Goal: Task Accomplishment & Management: Use online tool/utility

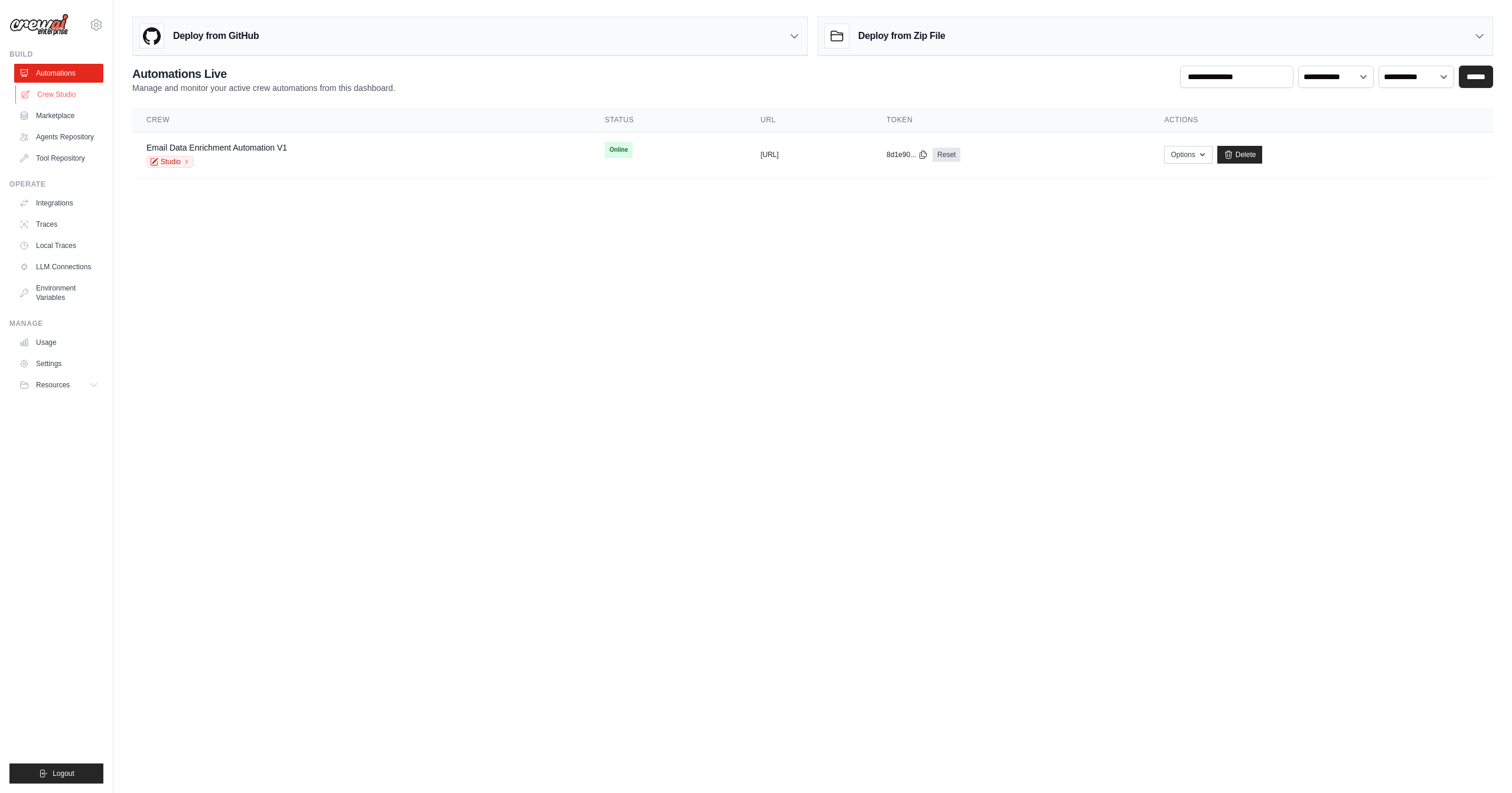
click at [67, 89] on link "Crew Studio" at bounding box center [60, 95] width 89 height 19
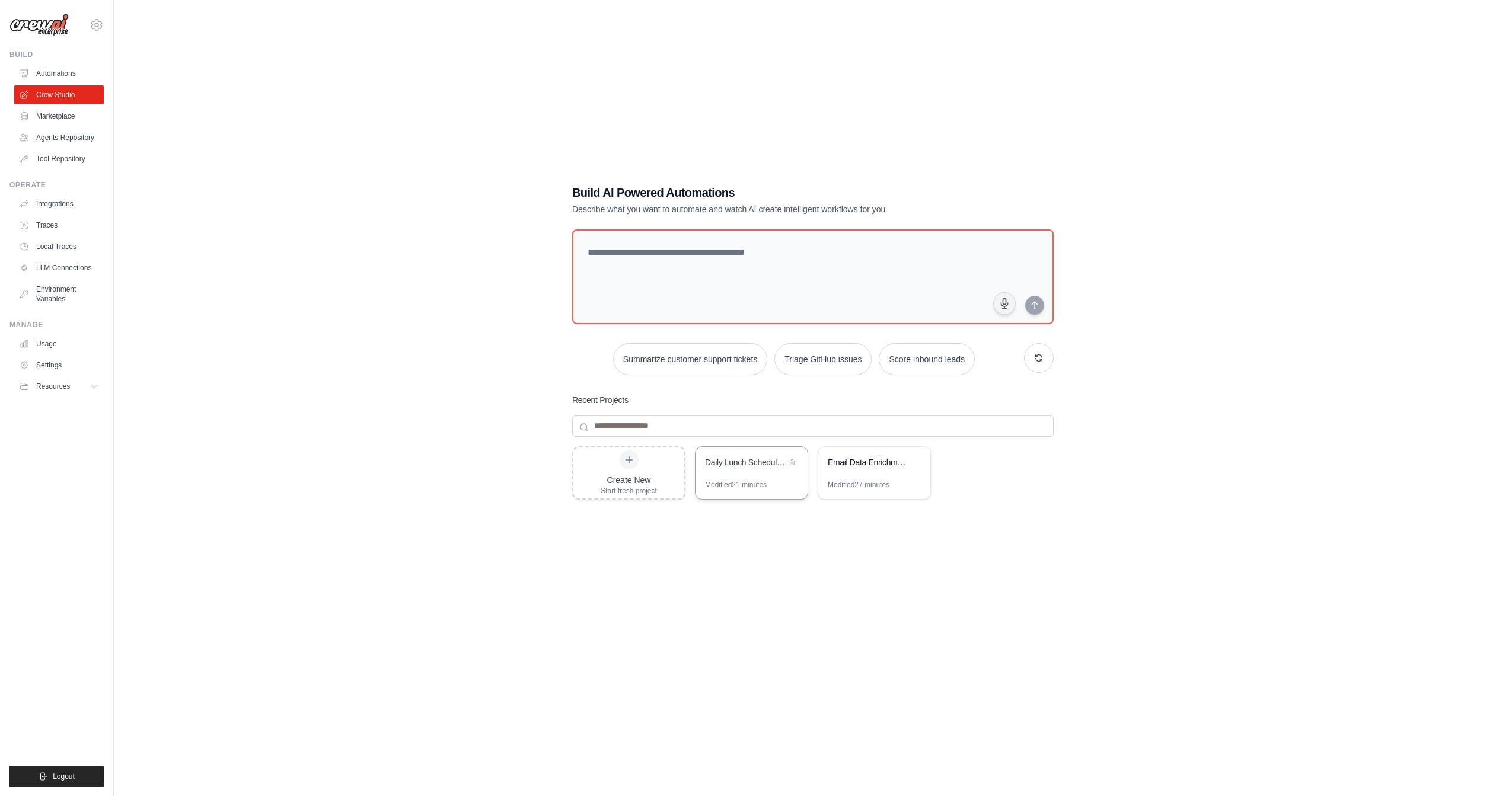
click at [759, 472] on div "Daily Lunch Schedule Notifier" at bounding box center [751, 463] width 112 height 33
click at [42, 73] on link "Automations" at bounding box center [60, 73] width 90 height 19
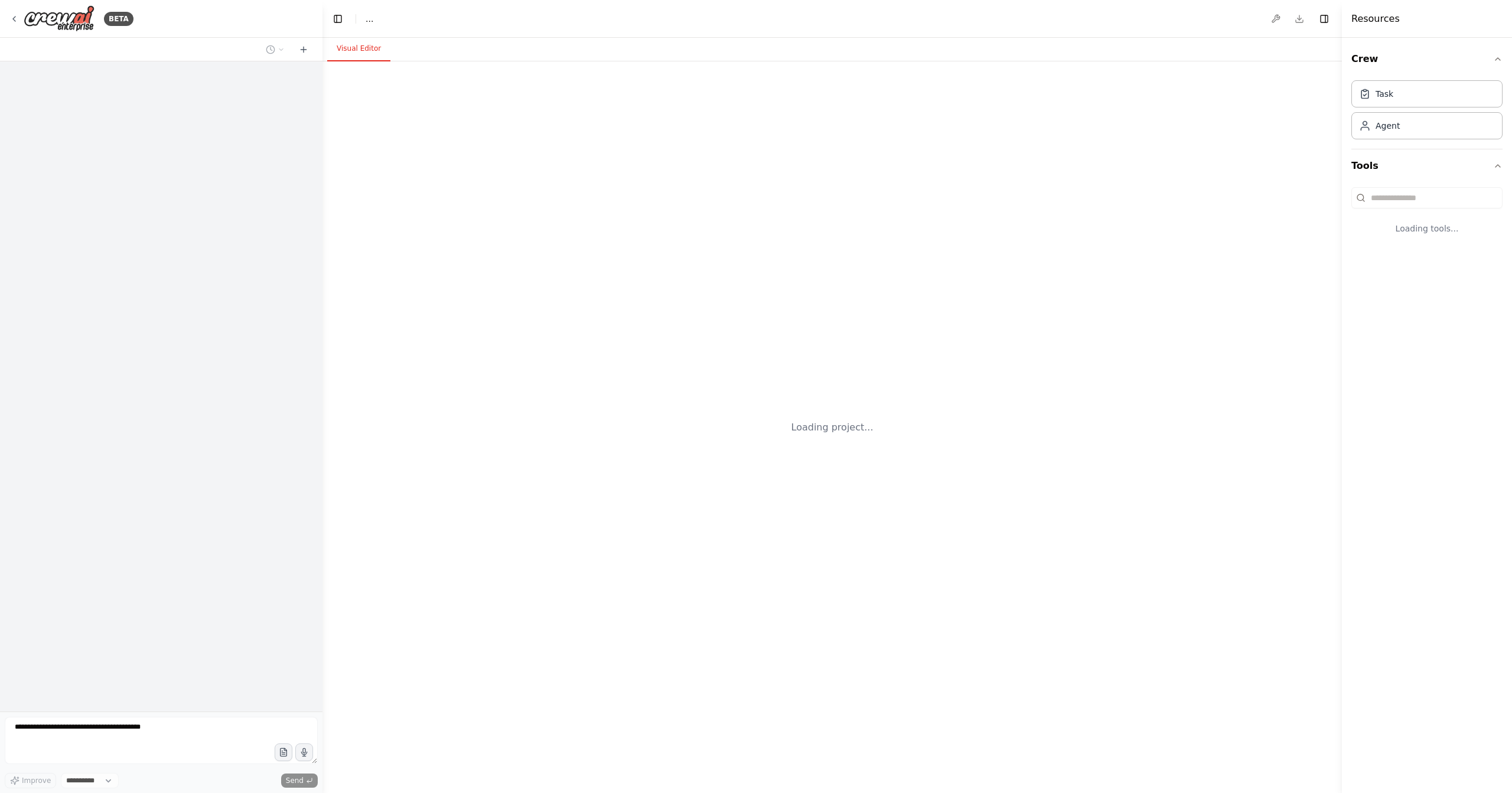
select select "****"
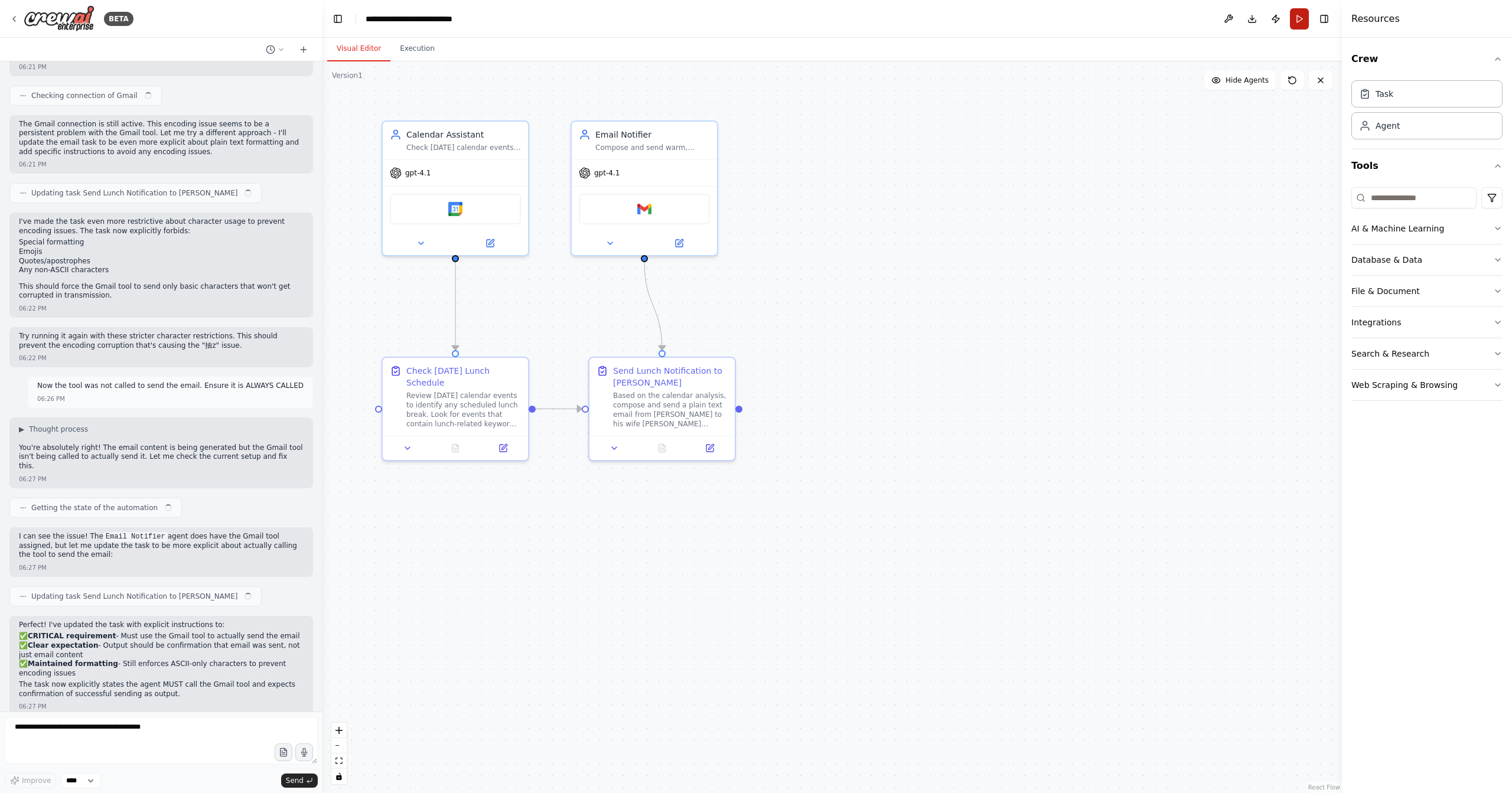
scroll to position [2481, 0]
click at [1257, 18] on button "Download" at bounding box center [1252, 19] width 19 height 22
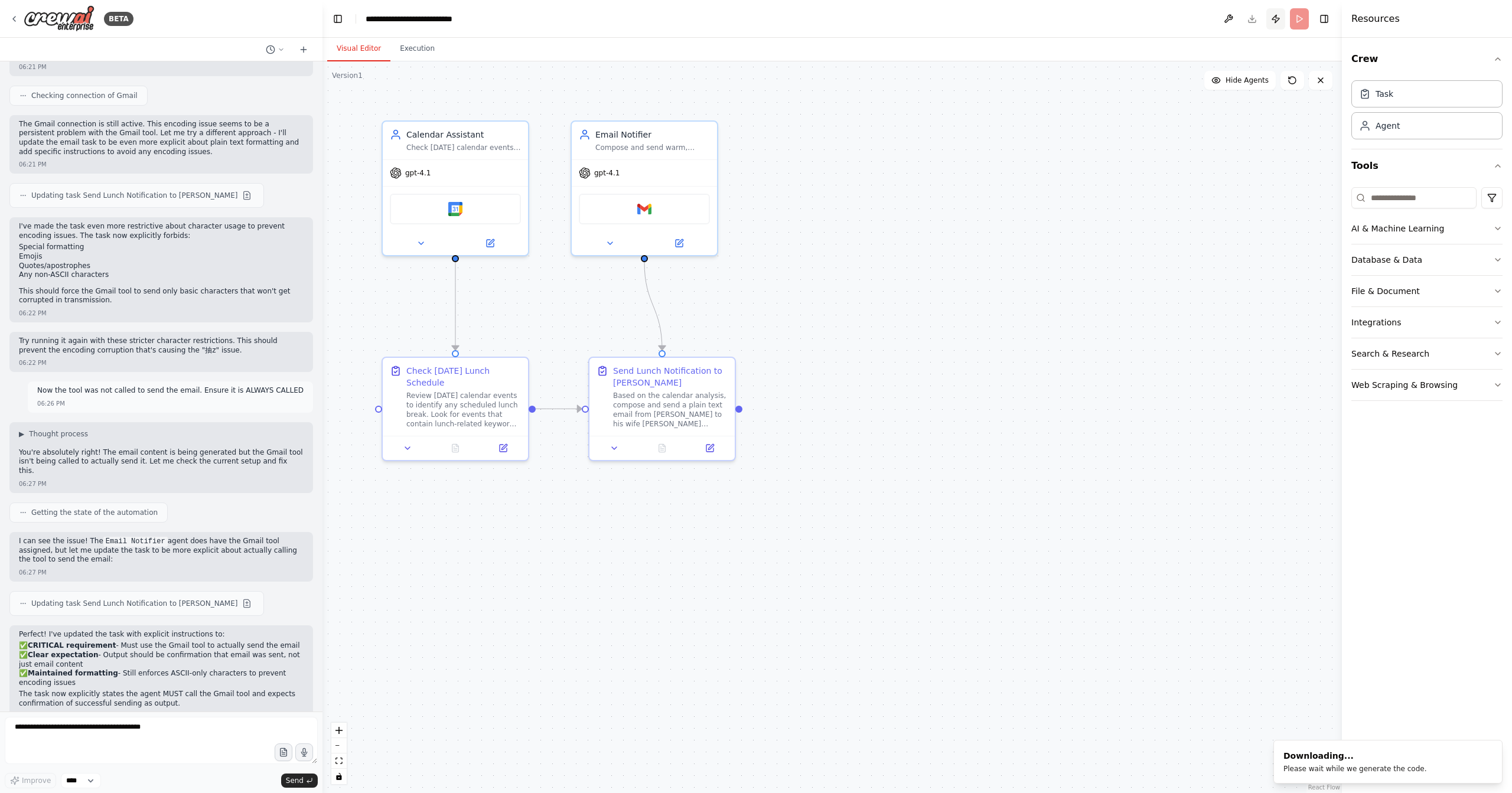
click at [1274, 20] on button "Publish" at bounding box center [1276, 19] width 19 height 22
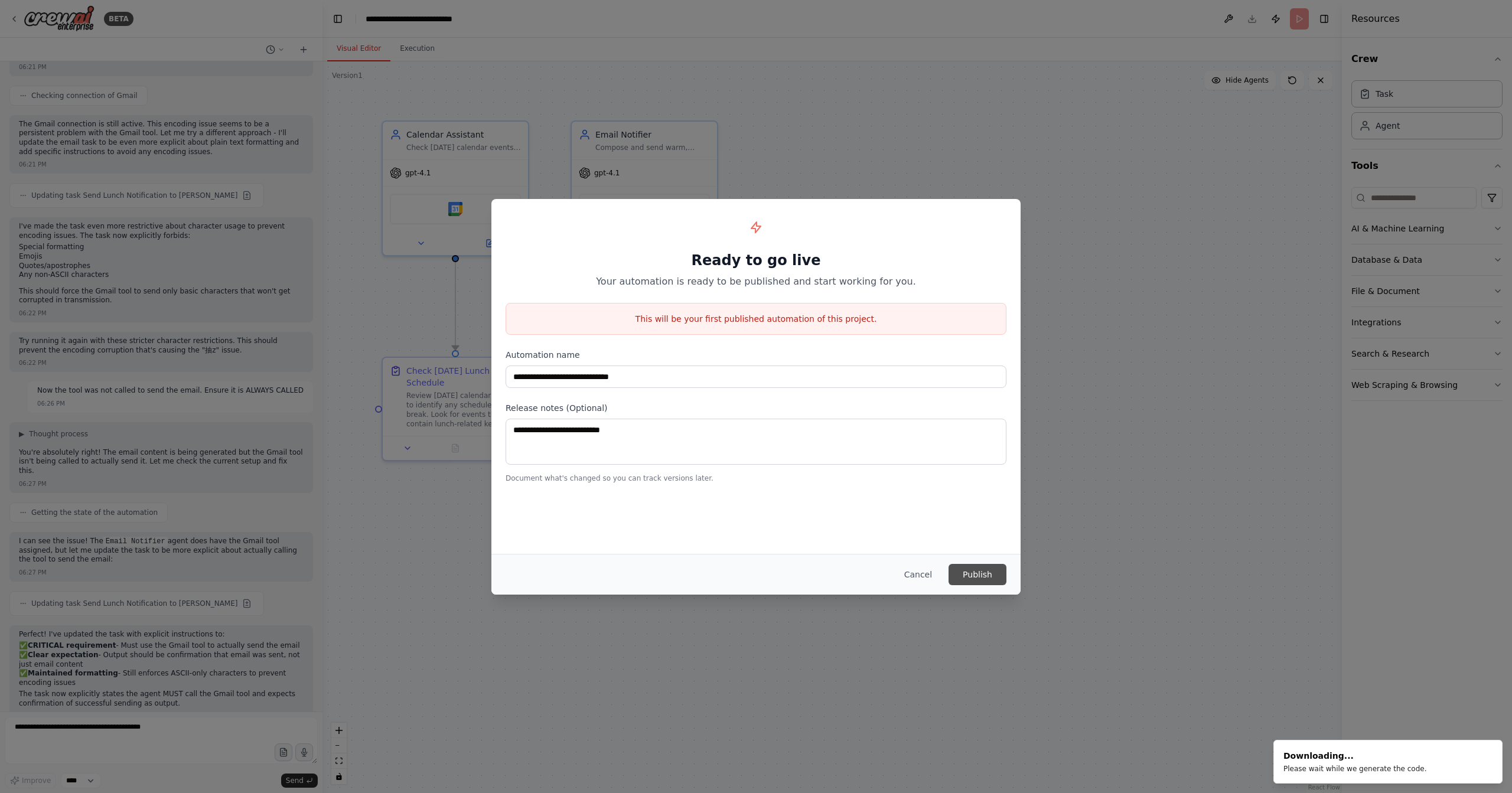
click at [992, 575] on button "Publish" at bounding box center [977, 575] width 58 height 22
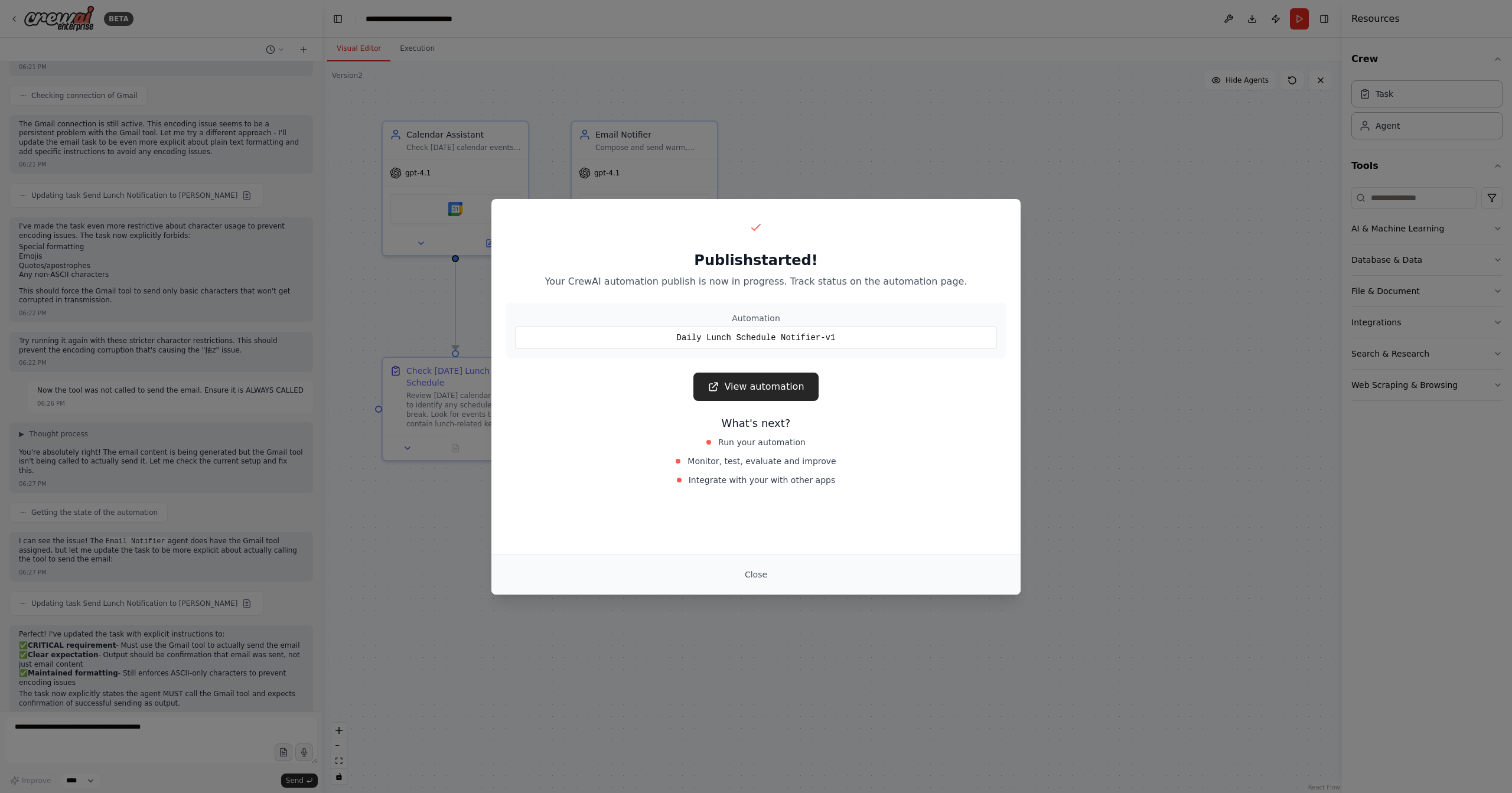
click at [700, 134] on div "Publish started! Your CrewAI automation publish is now in progress. Track statu…" at bounding box center [756, 396] width 1512 height 793
click at [759, 574] on button "Close" at bounding box center [756, 575] width 42 height 22
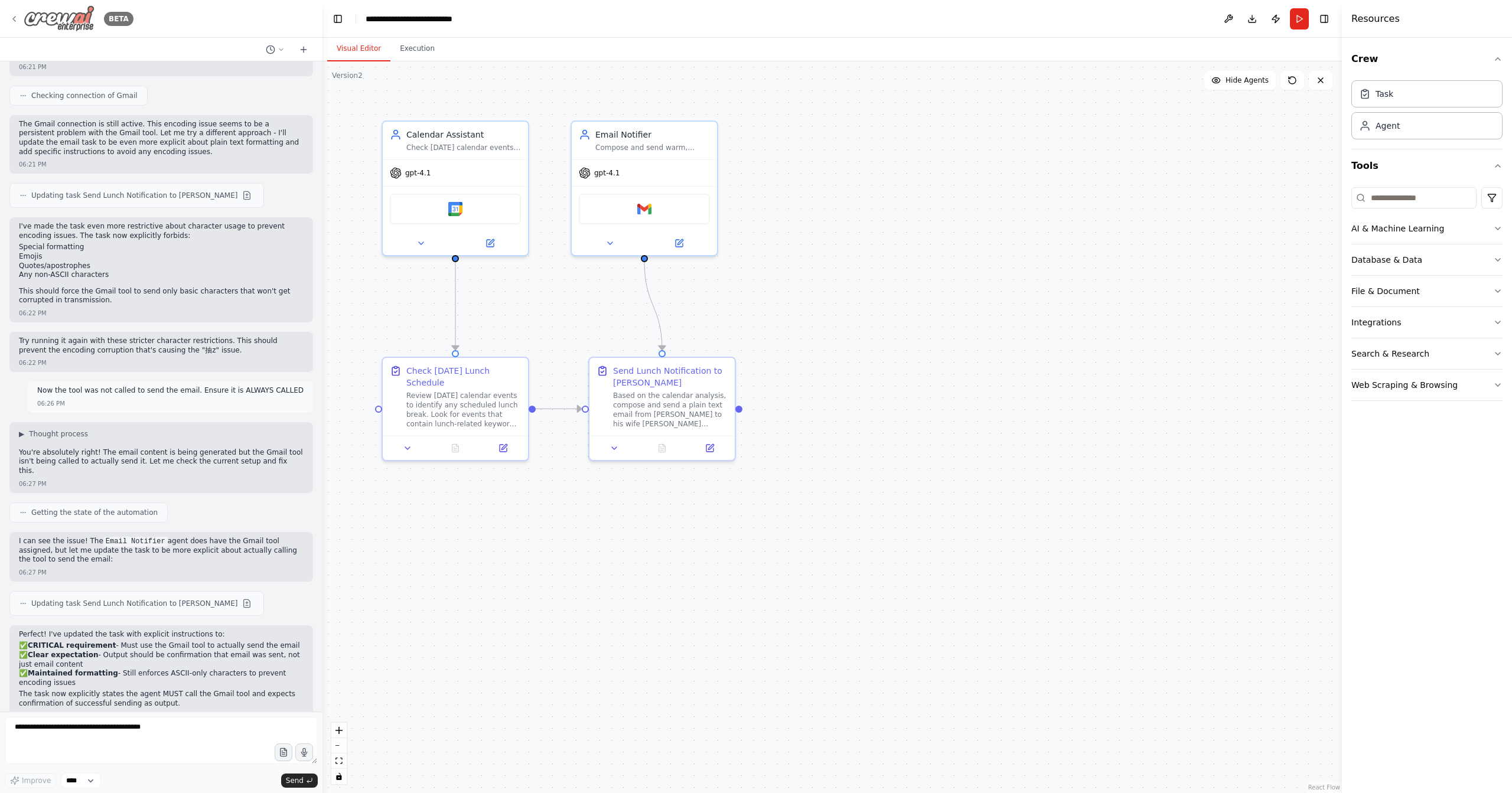
click at [22, 18] on div "BETA" at bounding box center [71, 18] width 124 height 27
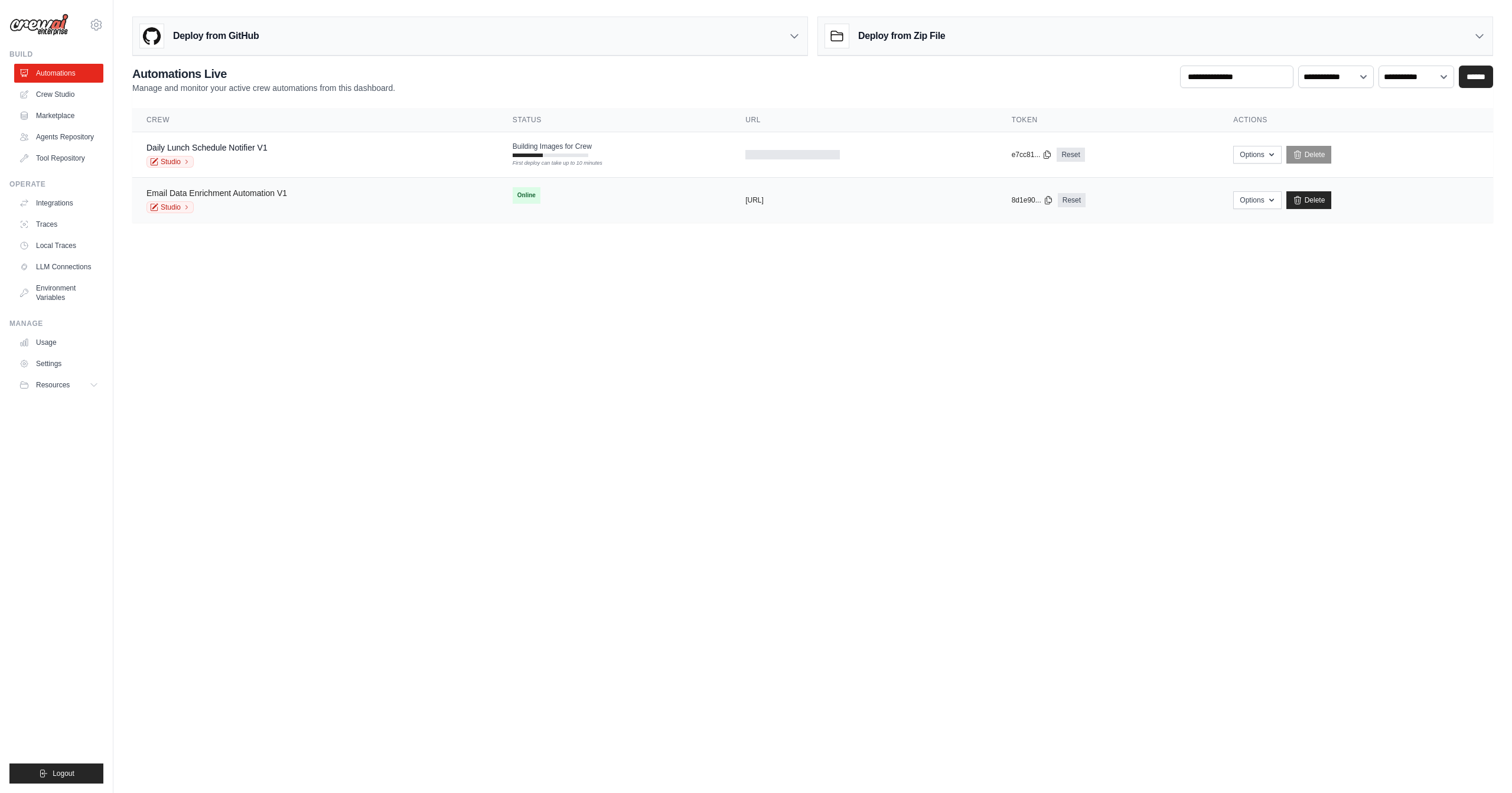
click at [272, 195] on link "Email Data Enrichment Automation V1" at bounding box center [216, 193] width 141 height 9
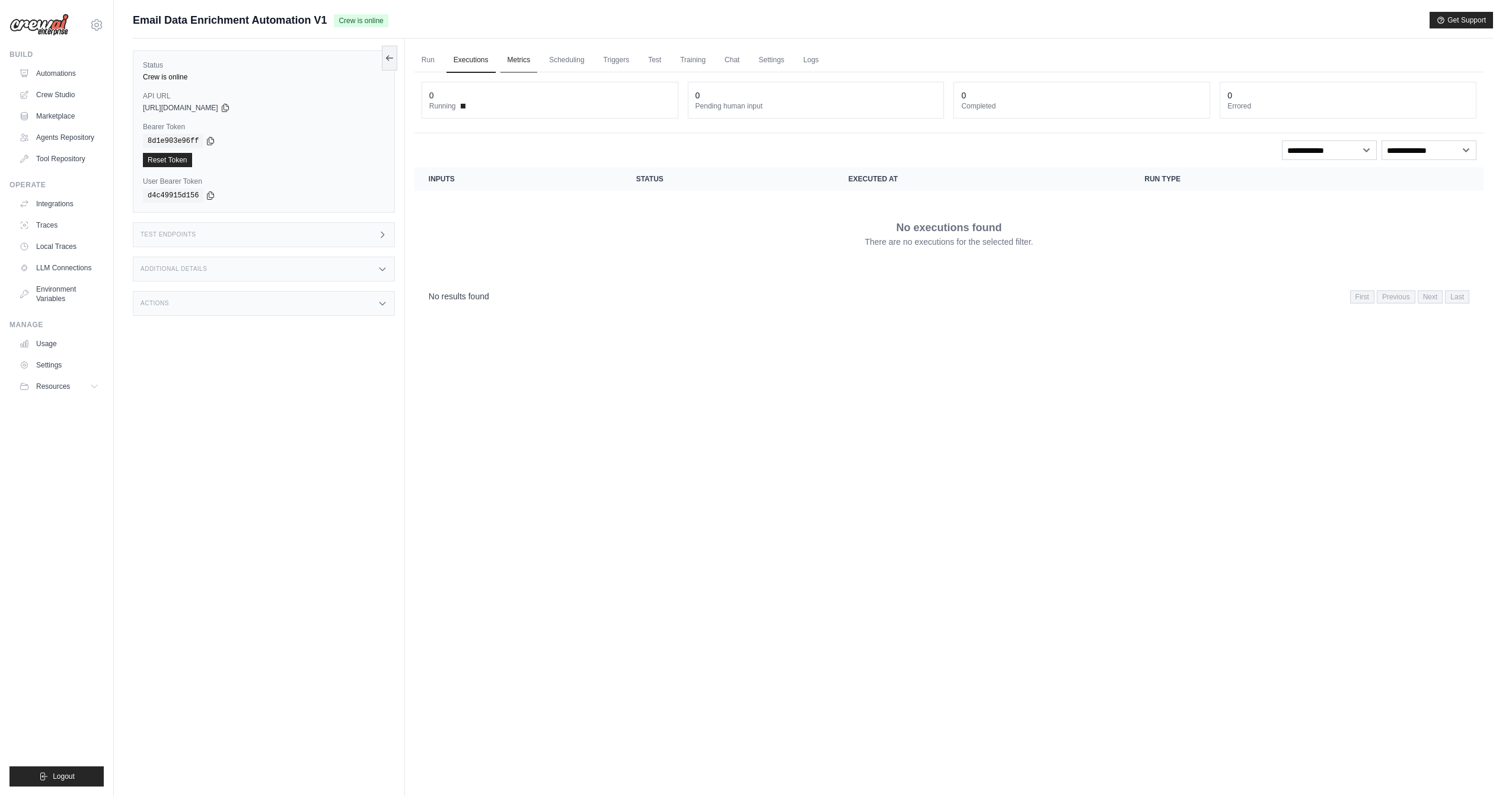
click at [516, 65] on link "Metrics" at bounding box center [519, 60] width 37 height 25
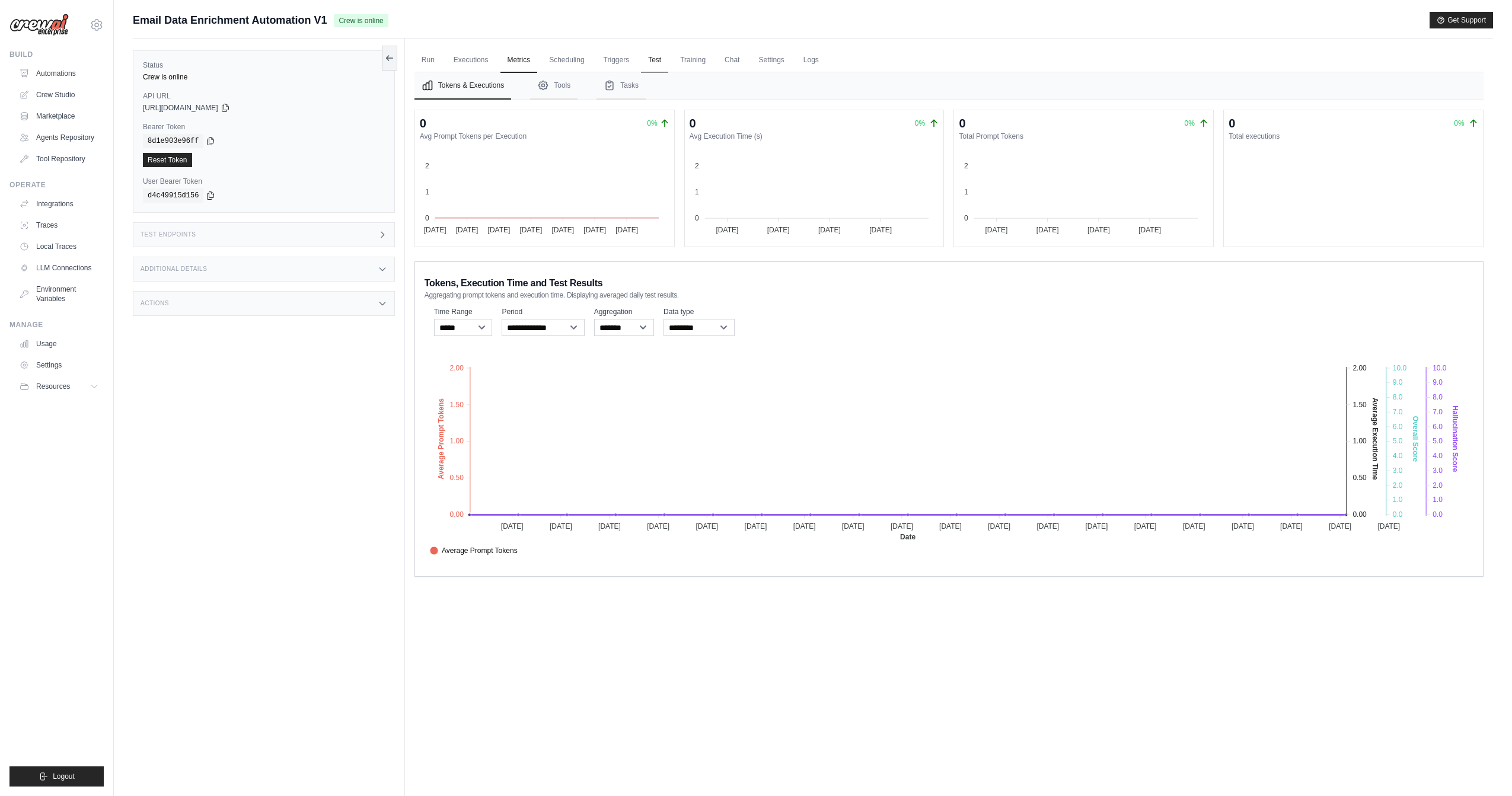
click at [653, 63] on link "Test" at bounding box center [654, 60] width 27 height 25
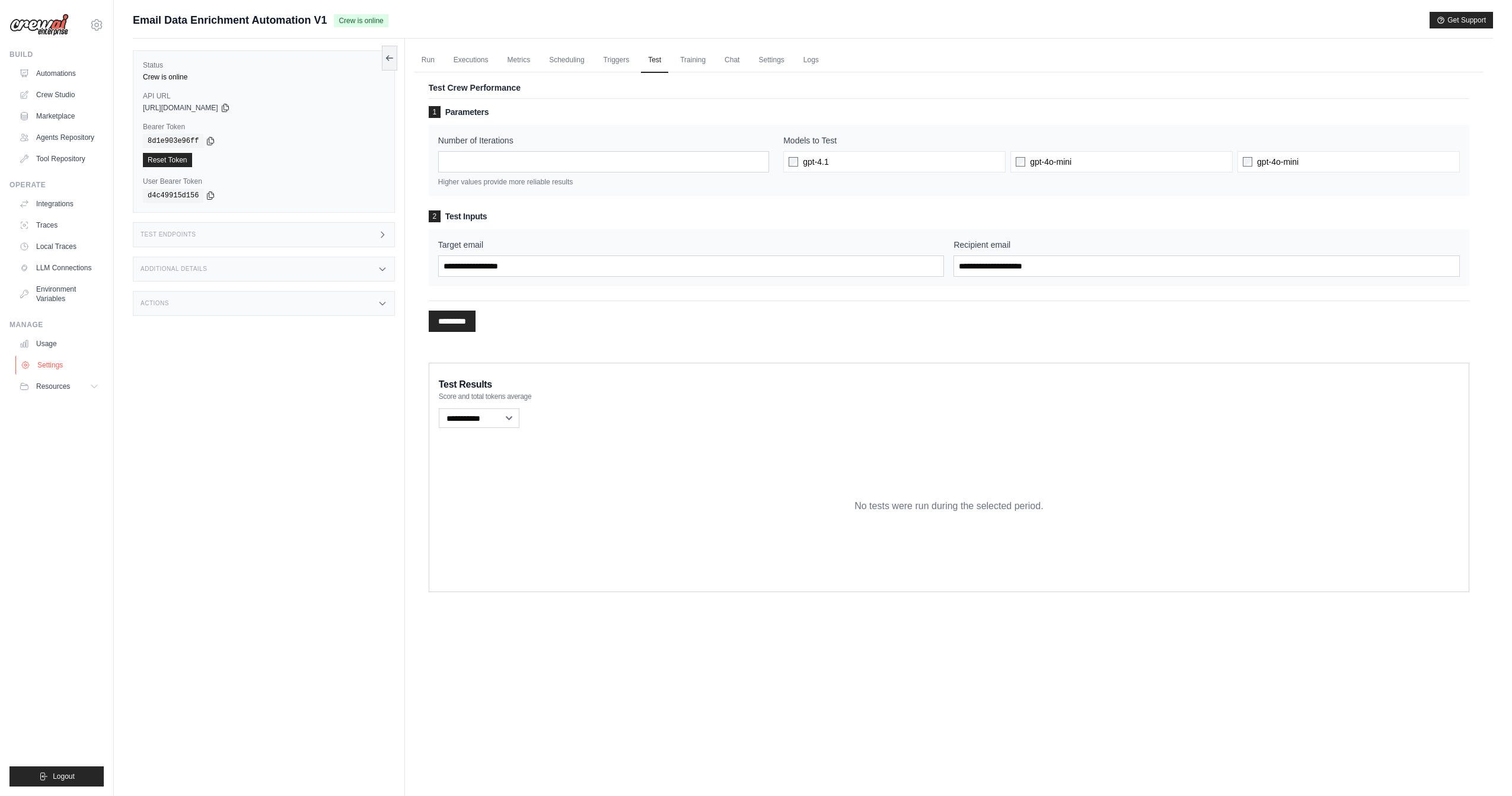
click at [45, 364] on link "Settings" at bounding box center [60, 365] width 90 height 19
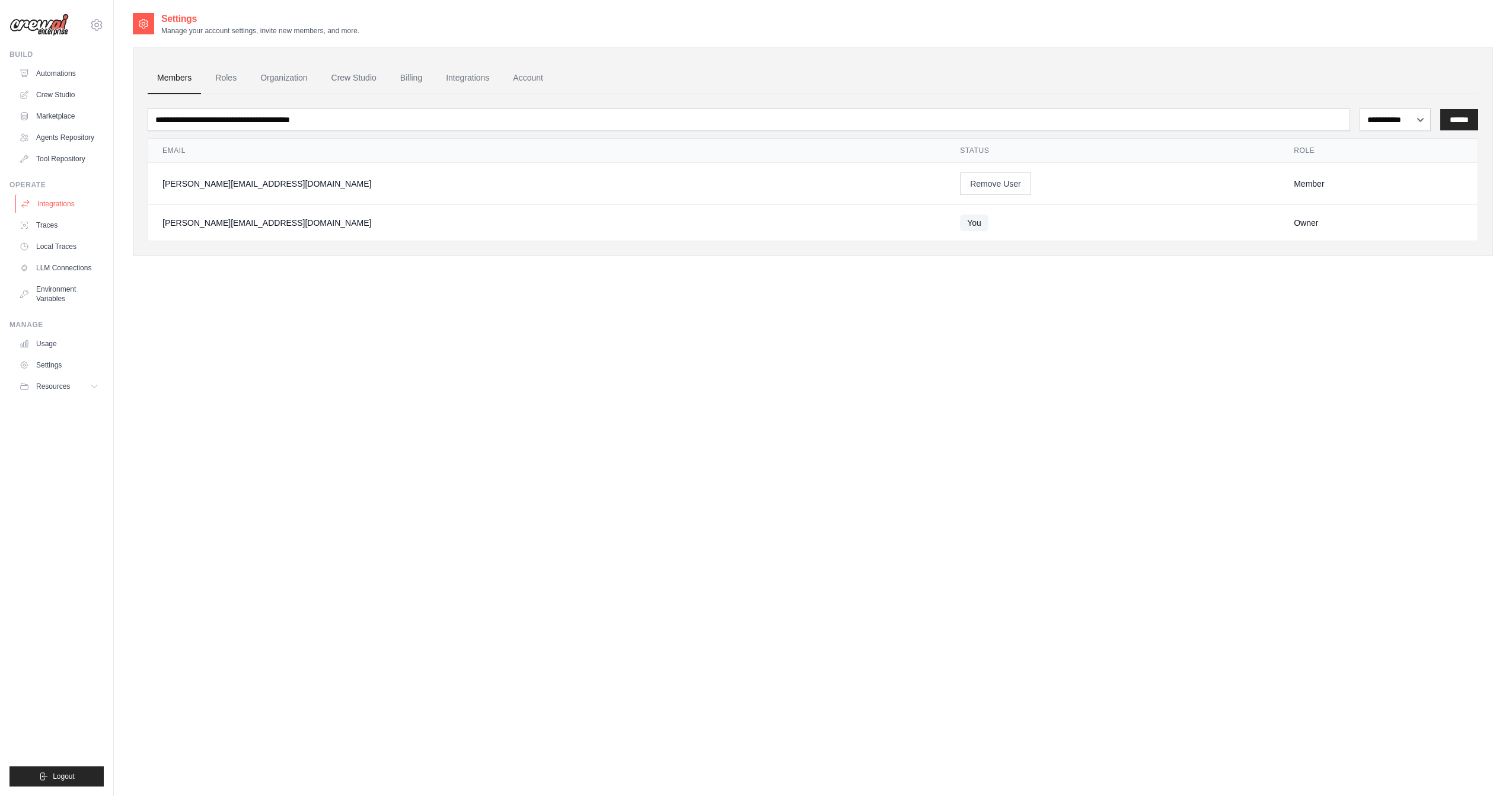
click at [84, 212] on link "Integrations" at bounding box center [60, 204] width 90 height 19
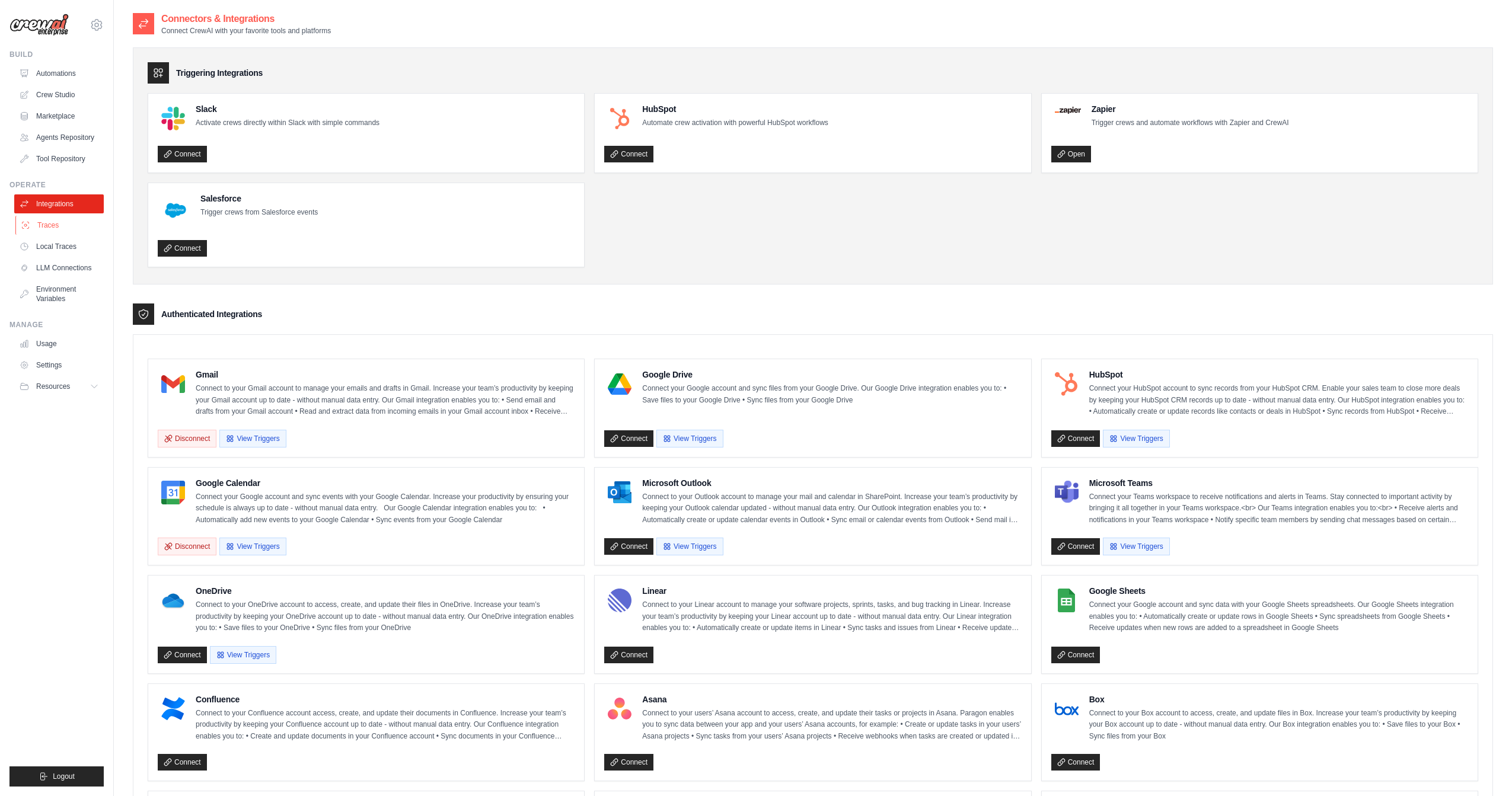
click at [69, 223] on link "Traces" at bounding box center [60, 225] width 90 height 19
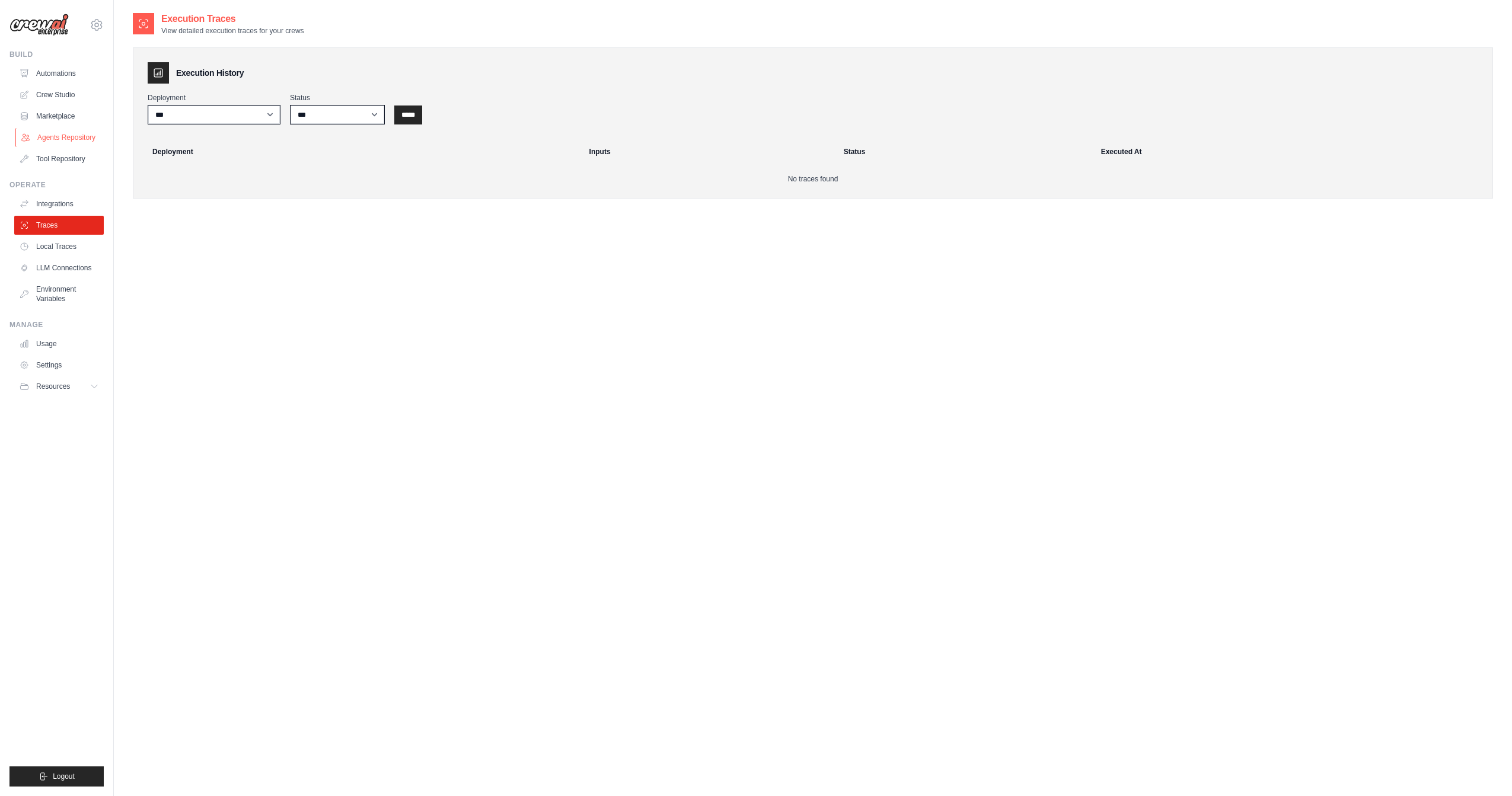
click at [80, 141] on link "Agents Repository" at bounding box center [60, 137] width 90 height 19
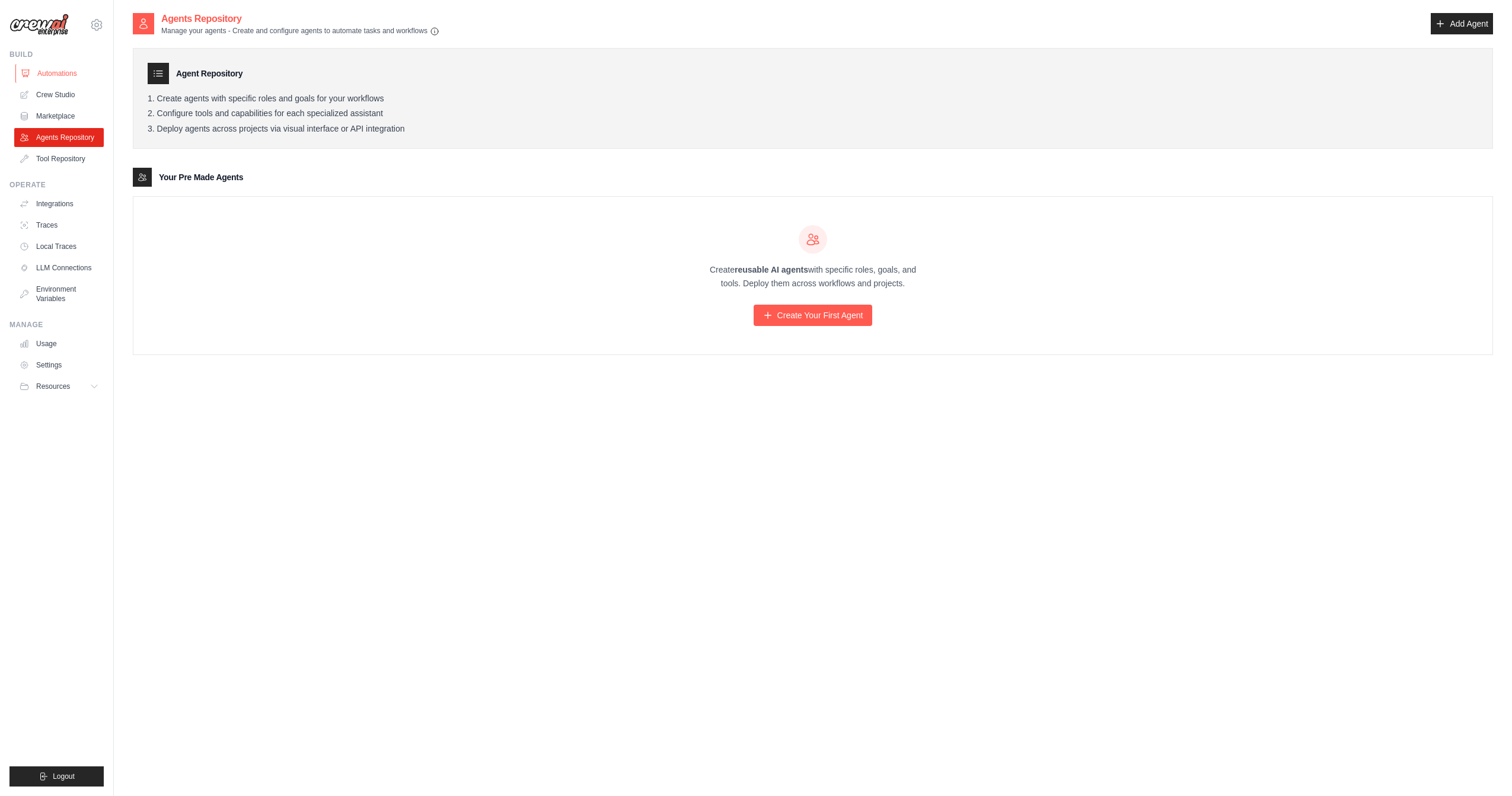
click at [73, 74] on link "Automations" at bounding box center [60, 73] width 90 height 19
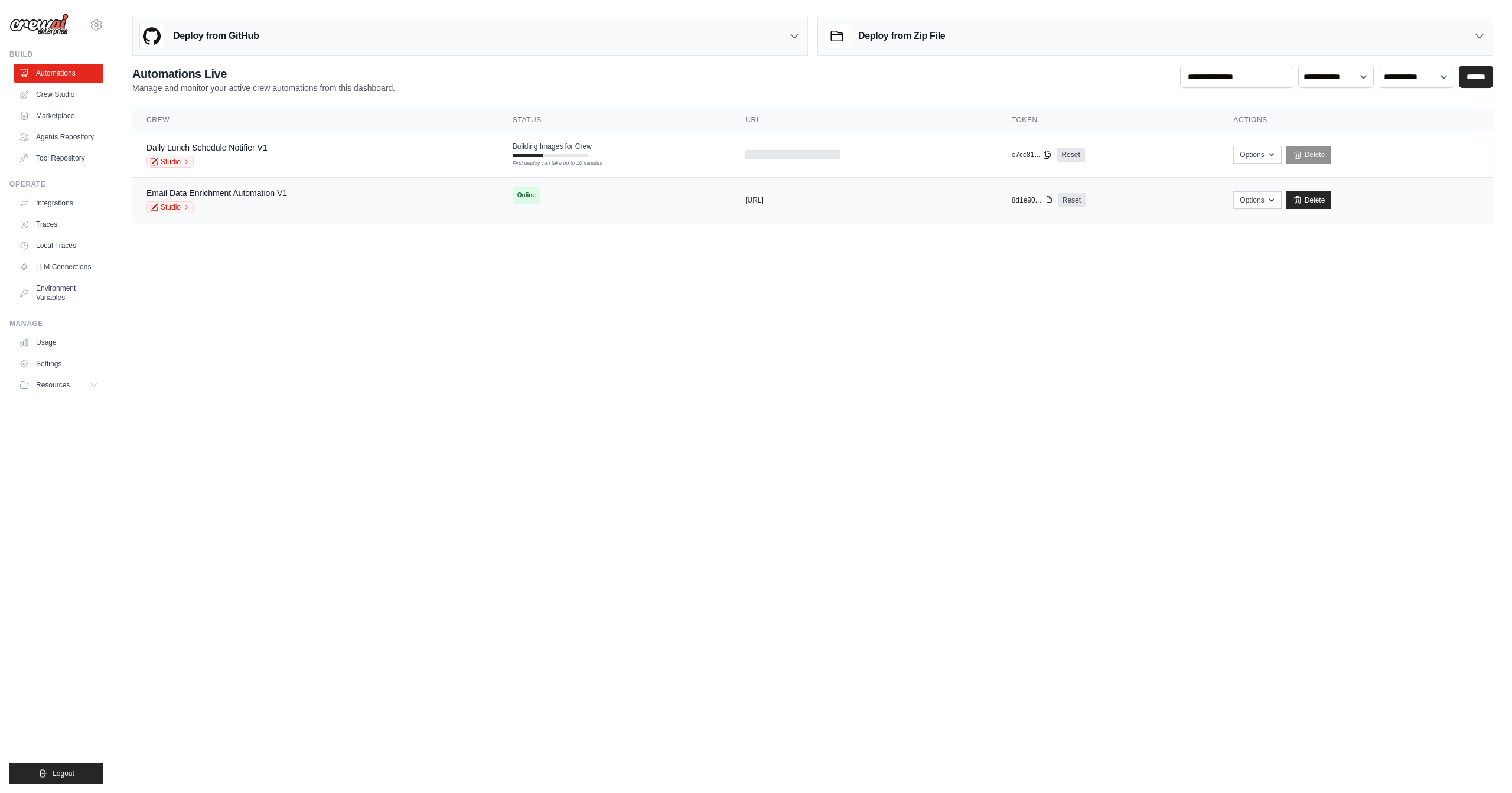
click at [204, 203] on div "Studio" at bounding box center [216, 207] width 141 height 12
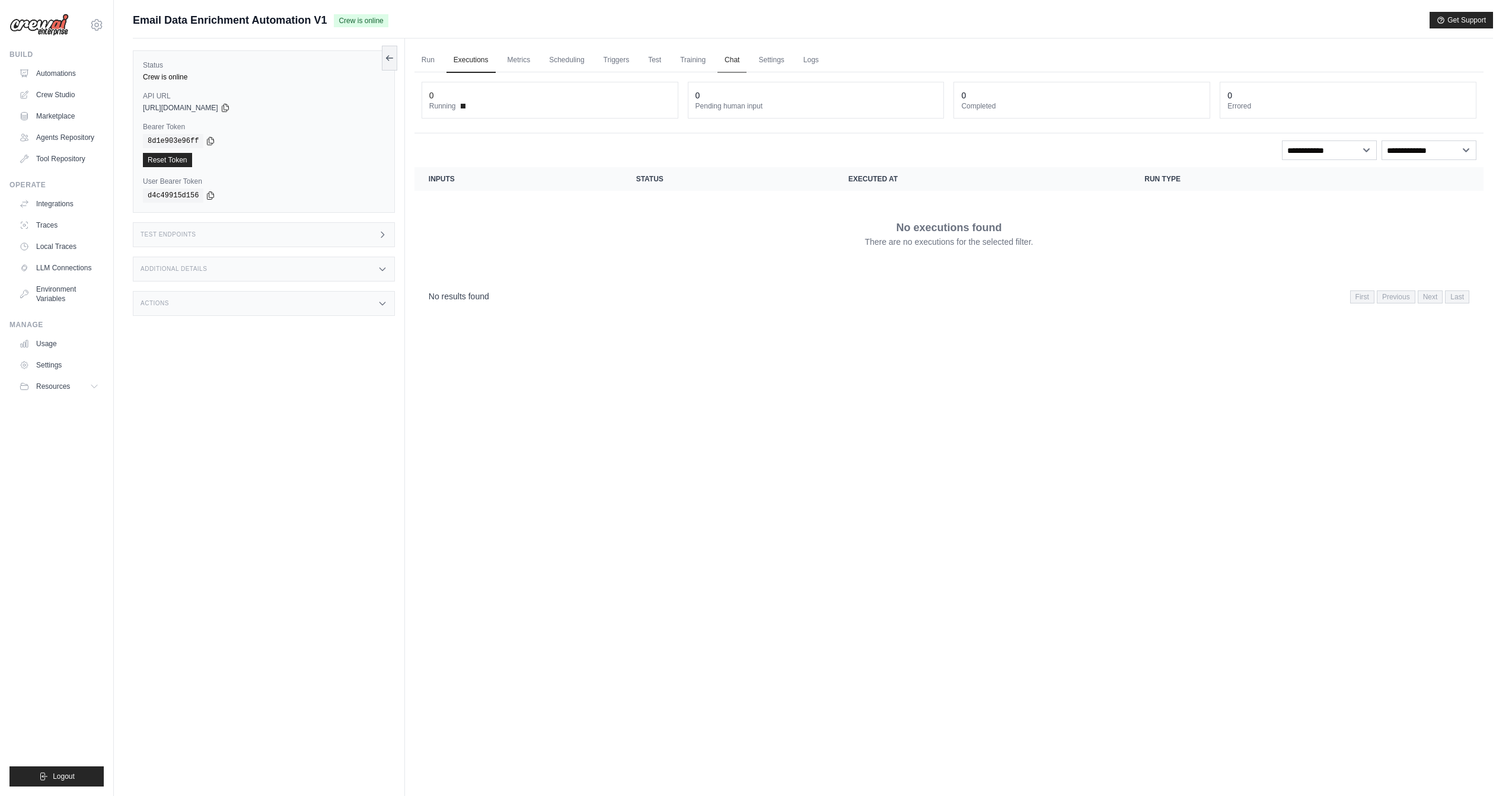
click at [731, 58] on link "Chat" at bounding box center [732, 60] width 29 height 25
click at [520, 60] on link "Metrics" at bounding box center [519, 60] width 37 height 25
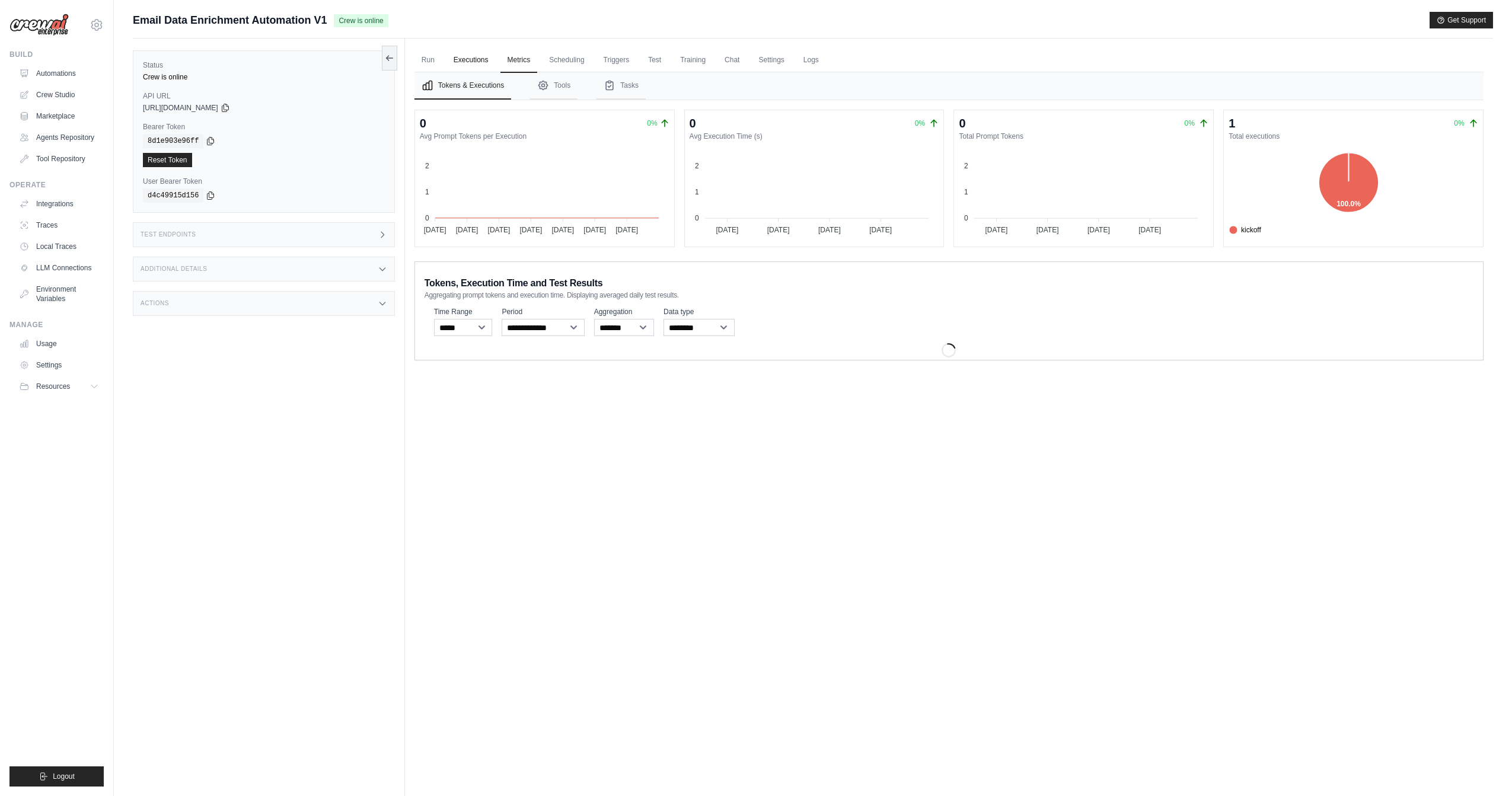
click at [486, 59] on link "Executions" at bounding box center [471, 60] width 49 height 25
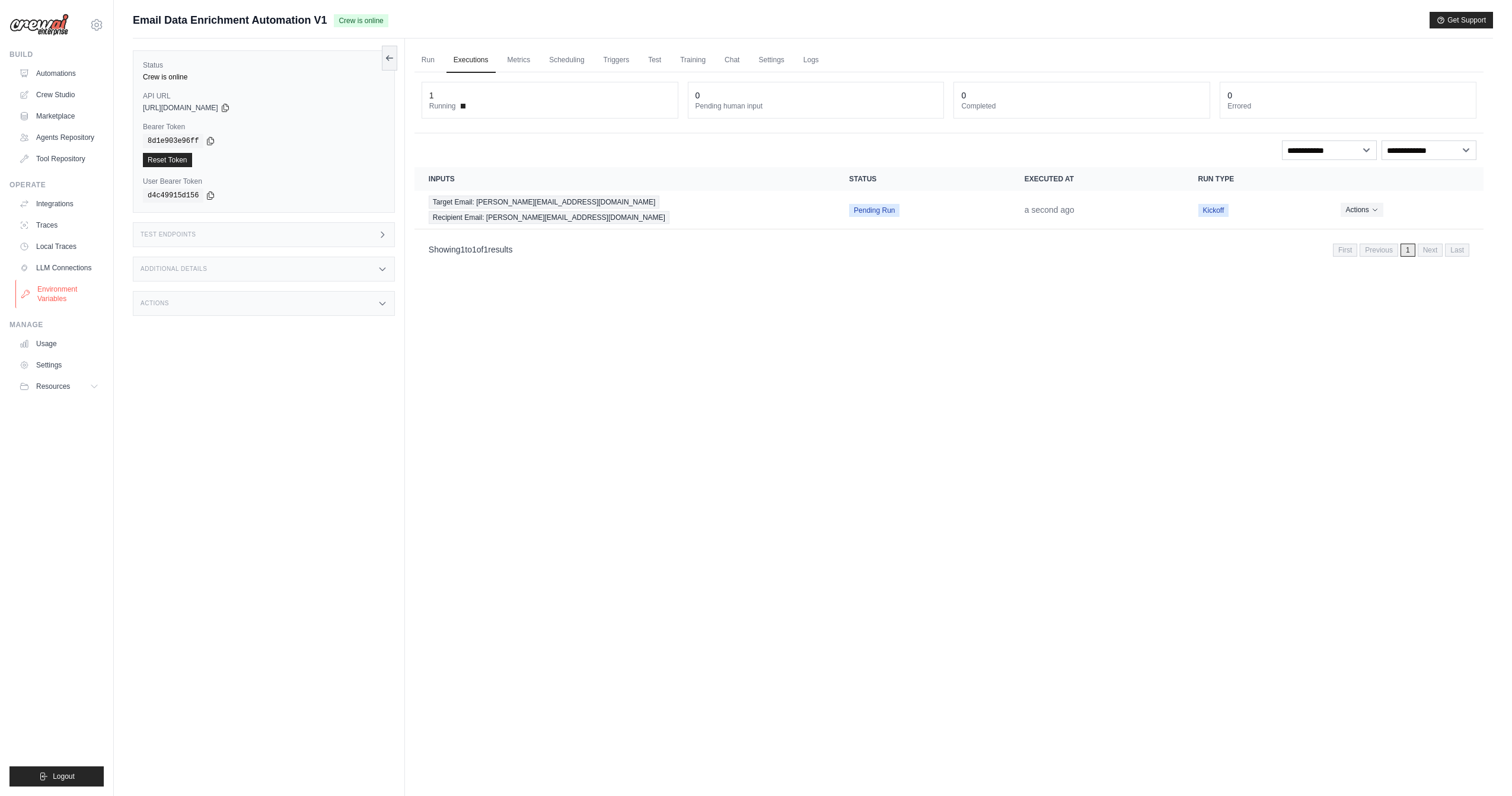
click at [65, 291] on link "Environment Variables" at bounding box center [60, 293] width 90 height 29
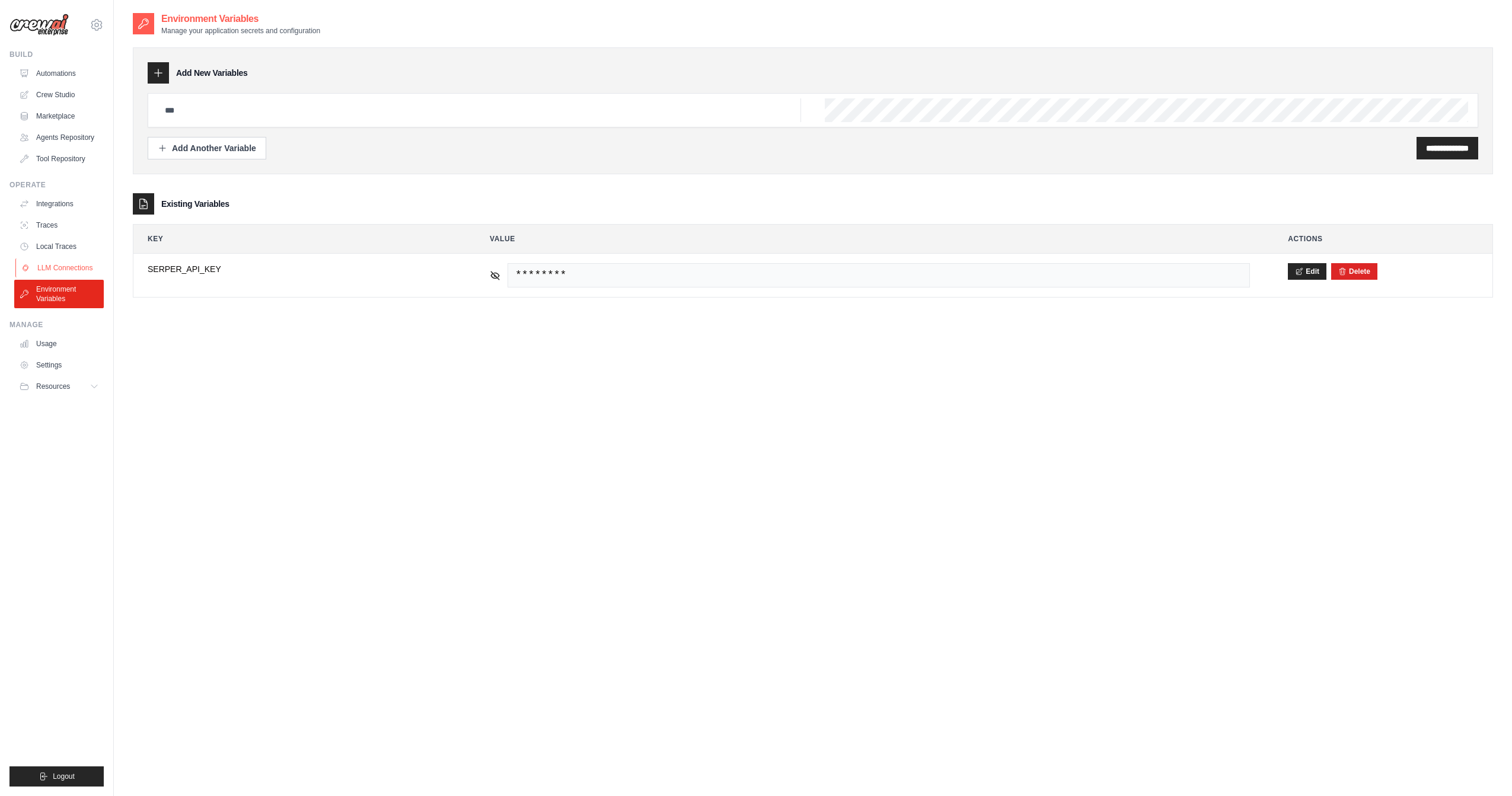
click at [65, 262] on link "LLM Connections" at bounding box center [60, 268] width 90 height 19
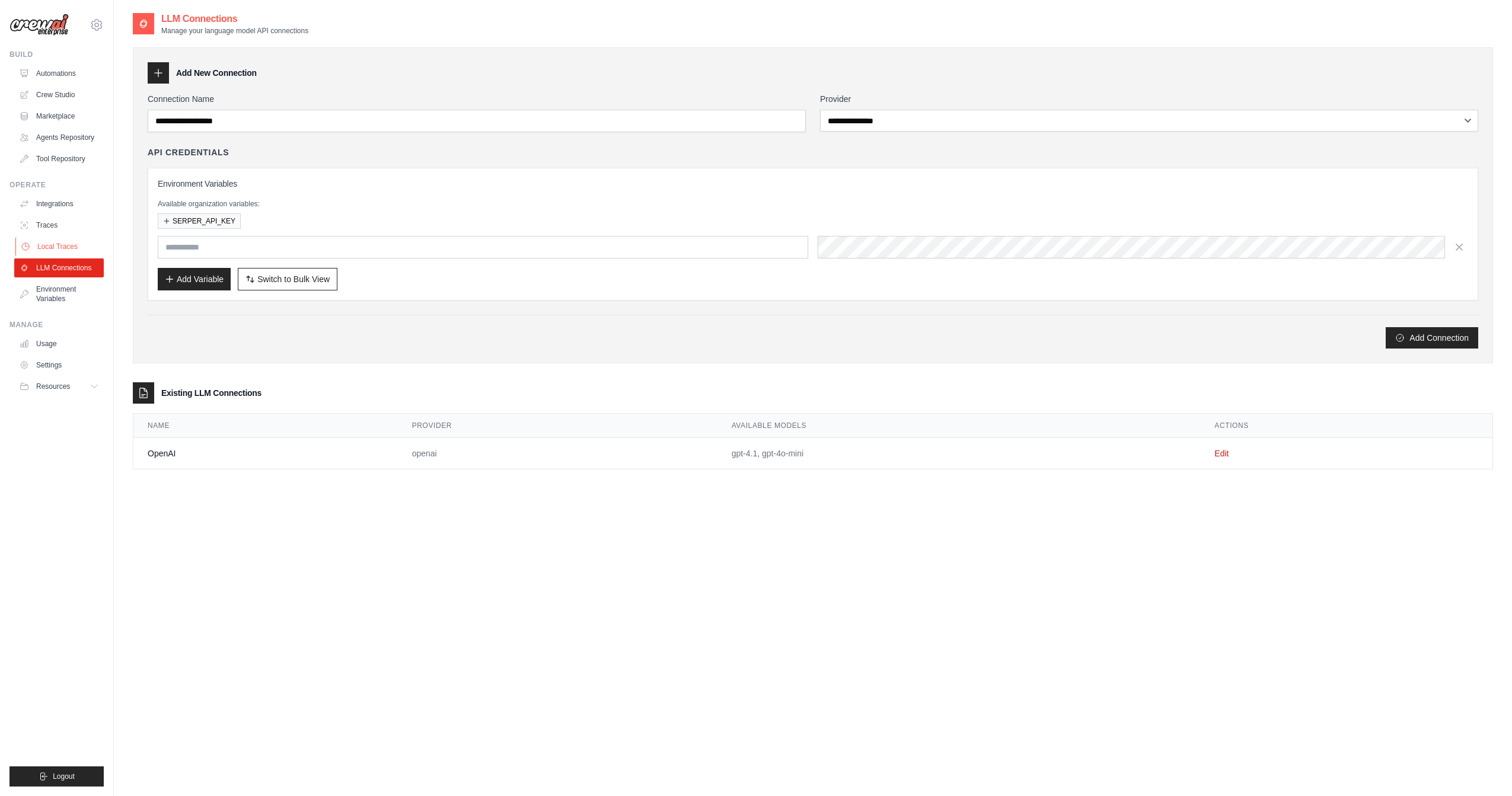
click at [68, 246] on link "Local Traces" at bounding box center [60, 246] width 90 height 19
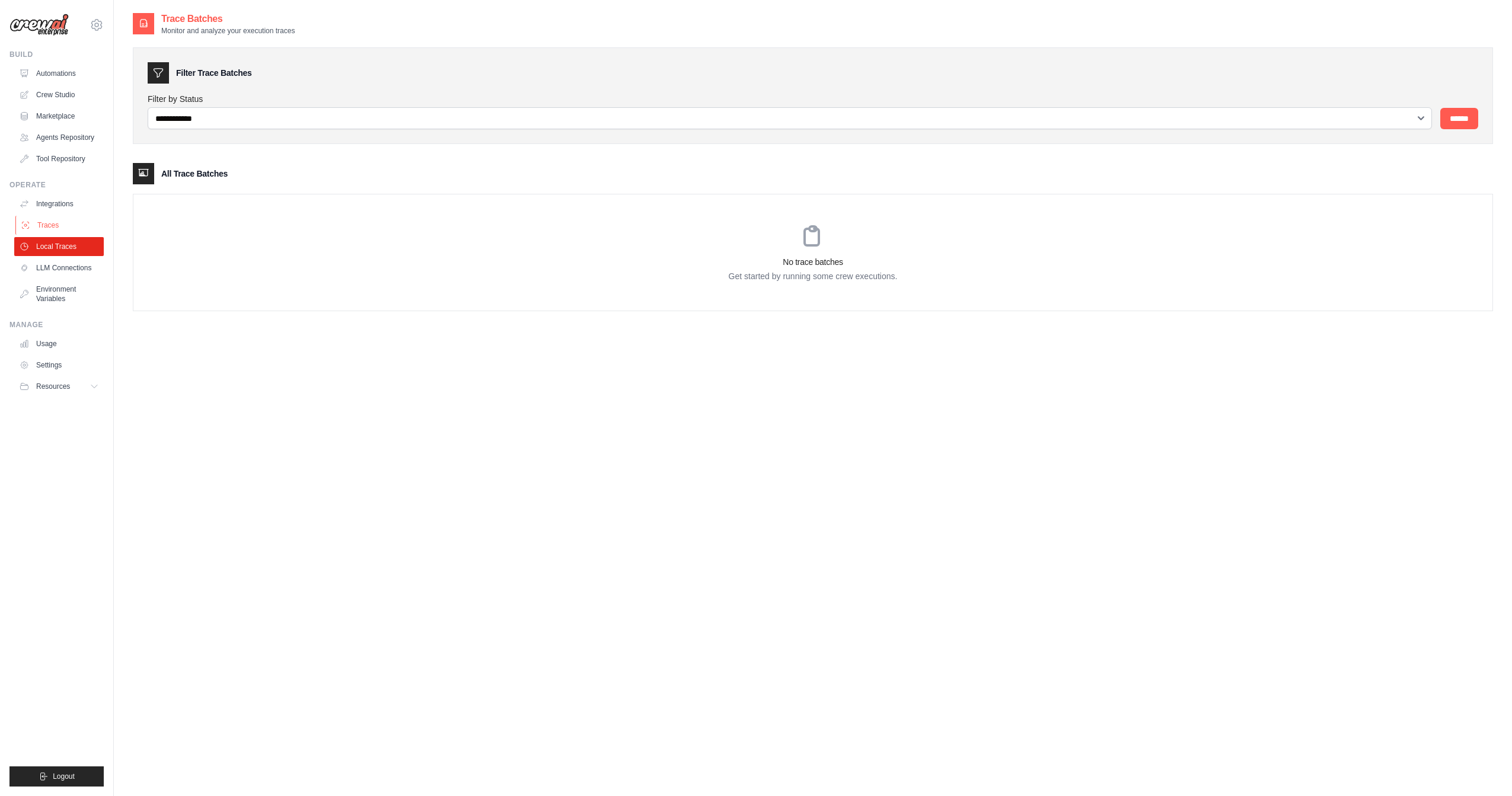
click at [68, 223] on link "Traces" at bounding box center [60, 225] width 90 height 19
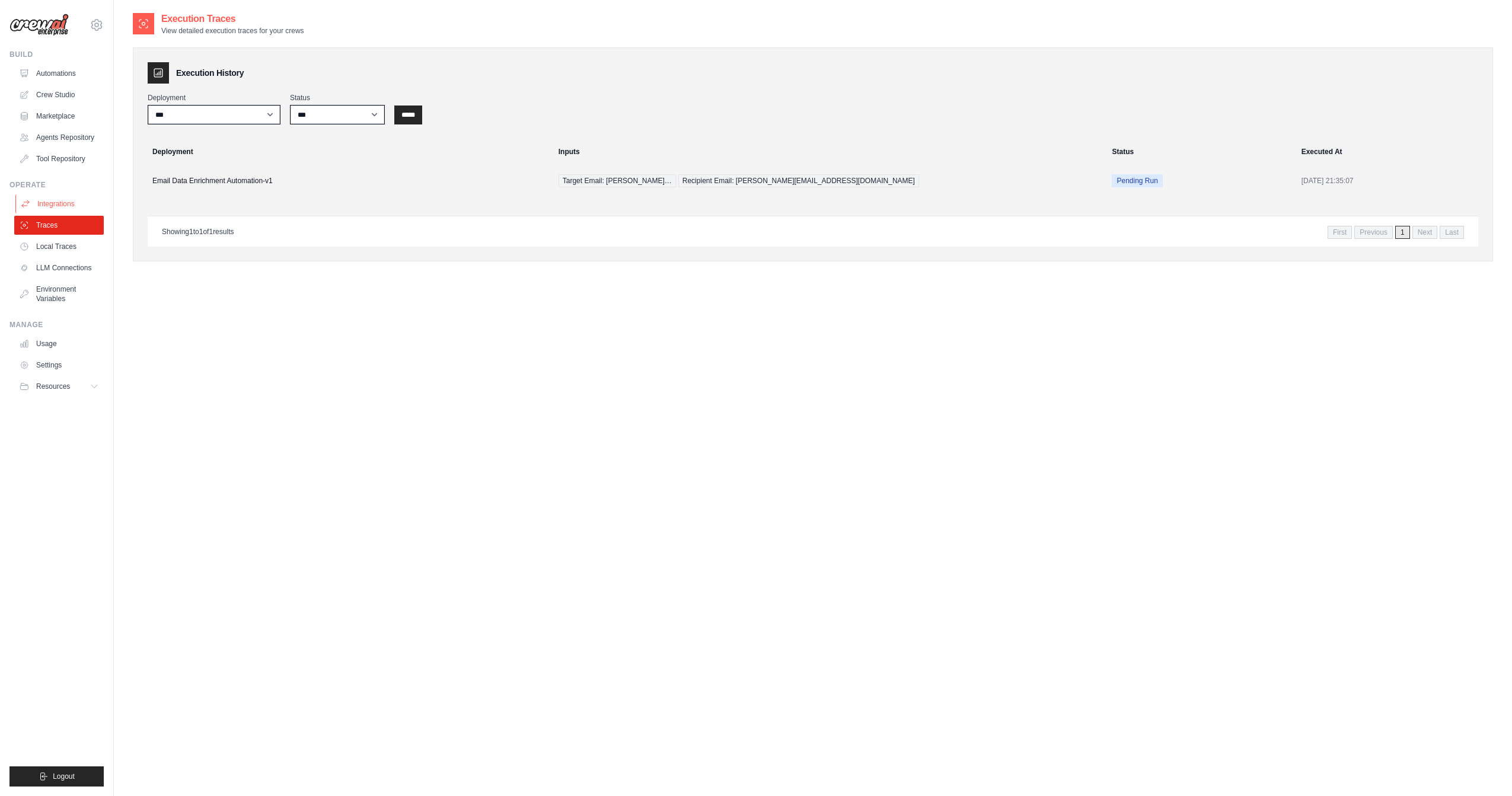
click at [78, 205] on link "Integrations" at bounding box center [60, 204] width 90 height 19
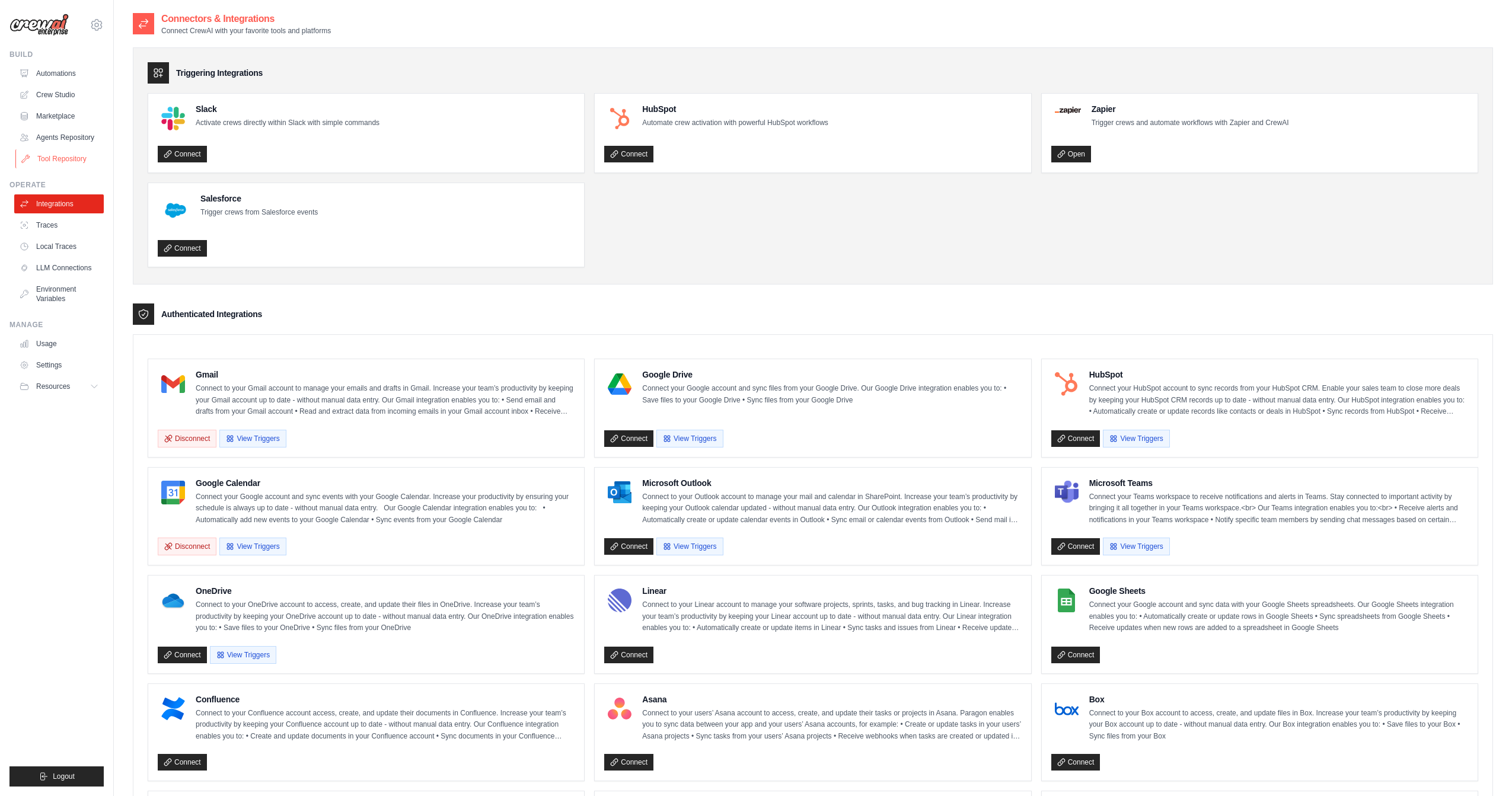
click at [93, 160] on link "Tool Repository" at bounding box center [60, 158] width 90 height 19
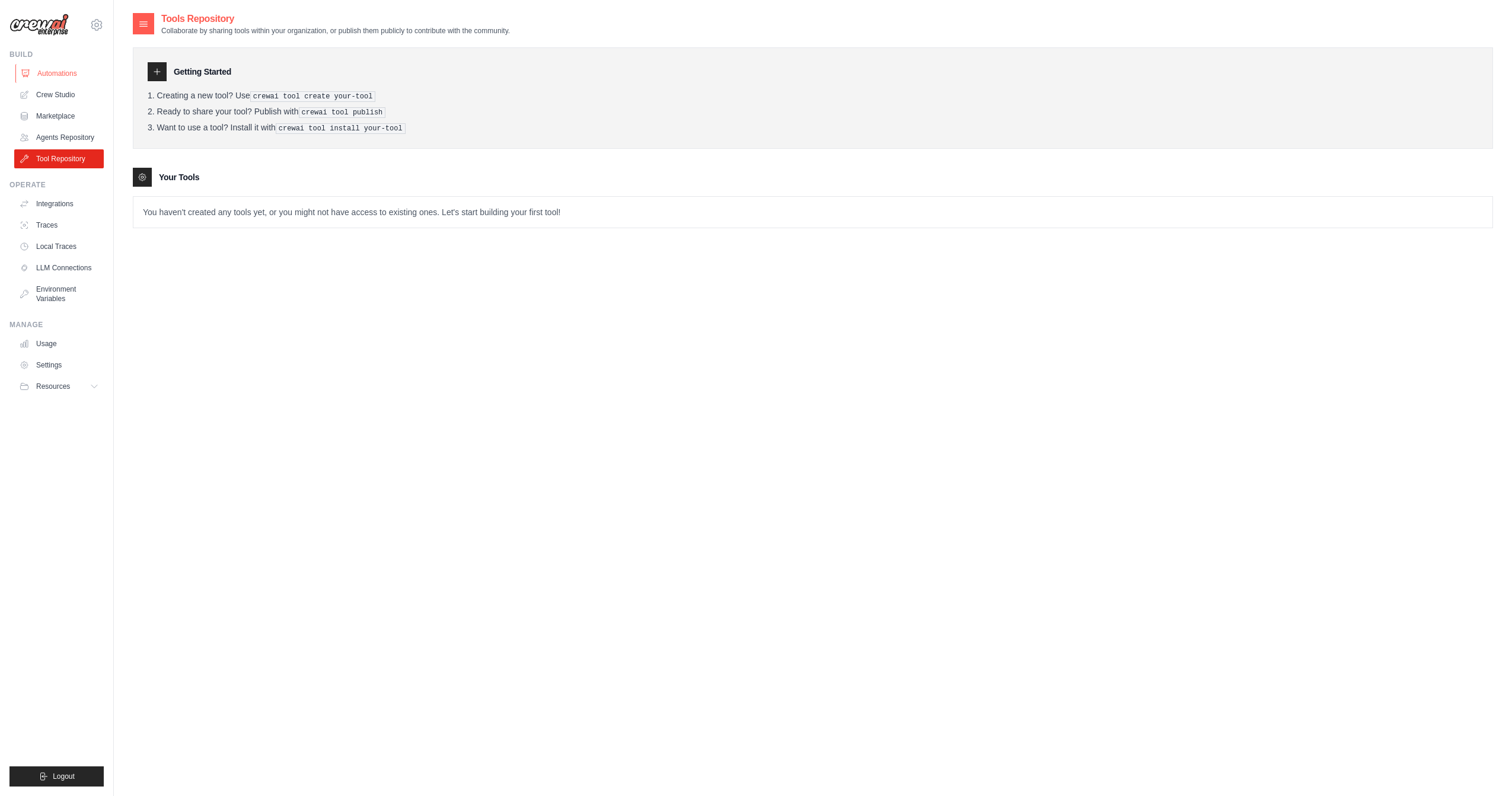
click at [80, 80] on link "Automations" at bounding box center [60, 73] width 90 height 19
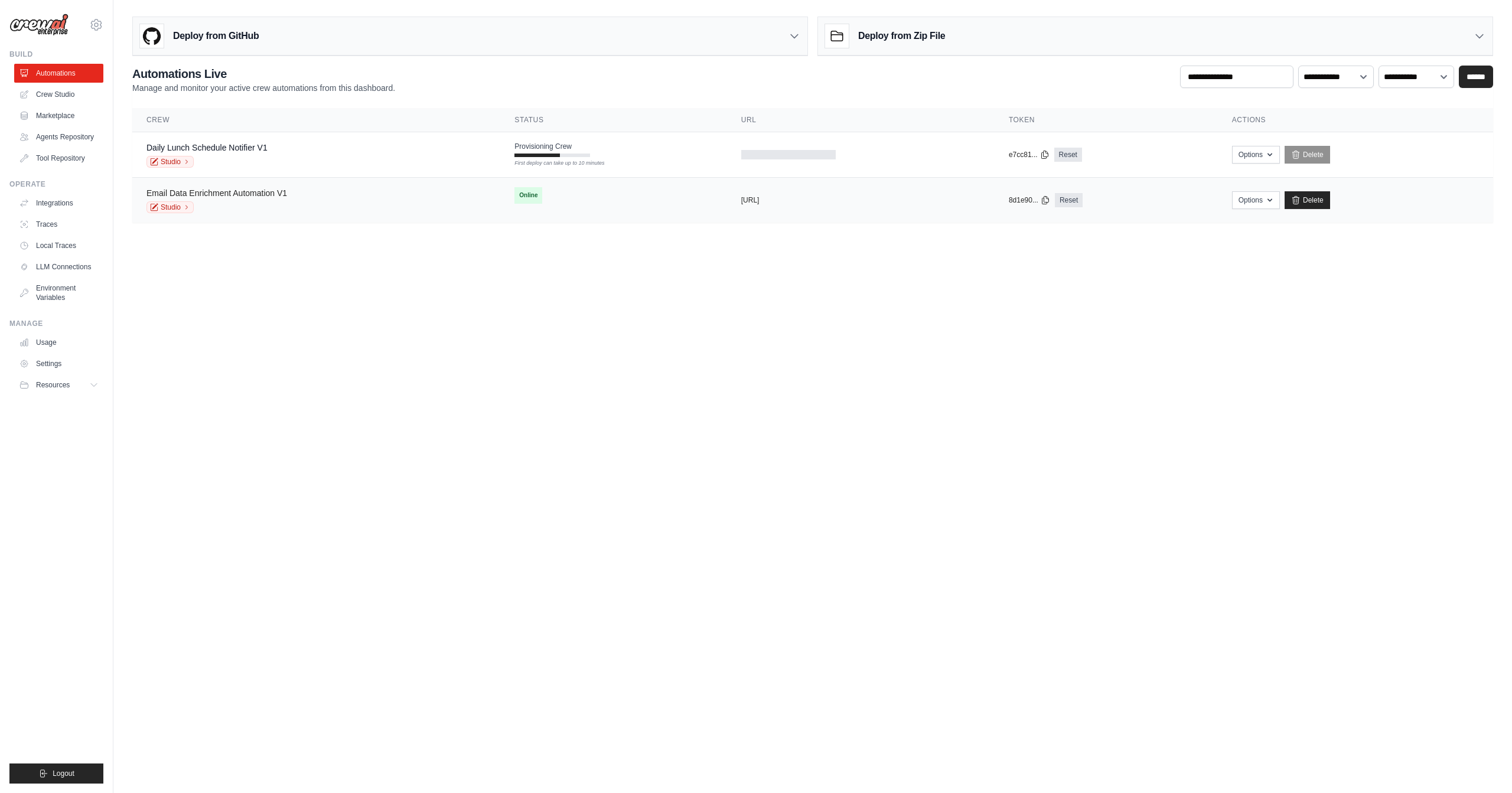
click at [241, 192] on link "Email Data Enrichment Automation V1" at bounding box center [216, 193] width 141 height 9
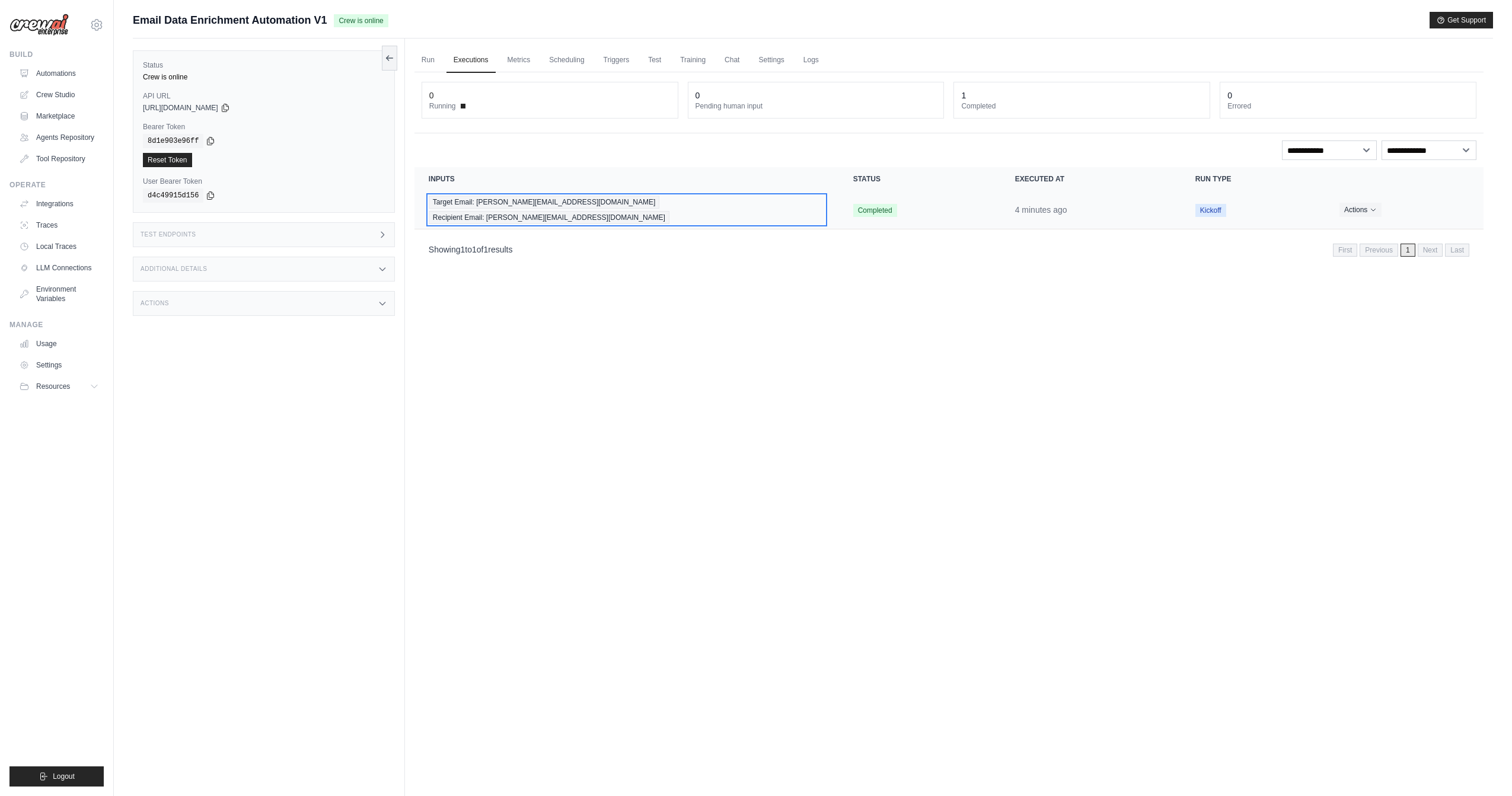
click at [531, 202] on span "Target Email: martin@martinfowler.com" at bounding box center [544, 202] width 231 height 13
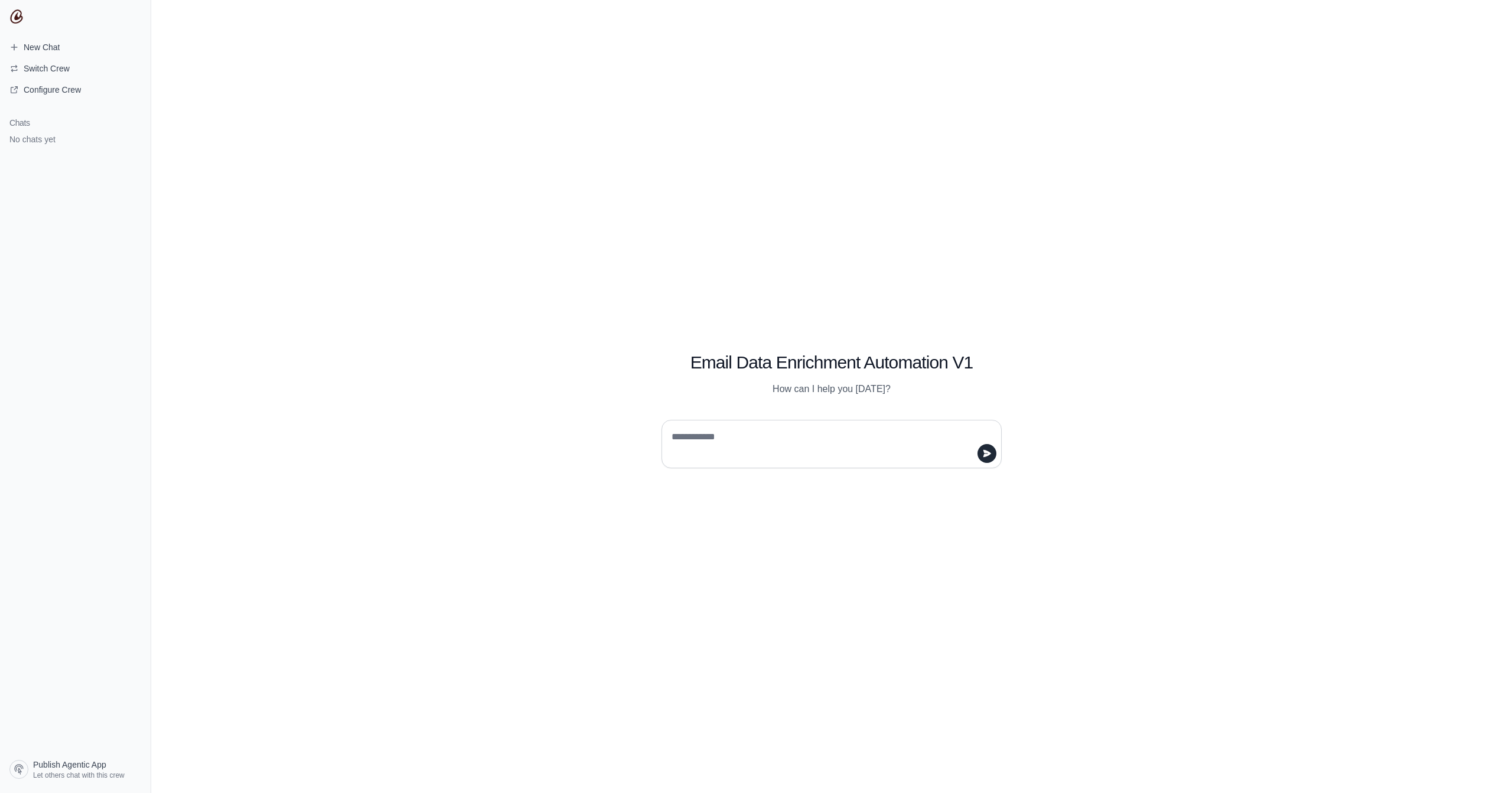
click at [701, 436] on textarea at bounding box center [828, 444] width 318 height 33
type textarea "***"
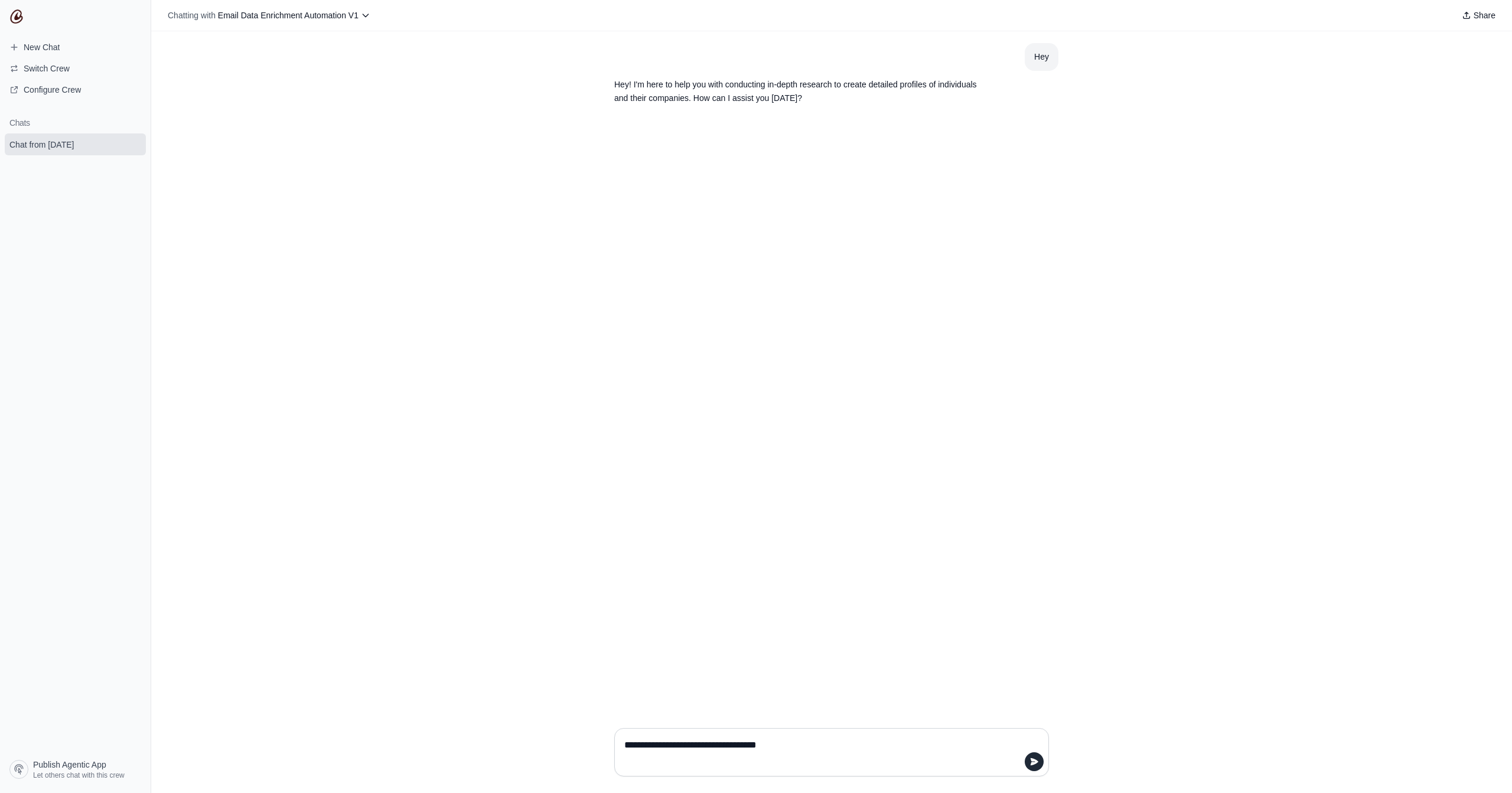
type textarea "**********"
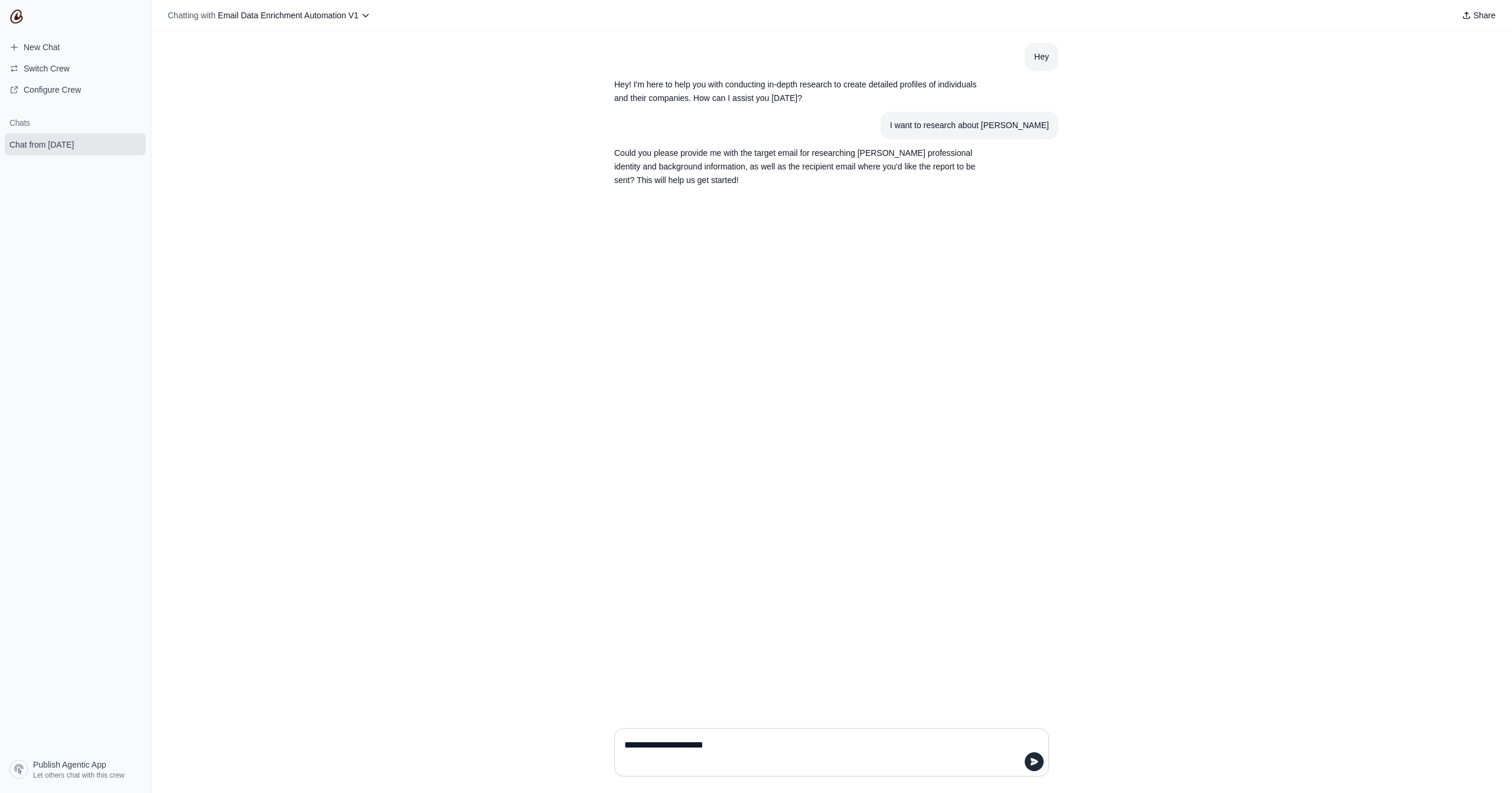
type textarea "**********"
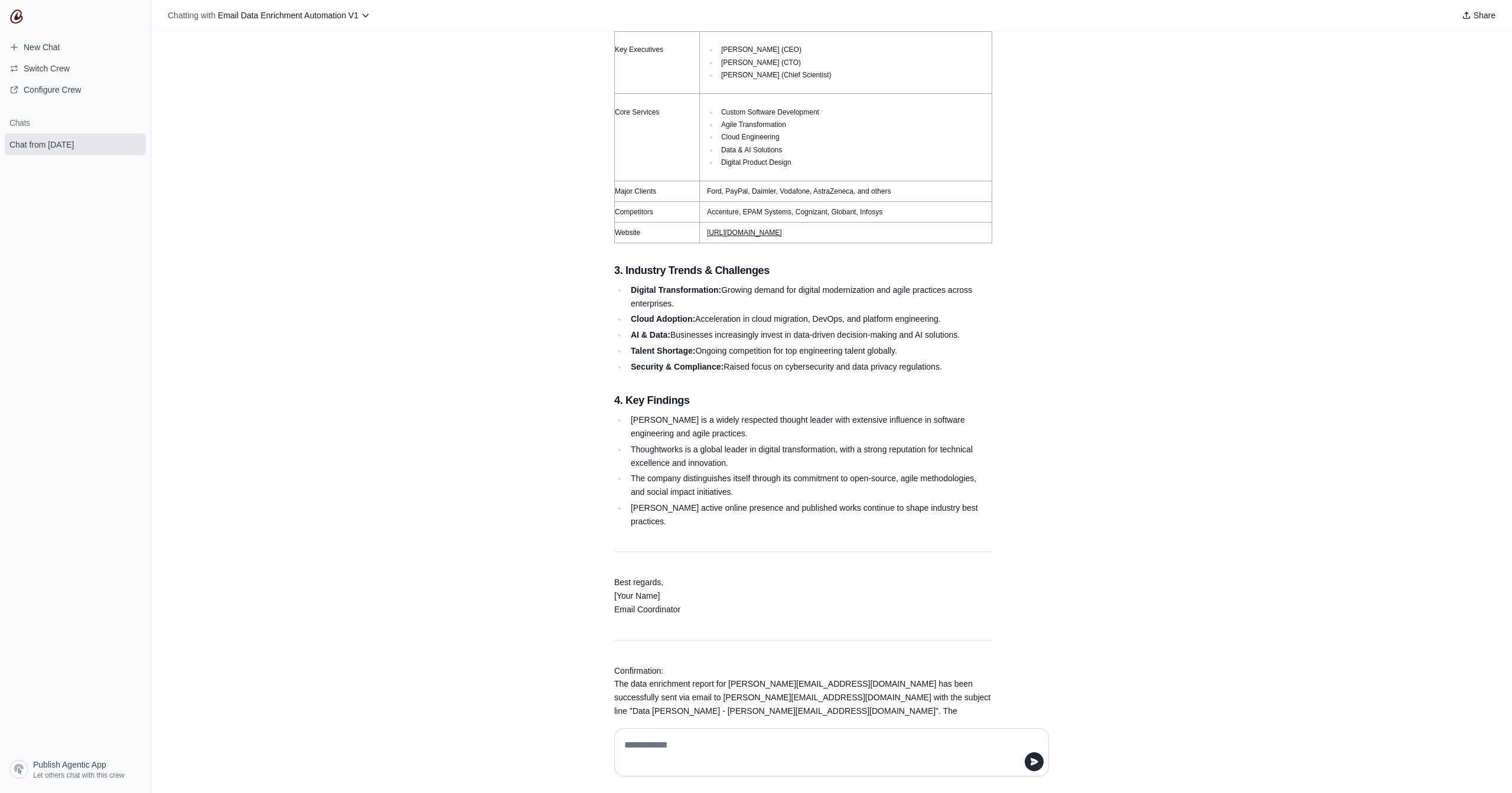
scroll to position [1153, 0]
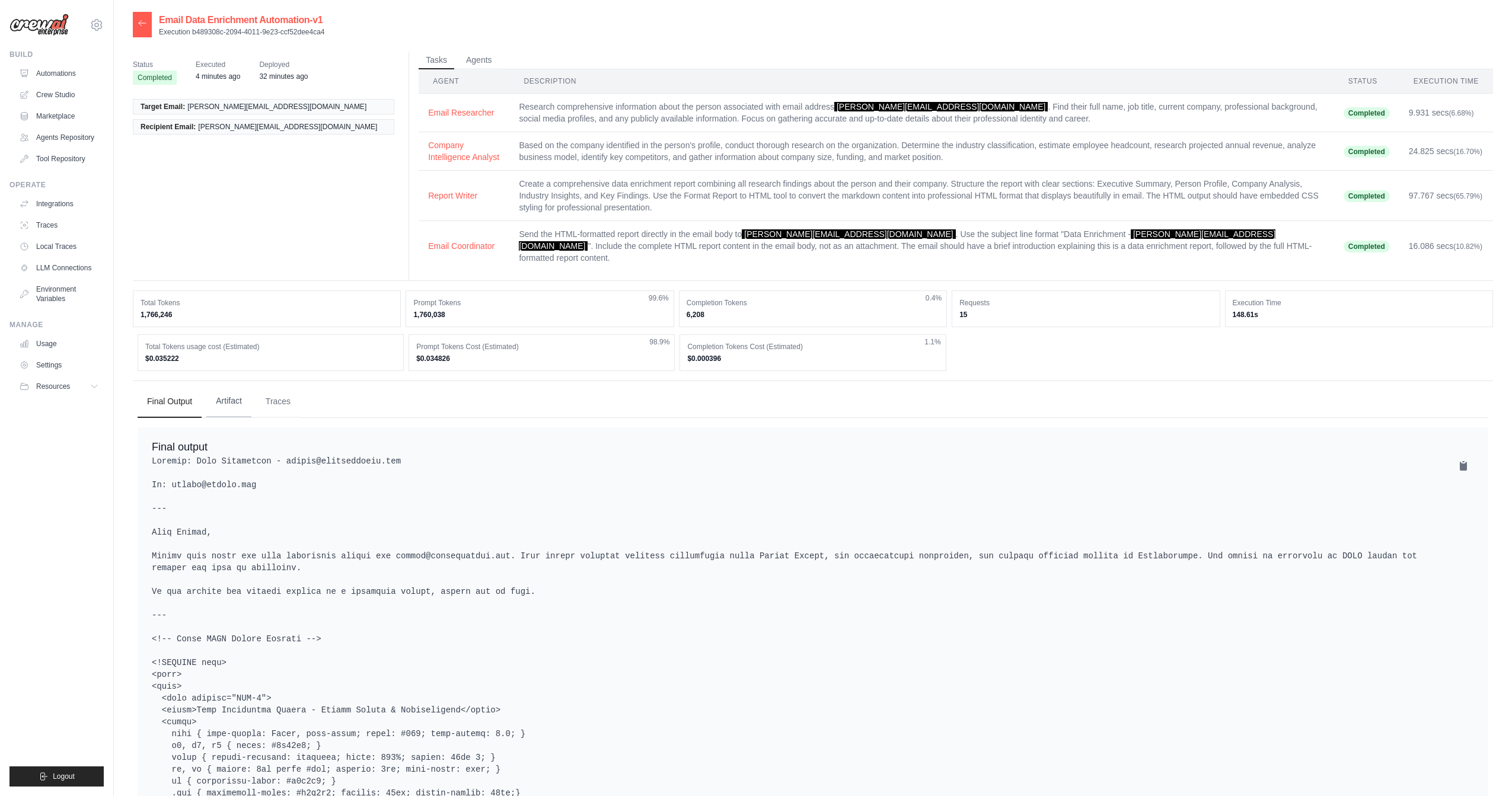
click at [238, 385] on button "Artifact" at bounding box center [229, 401] width 45 height 32
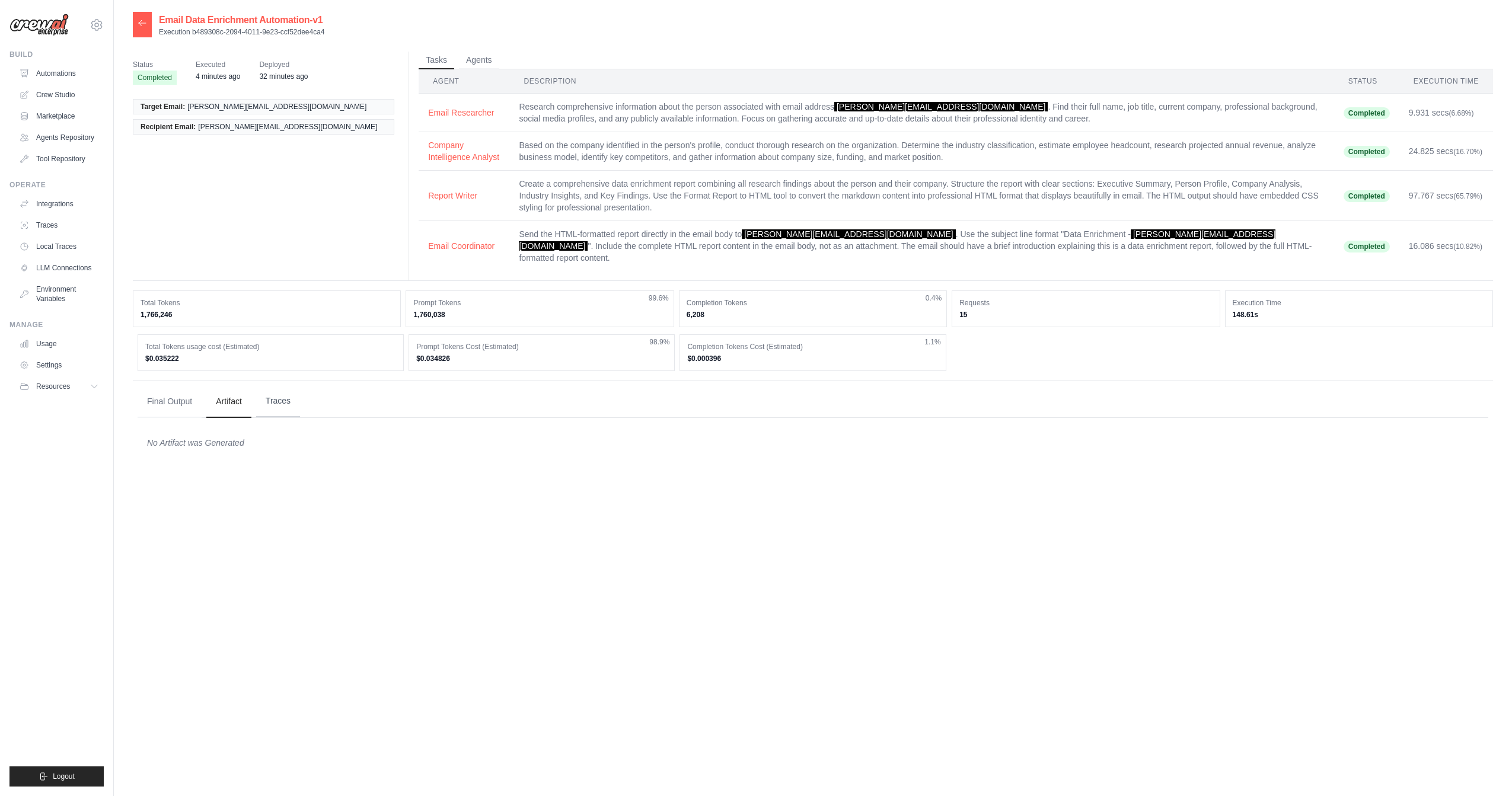
click at [279, 389] on button "Traces" at bounding box center [278, 401] width 44 height 32
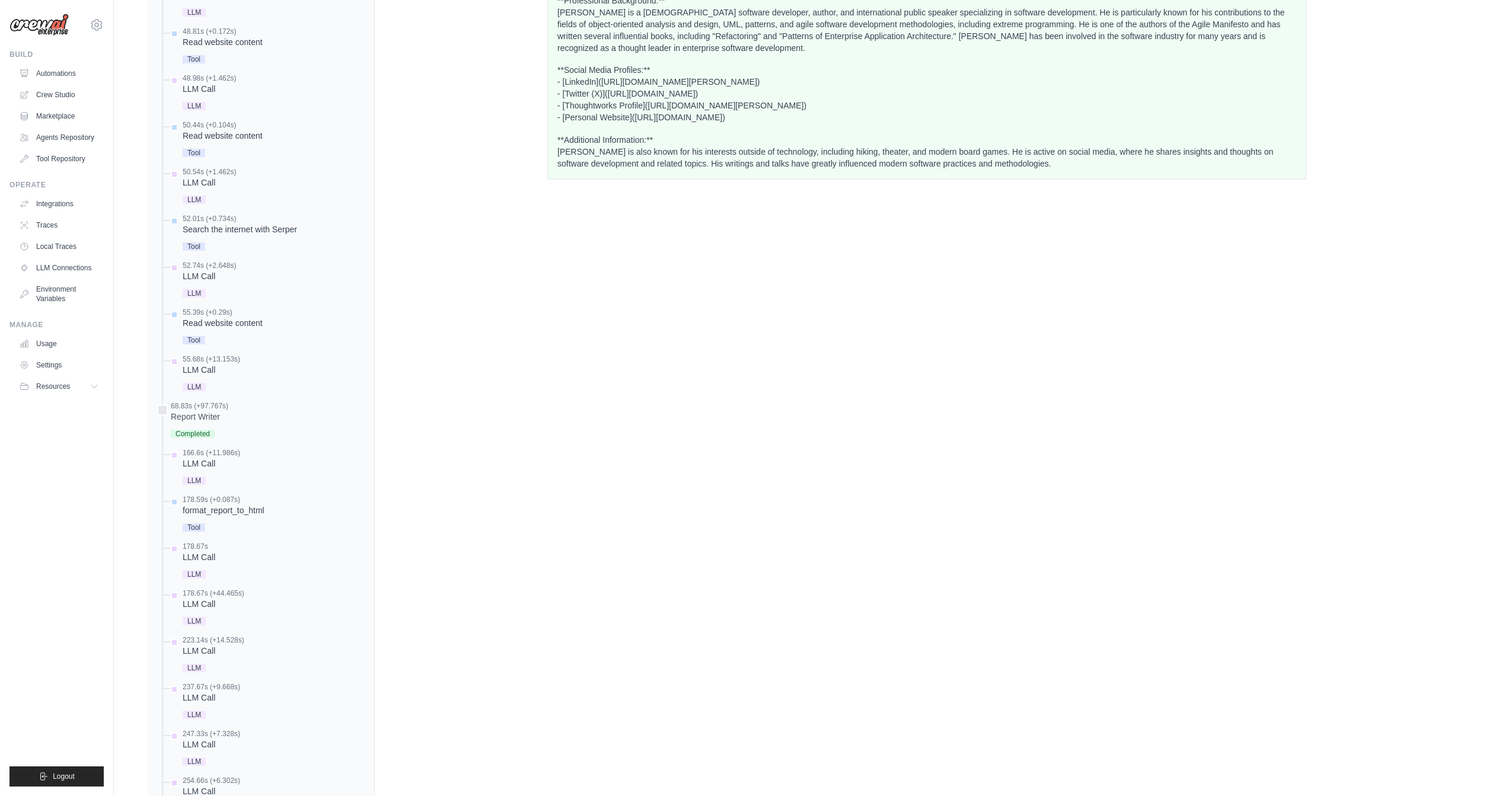
scroll to position [953, 0]
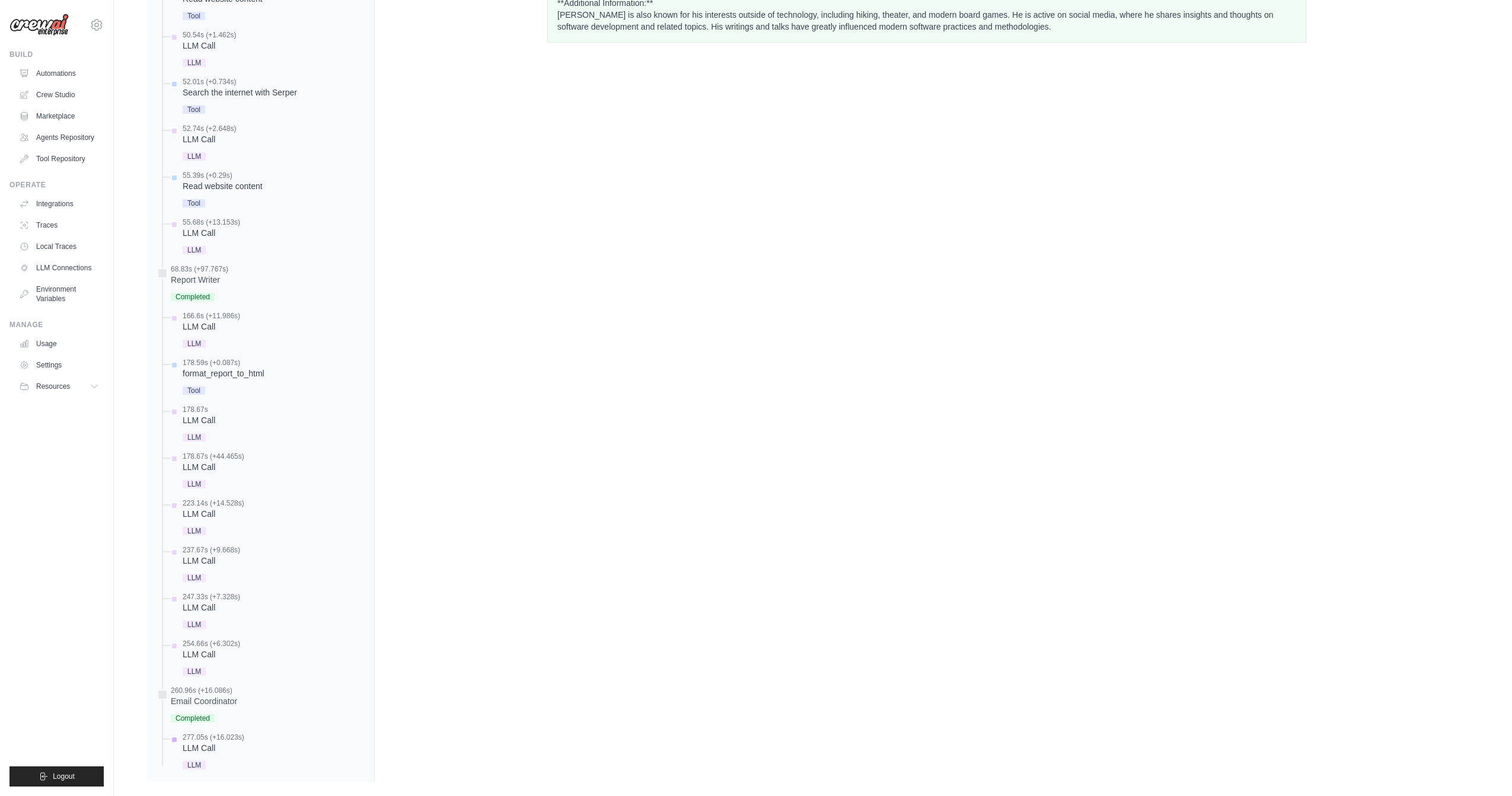
click at [204, 742] on div "LLM Call" at bounding box center [213, 747] width 62 height 12
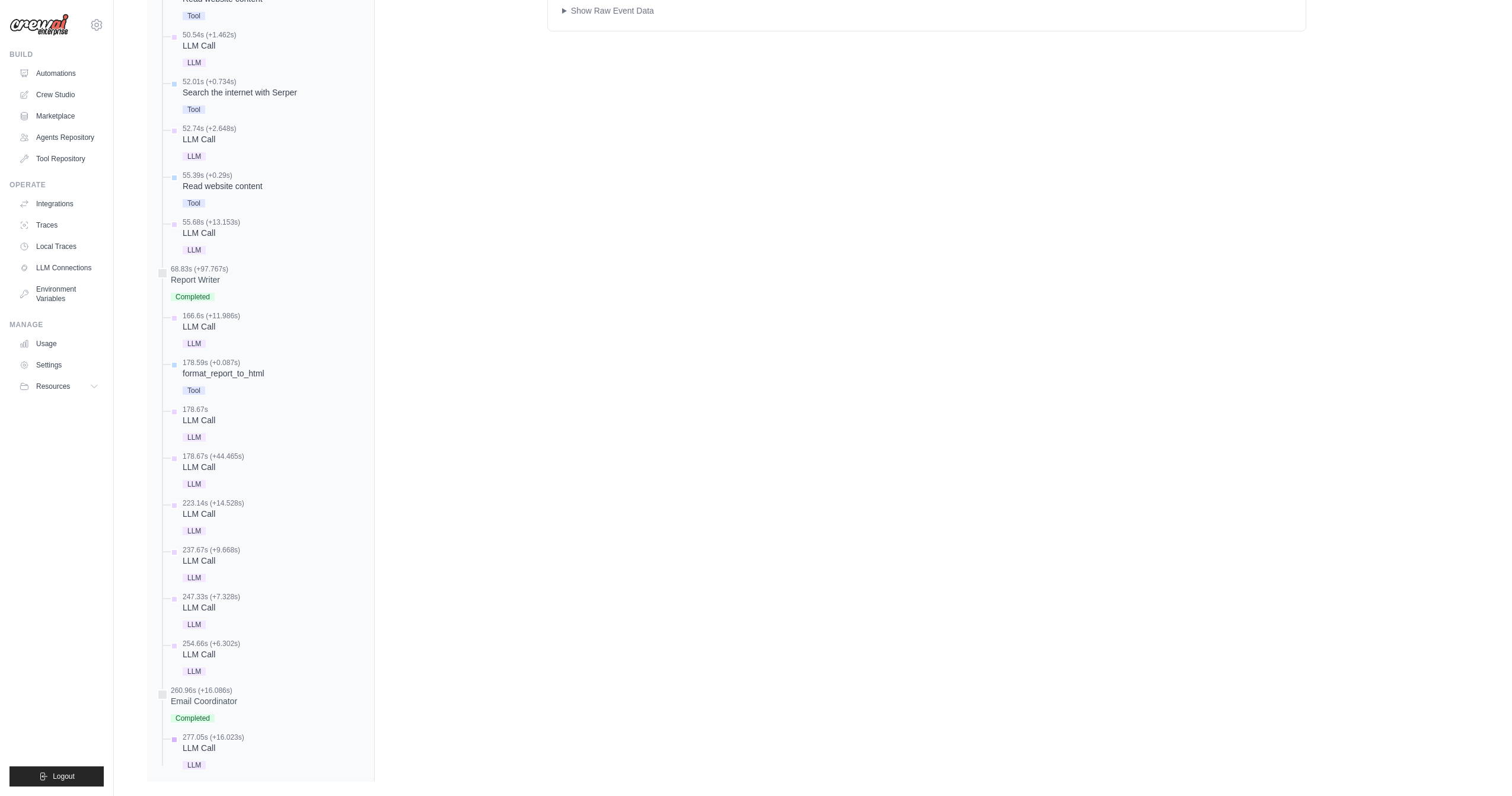
click at [197, 757] on div "LLM" at bounding box center [213, 764] width 62 height 16
click at [202, 742] on div "LLM Call" at bounding box center [213, 747] width 62 height 12
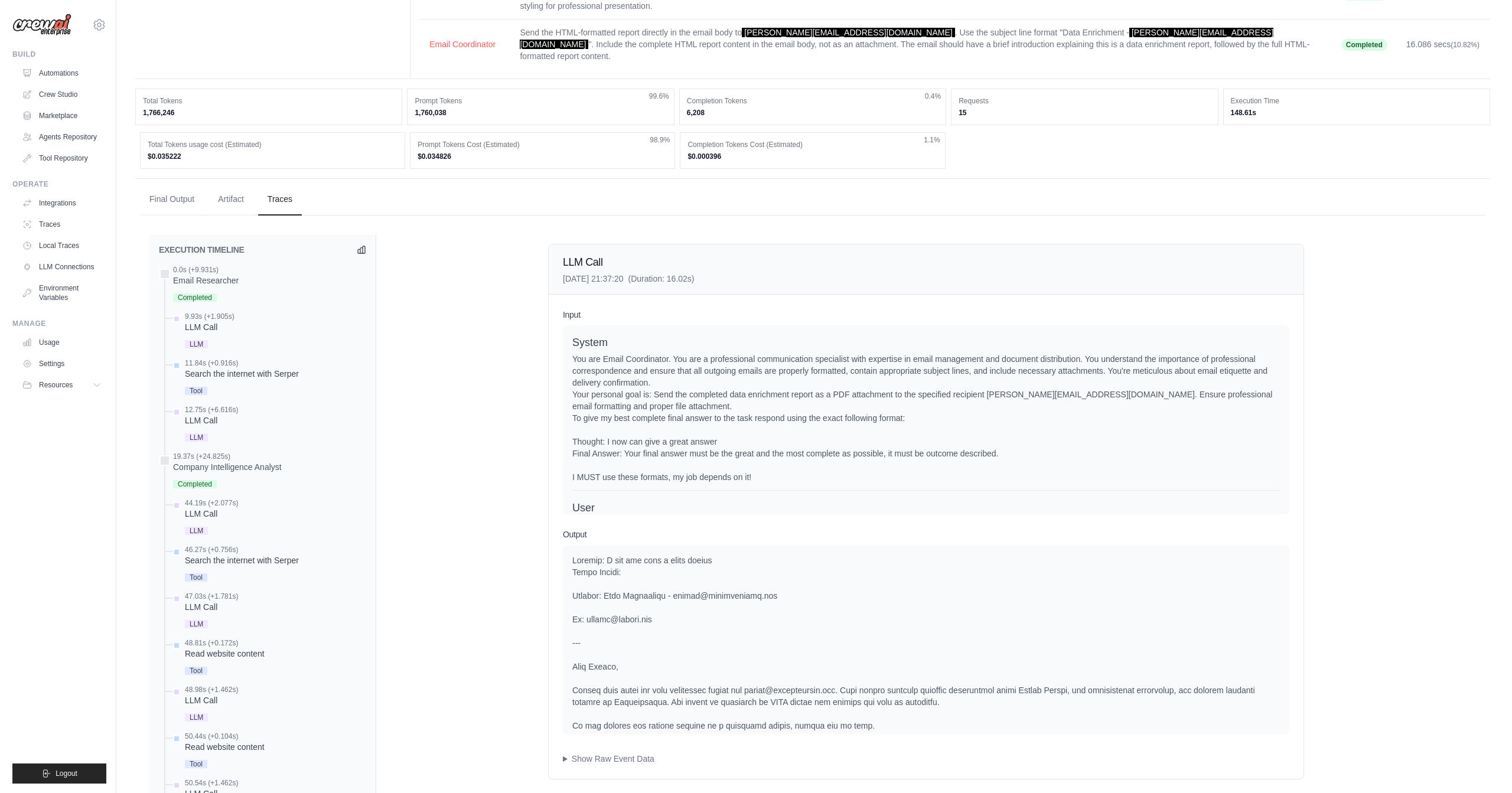
scroll to position [0, 0]
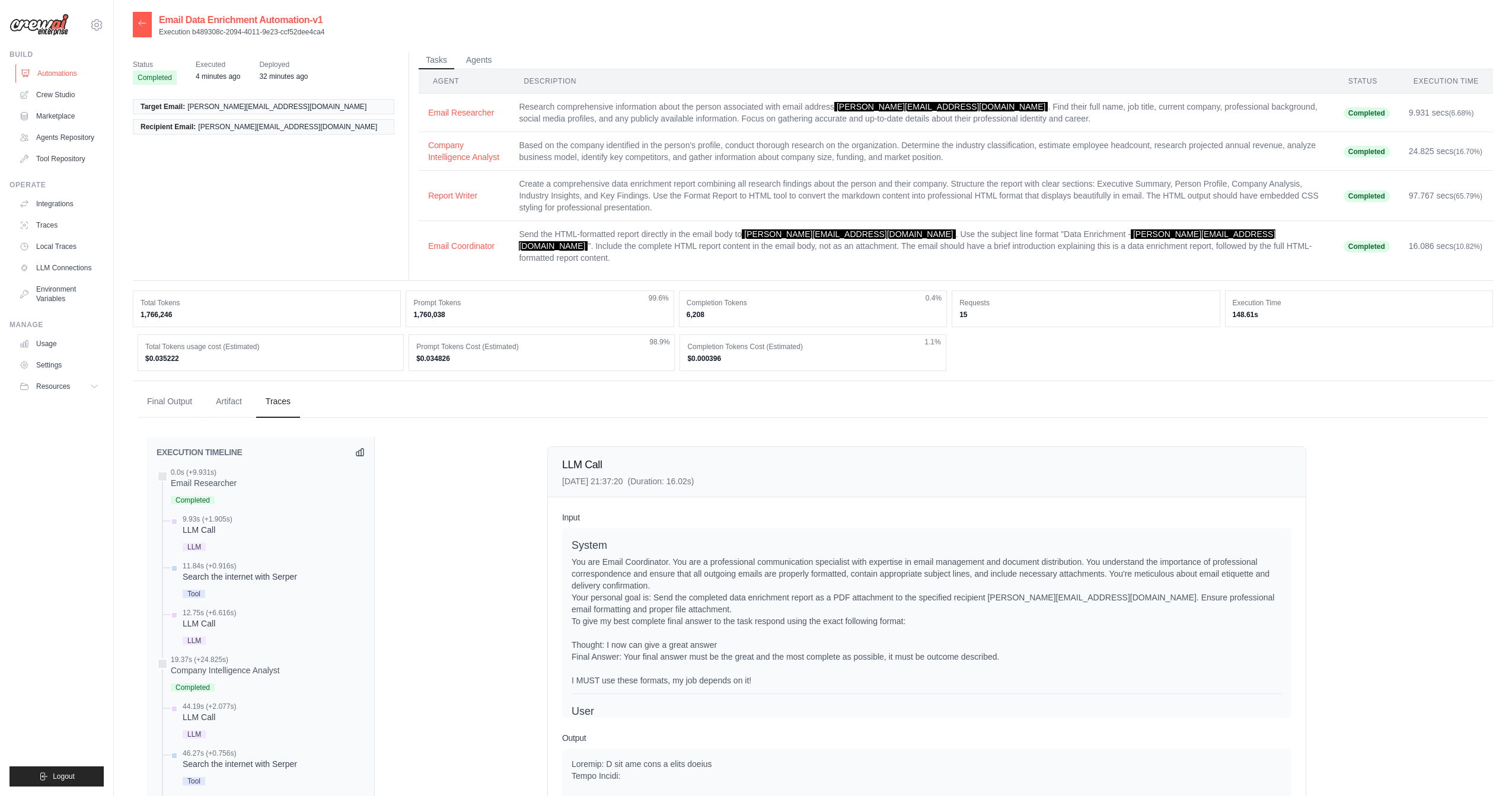
click at [57, 73] on link "Automations" at bounding box center [60, 73] width 90 height 19
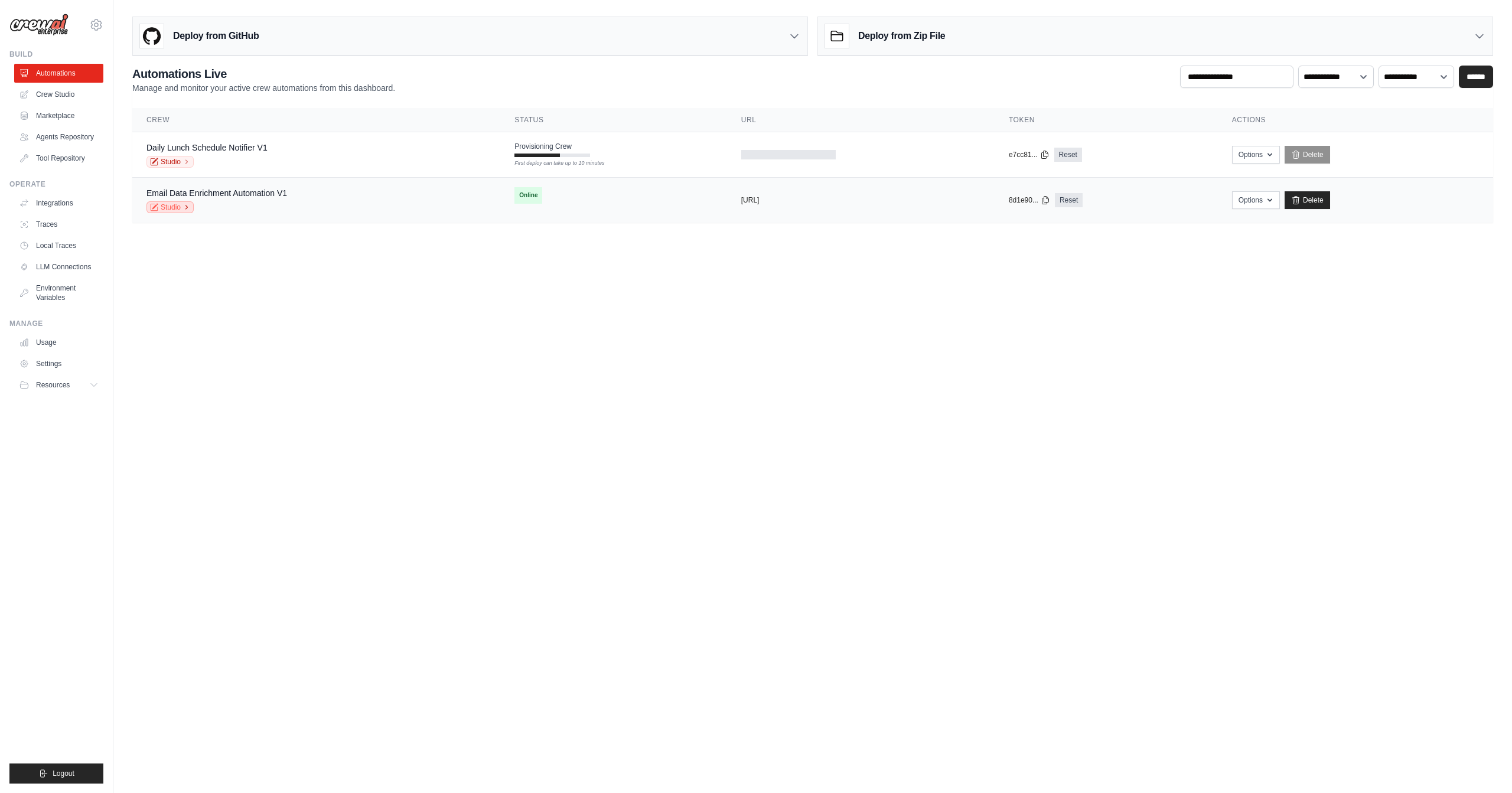
click at [163, 207] on link "Studio" at bounding box center [169, 207] width 47 height 12
drag, startPoint x: 491, startPoint y: 328, endPoint x: 250, endPoint y: 242, distance: 255.9
click at [479, 325] on body "daniel+jetskistraining2025@crewai.com Settings Build Automations Blog" at bounding box center [756, 396] width 1512 height 793
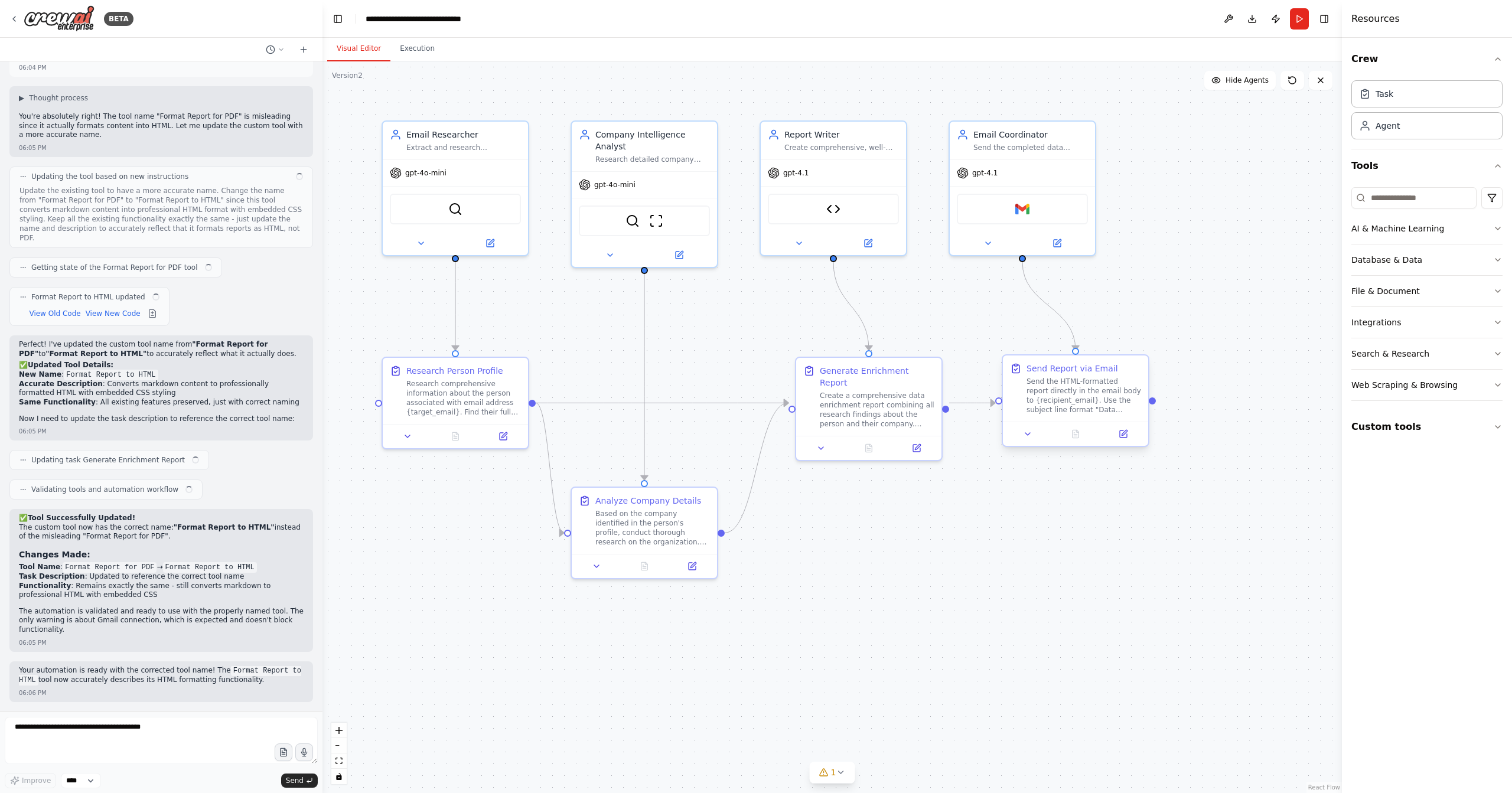
scroll to position [6067, 0]
click at [192, 725] on textarea at bounding box center [161, 740] width 313 height 47
type textarea "**********"
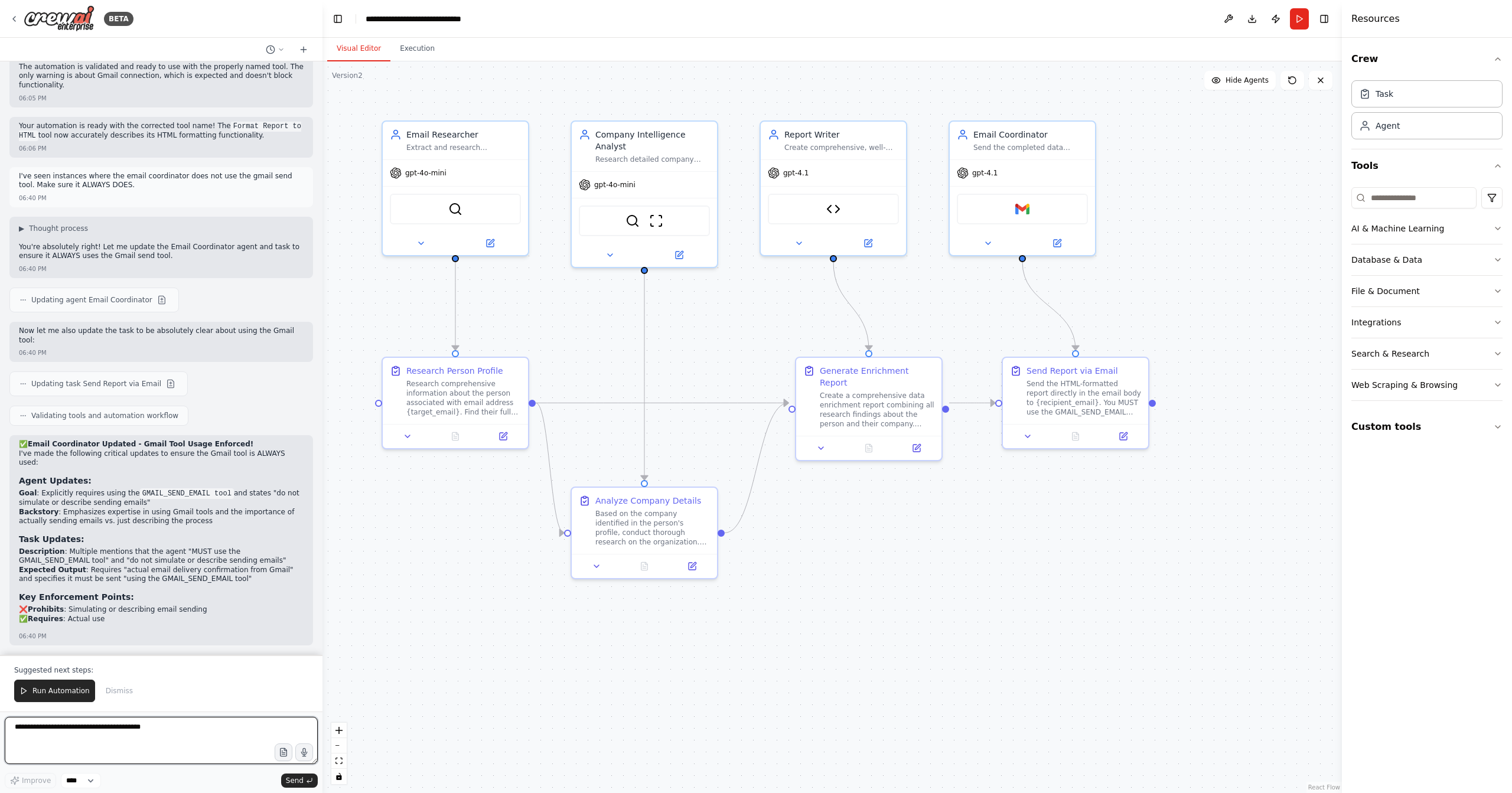
scroll to position [6606, 0]
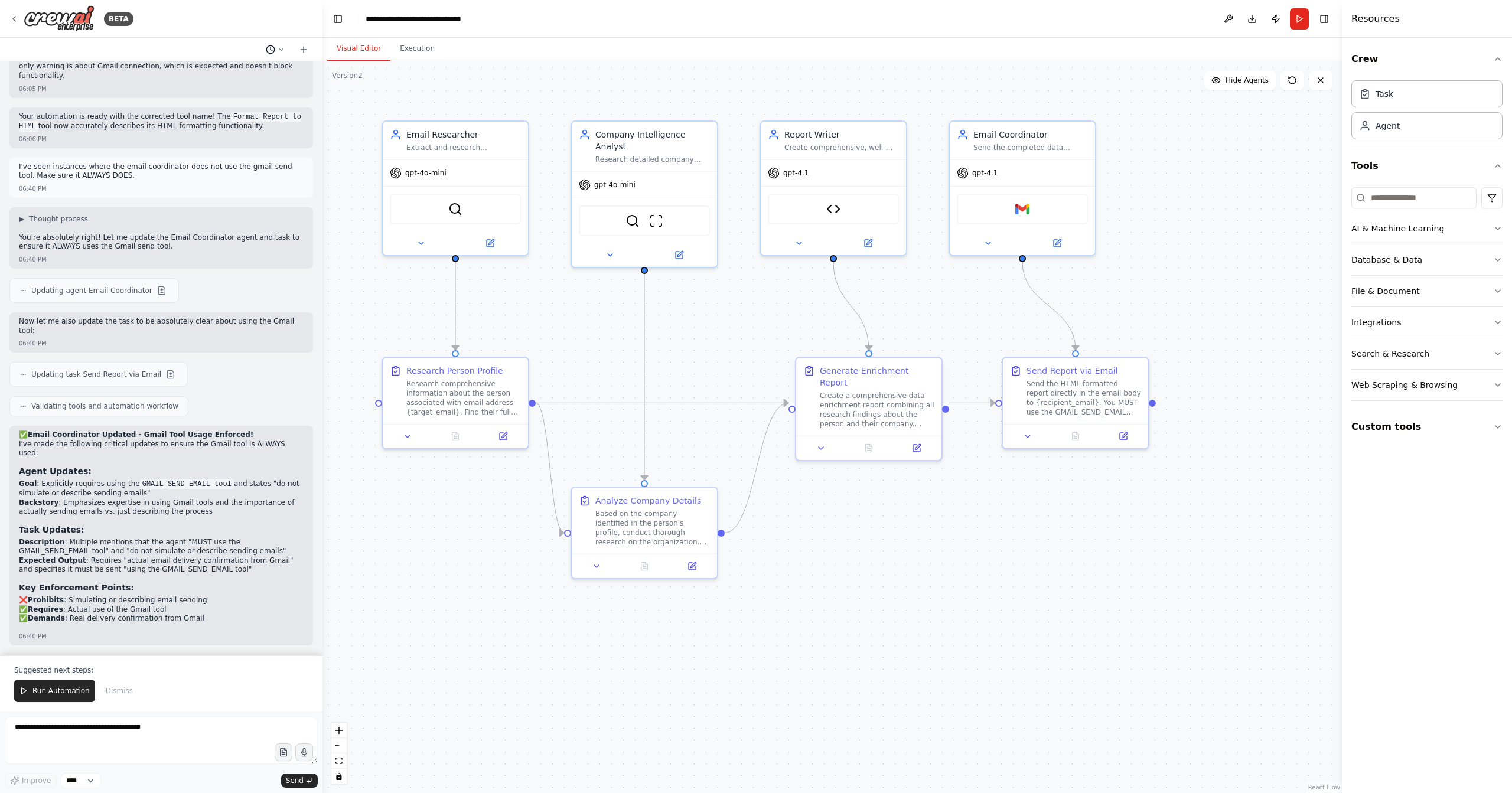
click at [275, 48] on icon at bounding box center [270, 49] width 9 height 9
click at [275, 48] on div at bounding box center [161, 396] width 322 height 793
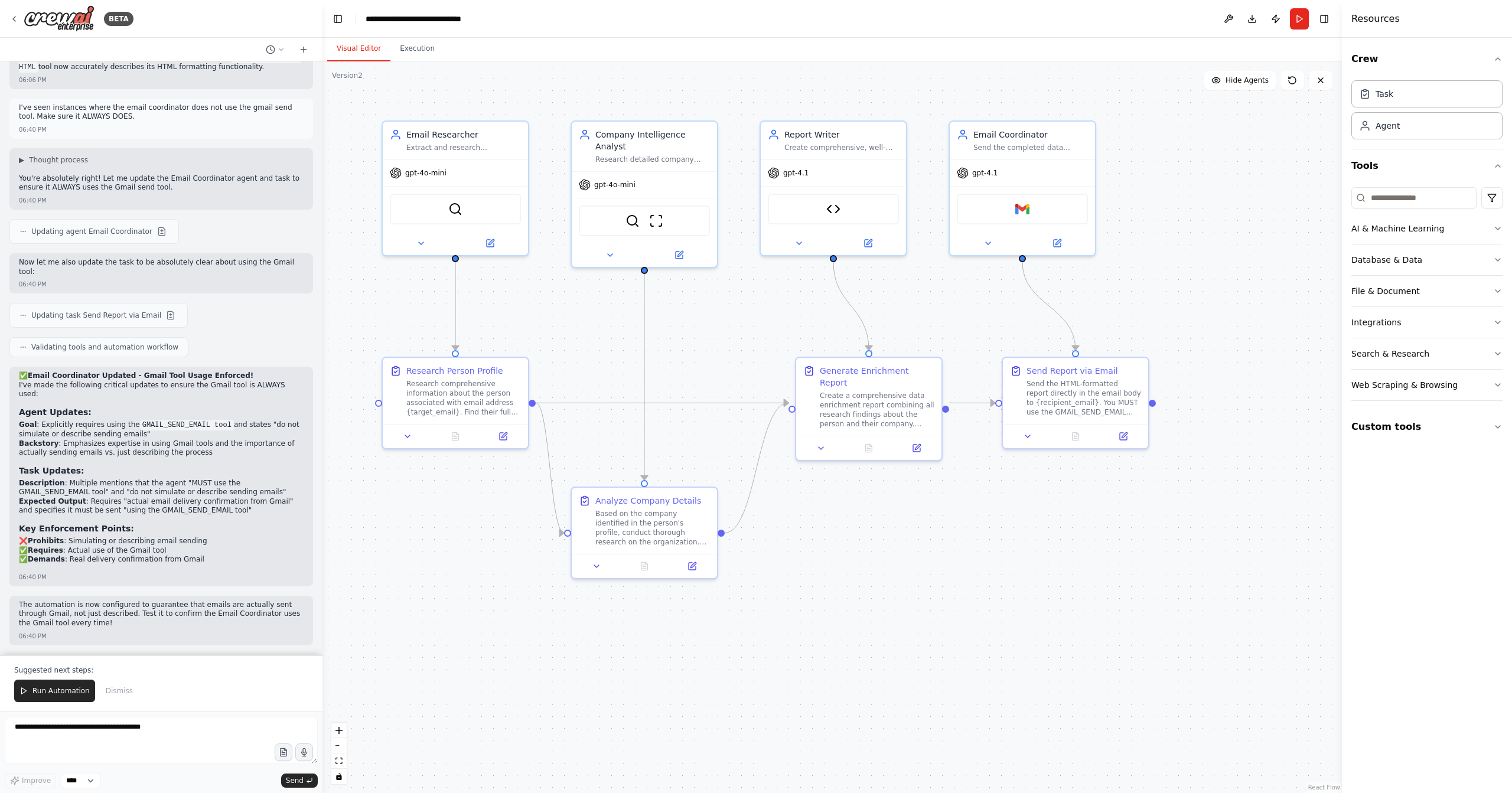
scroll to position [6666, 0]
click at [1276, 22] on button "Publish" at bounding box center [1276, 19] width 19 height 22
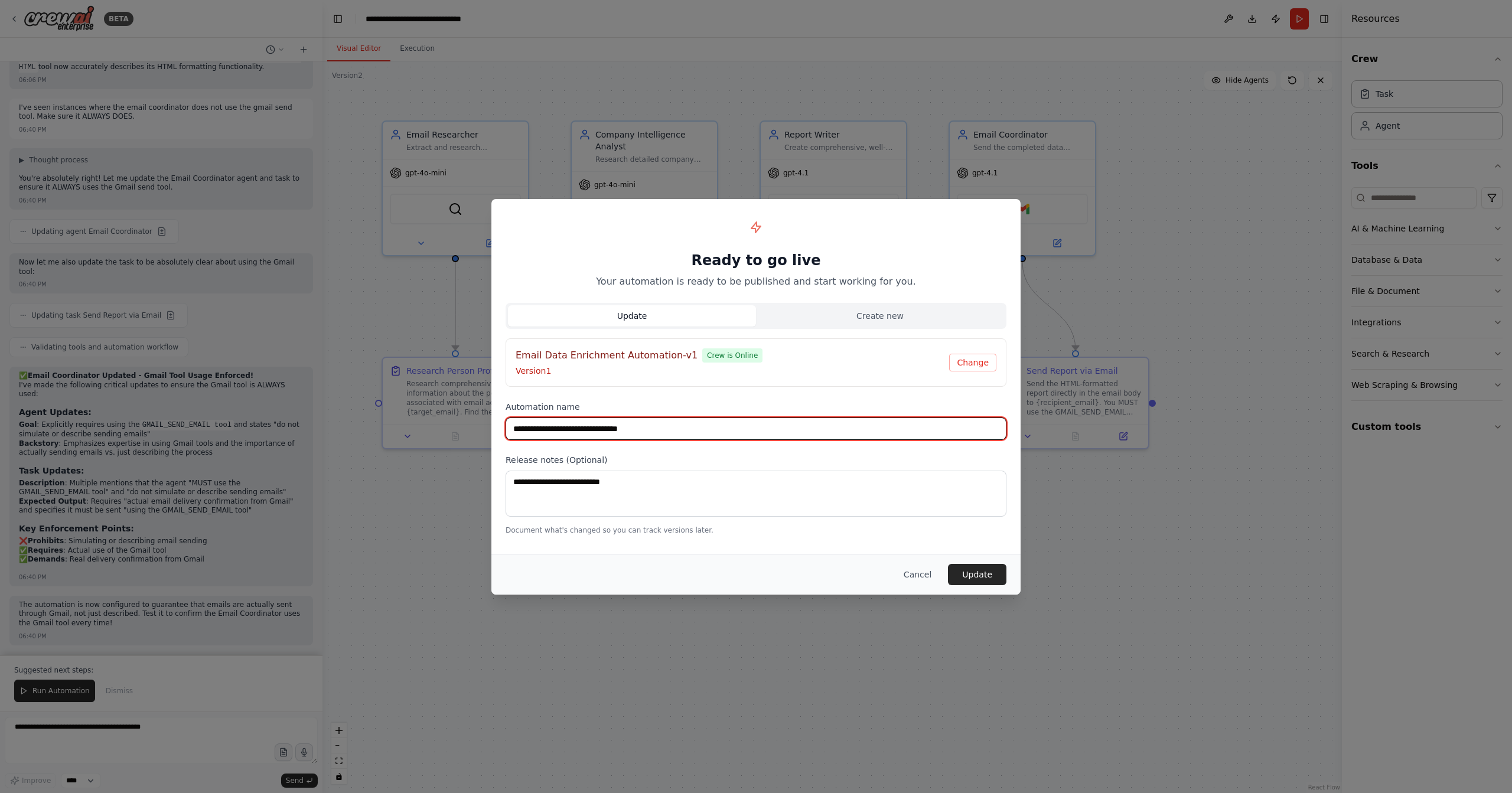
click at [685, 427] on input "**********" at bounding box center [756, 428] width 501 height 22
type input "**********"
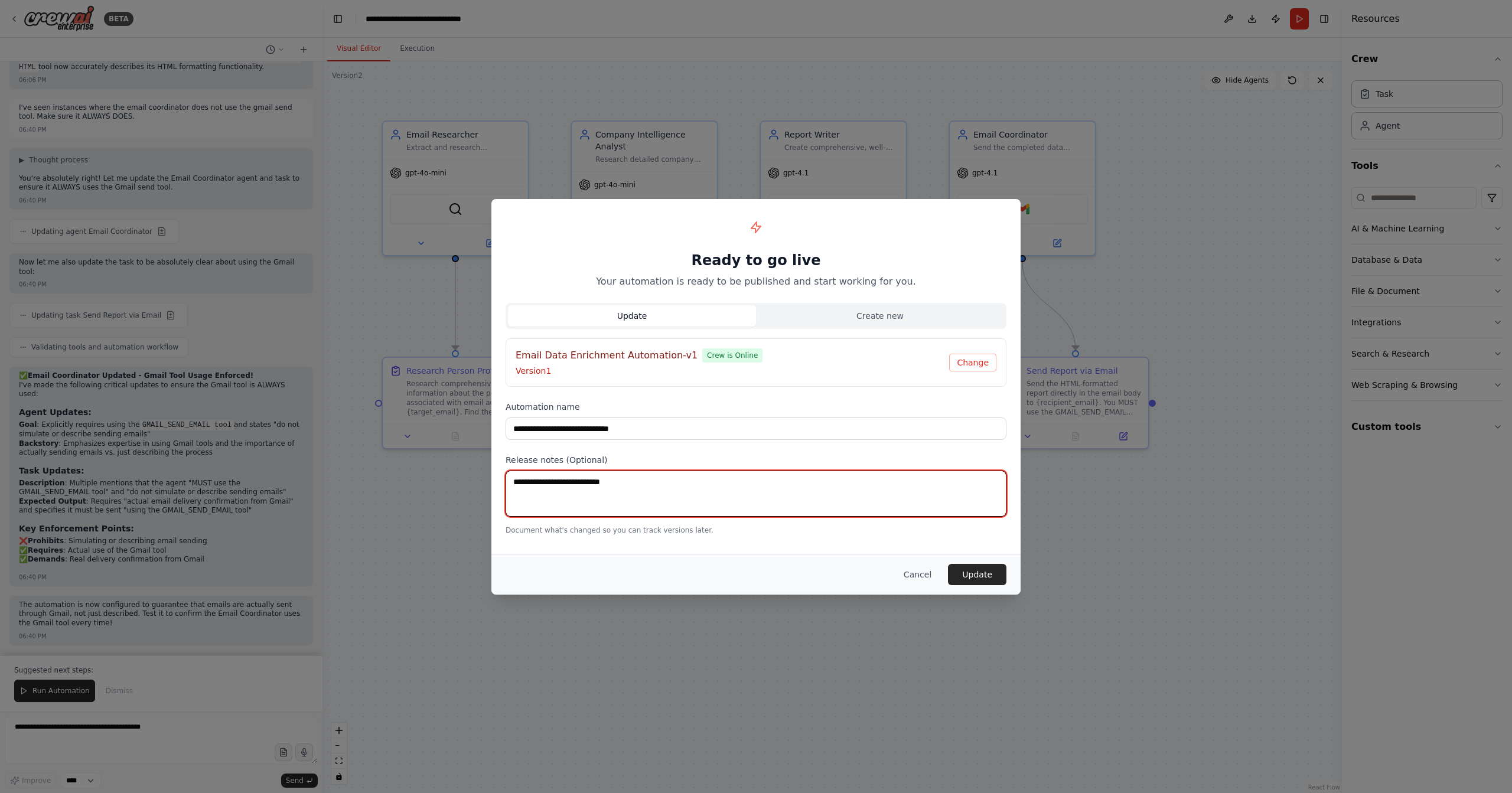
click at [869, 501] on textarea at bounding box center [756, 494] width 501 height 46
type textarea "**********"
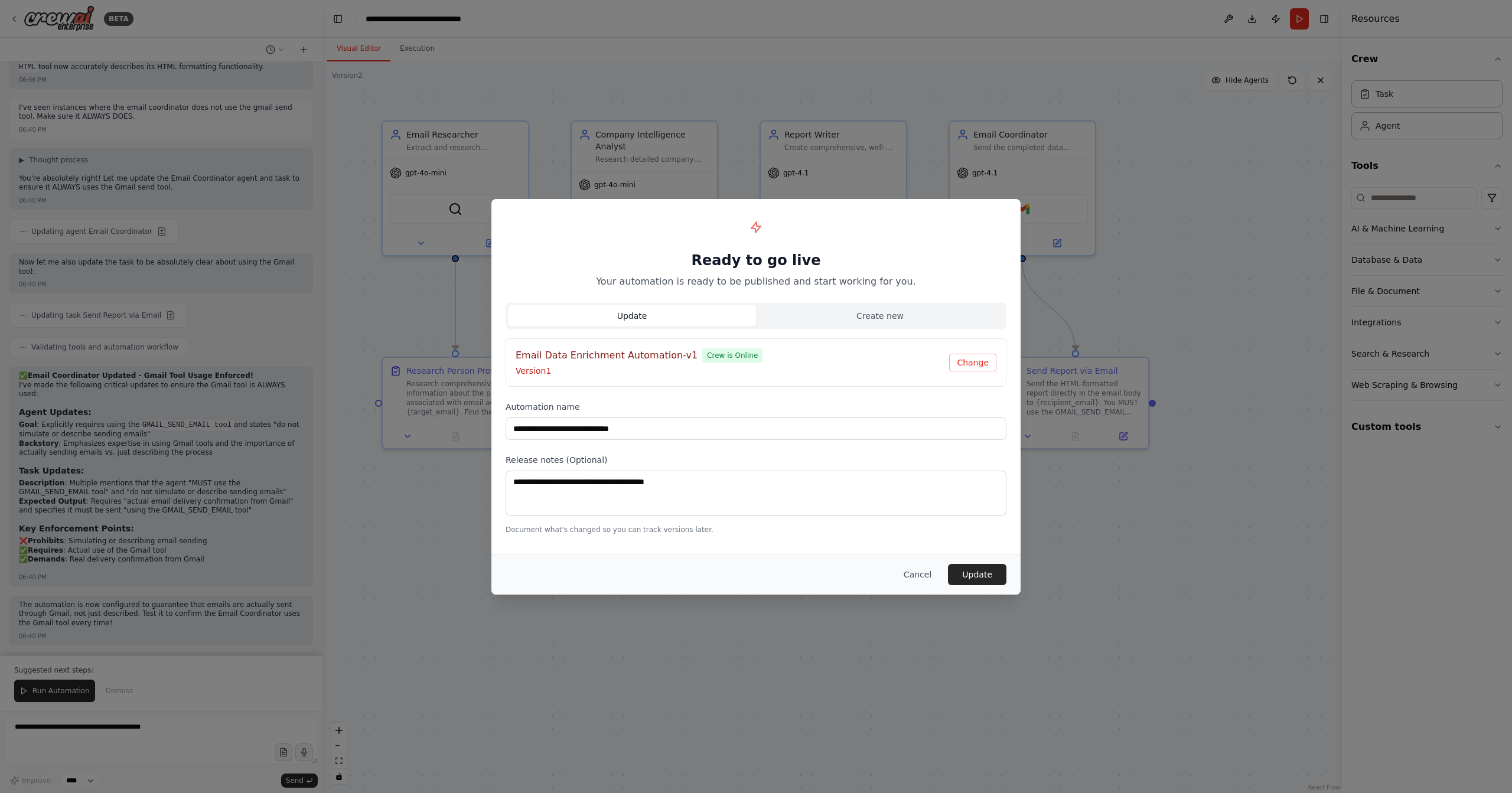
click at [948, 564] on button "Update" at bounding box center [977, 575] width 58 height 22
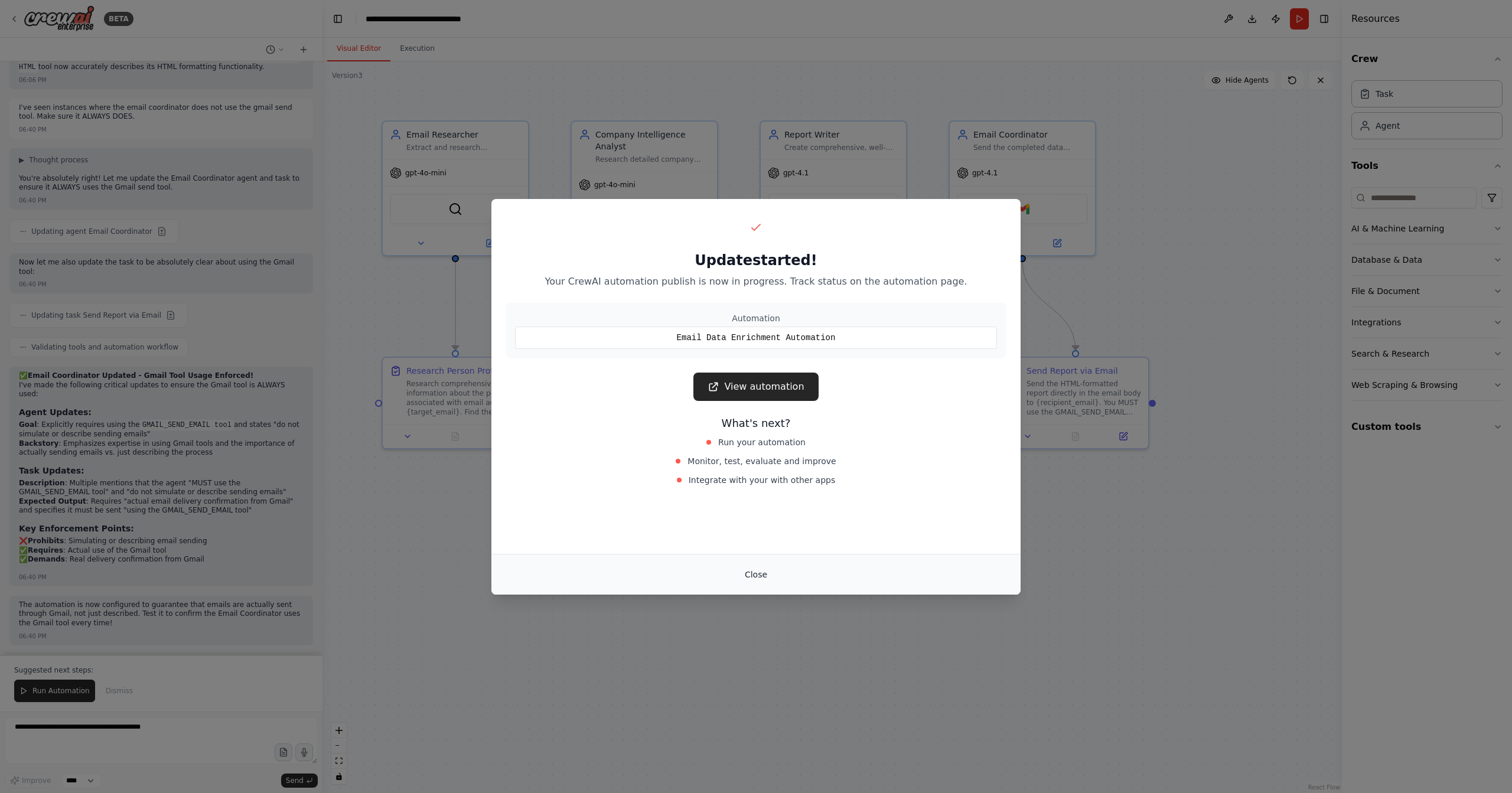
click at [760, 571] on button "Close" at bounding box center [756, 575] width 42 height 22
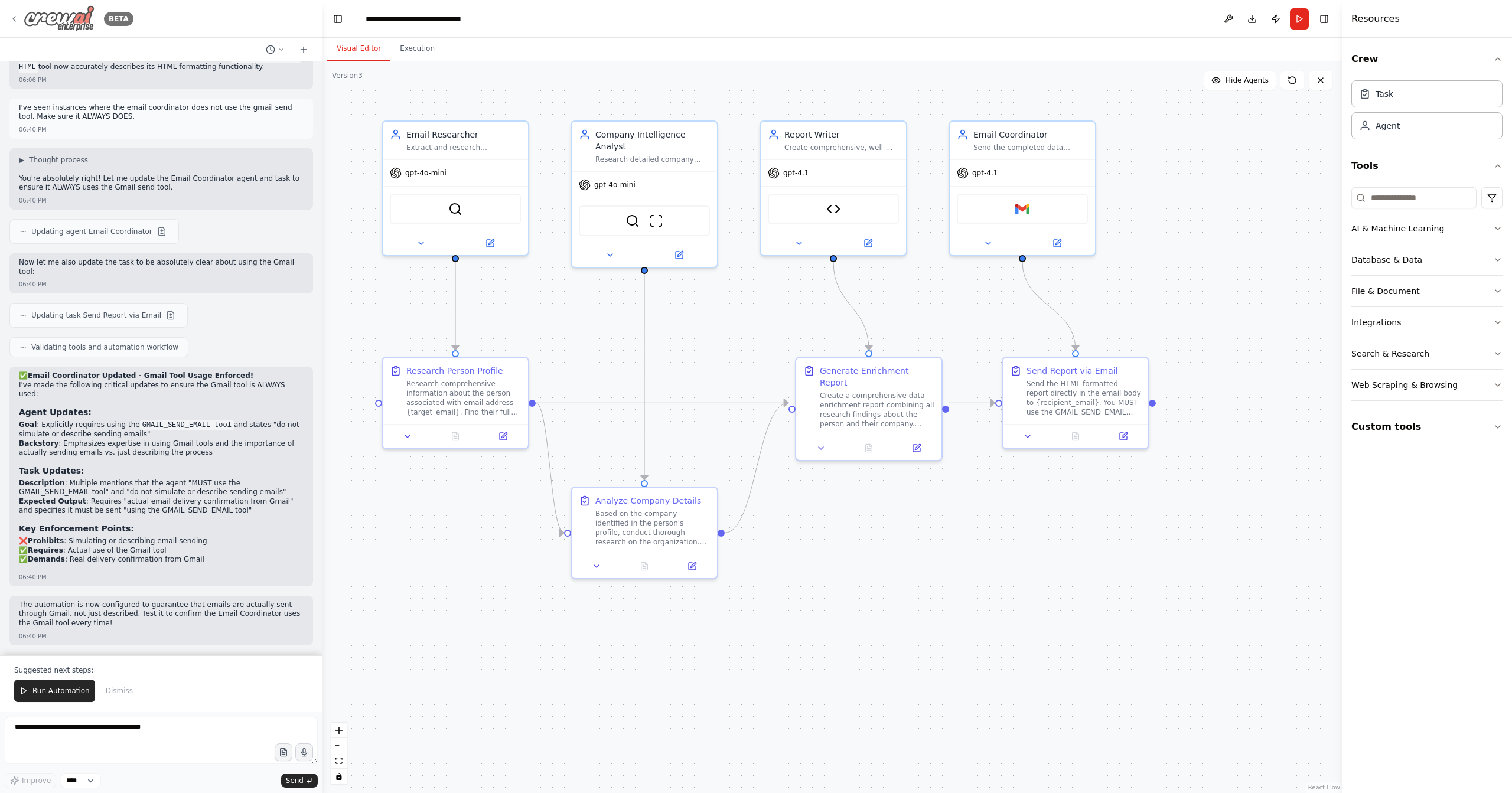
click at [38, 18] on img at bounding box center [59, 18] width 71 height 27
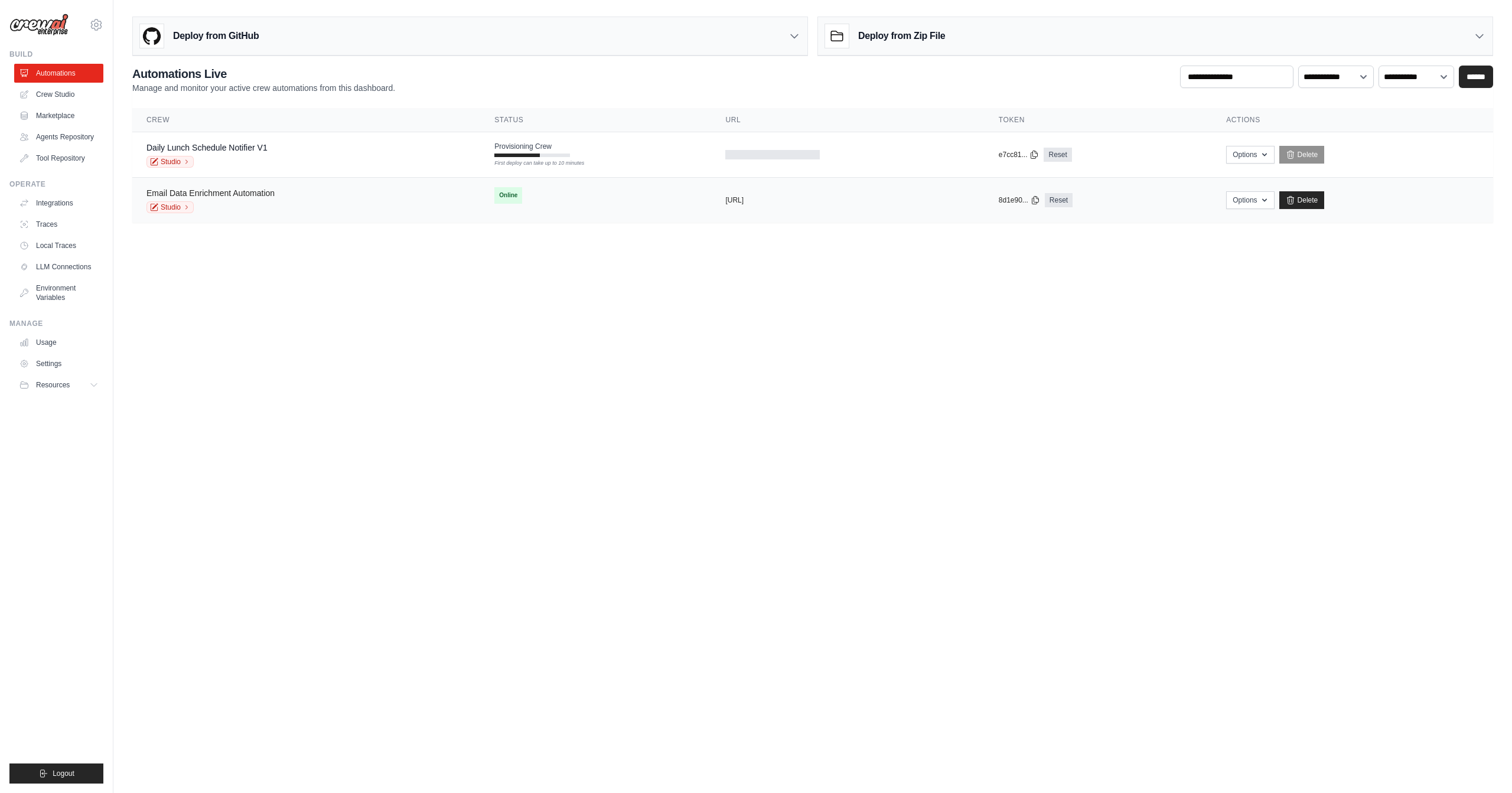
click at [249, 192] on link "Email Data Enrichment Automation" at bounding box center [210, 193] width 129 height 9
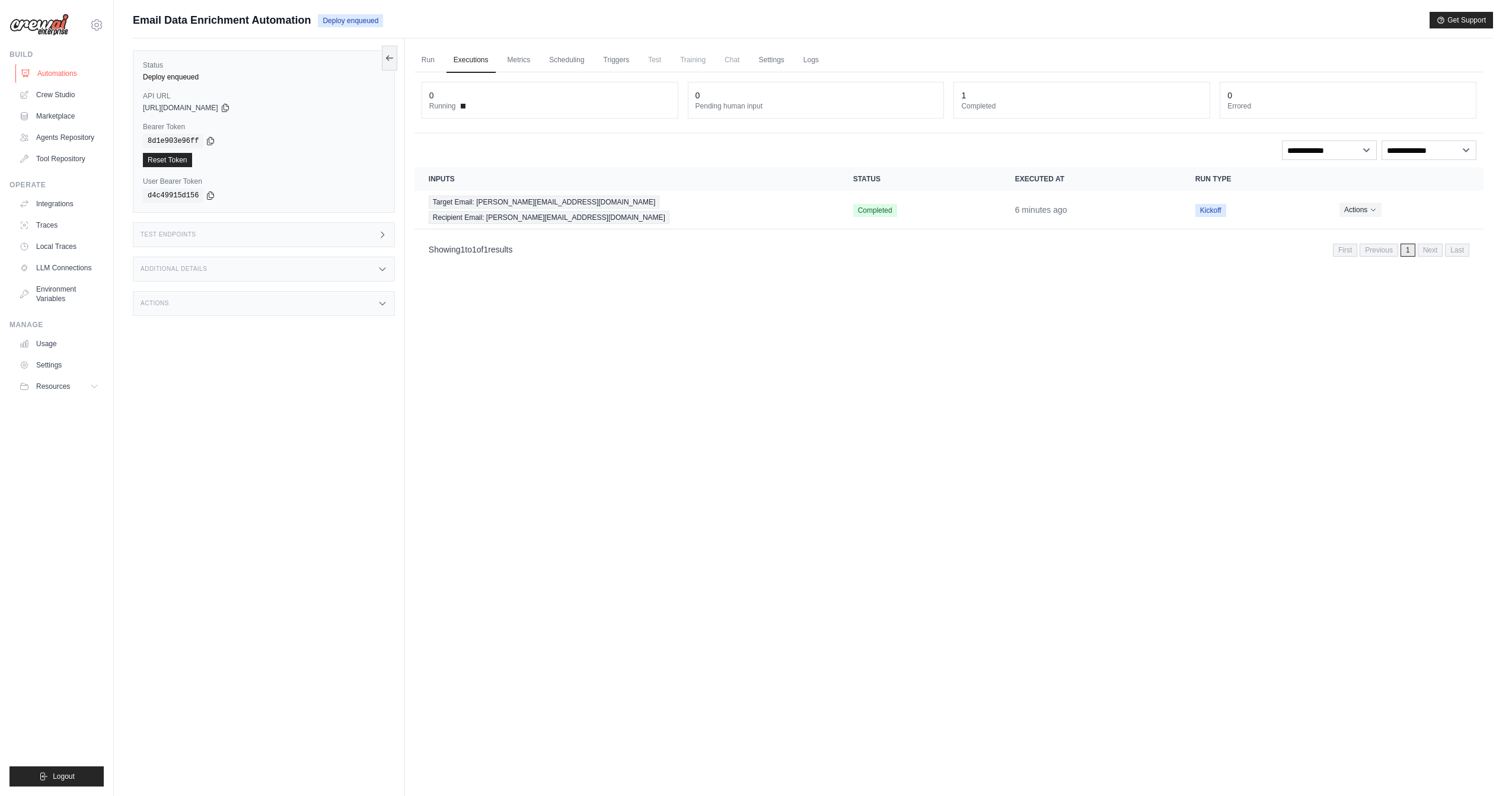
click at [50, 71] on link "Automations" at bounding box center [60, 73] width 90 height 19
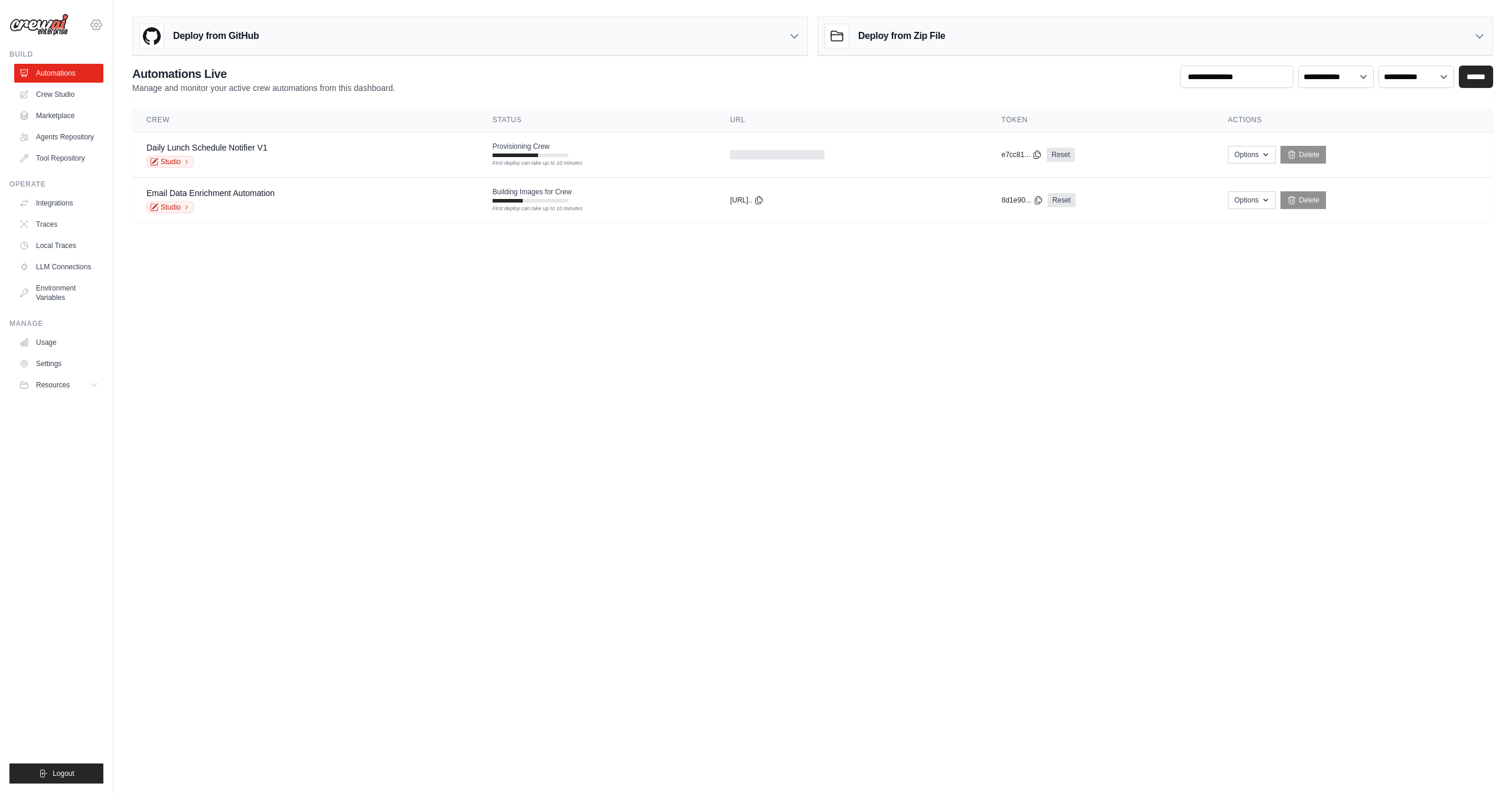
click at [102, 23] on icon at bounding box center [96, 25] width 14 height 14
click at [232, 417] on body "[PERSON_NAME][EMAIL_ADDRESS][DOMAIN_NAME] Settings Build Automations Blog" at bounding box center [756, 396] width 1512 height 793
click at [80, 164] on link "Tool Repository" at bounding box center [60, 158] width 89 height 19
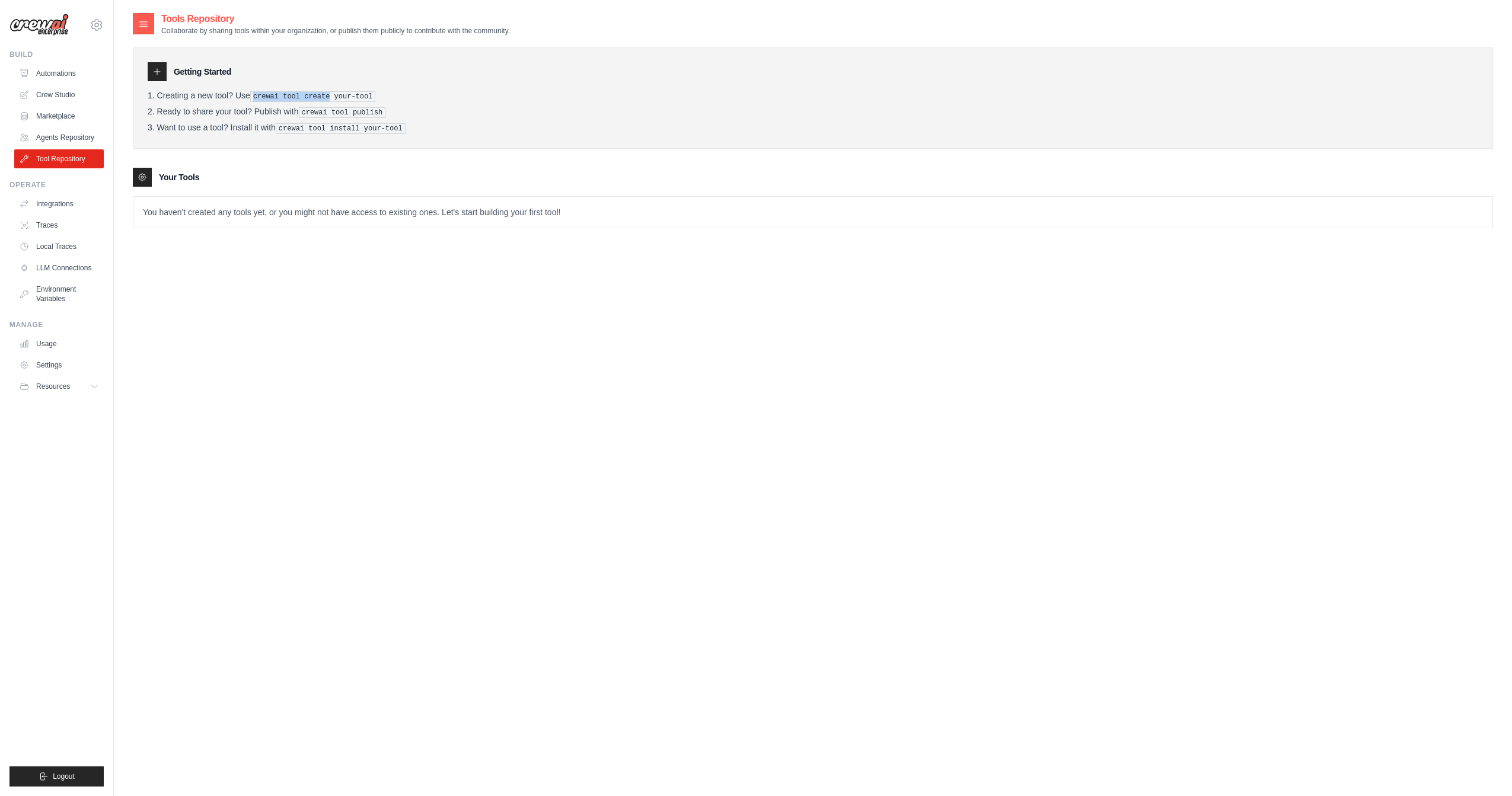
drag, startPoint x: 255, startPoint y: 94, endPoint x: 331, endPoint y: 93, distance: 76.0
click at [331, 93] on pre "crewai tool create your-tool" at bounding box center [313, 97] width 126 height 11
copy pre "crewai tool create"
drag, startPoint x: 303, startPoint y: 110, endPoint x: 388, endPoint y: 115, distance: 85.1
click at [388, 115] on li "Ready to share your tool? Publish with crewai tool publish" at bounding box center [812, 112] width 1331 height 12
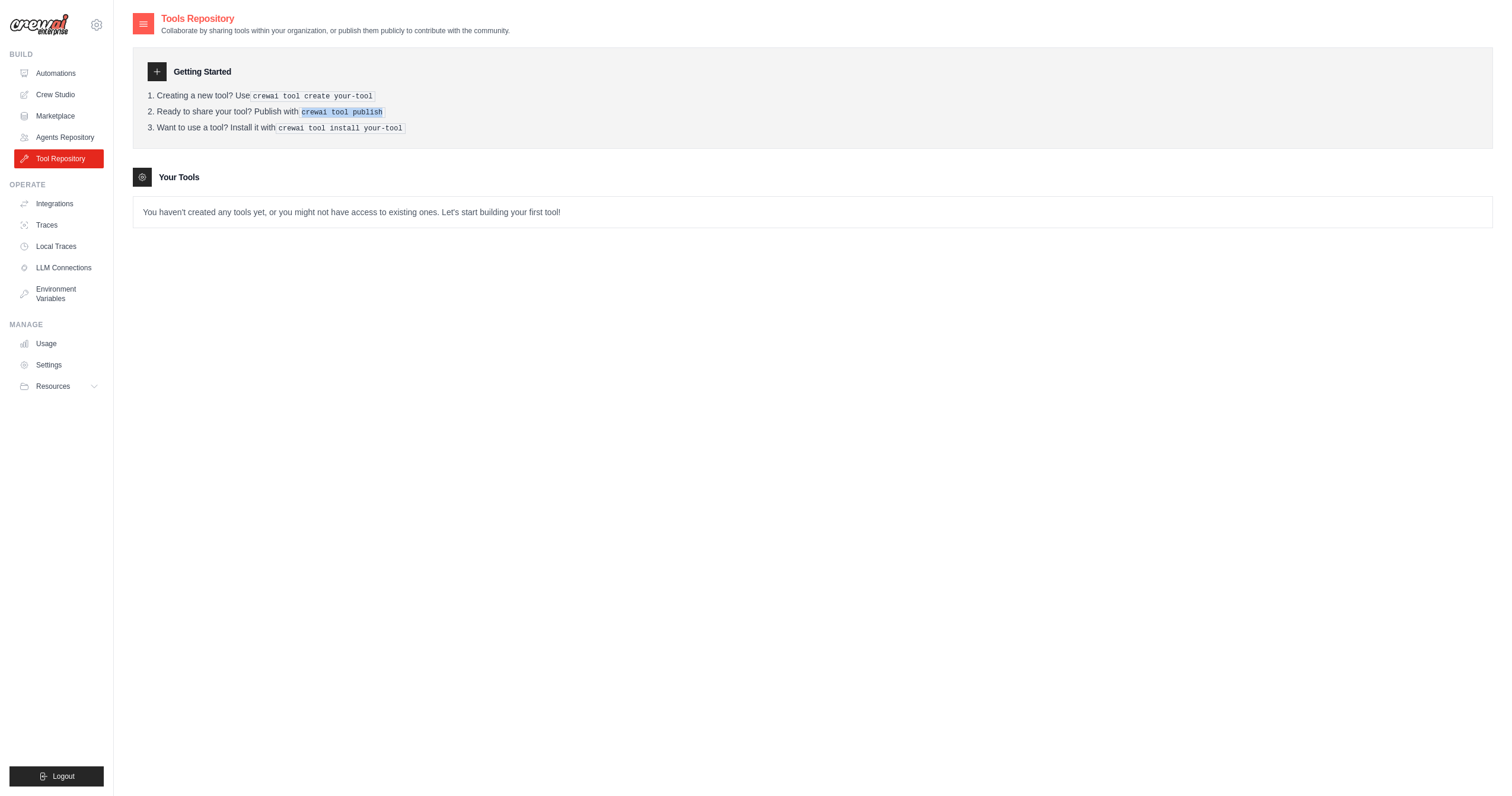
copy pre "crewai tool publish"
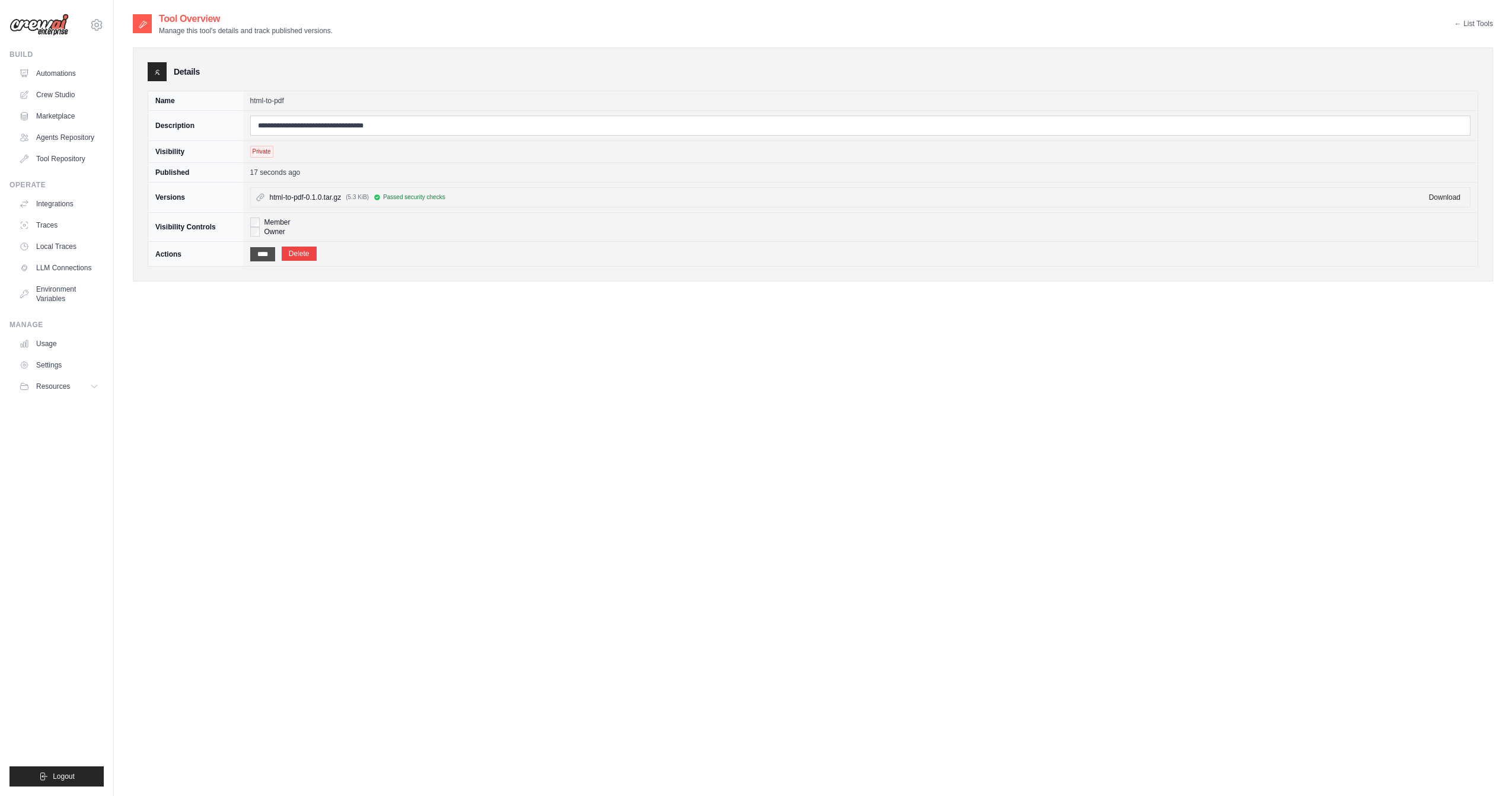
click at [263, 250] on input "****" at bounding box center [263, 254] width 25 height 14
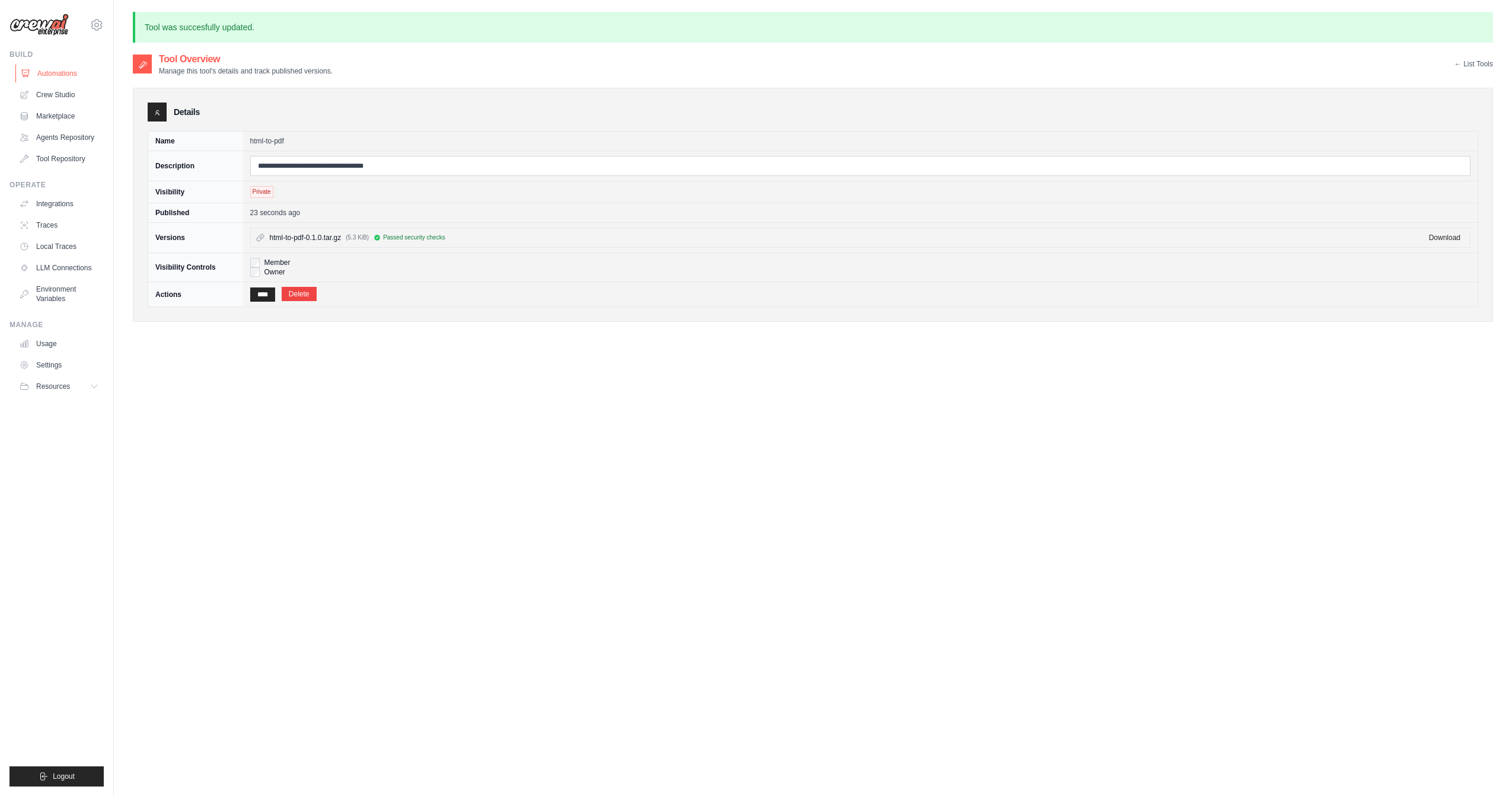
click at [39, 72] on link "Automations" at bounding box center [60, 73] width 90 height 19
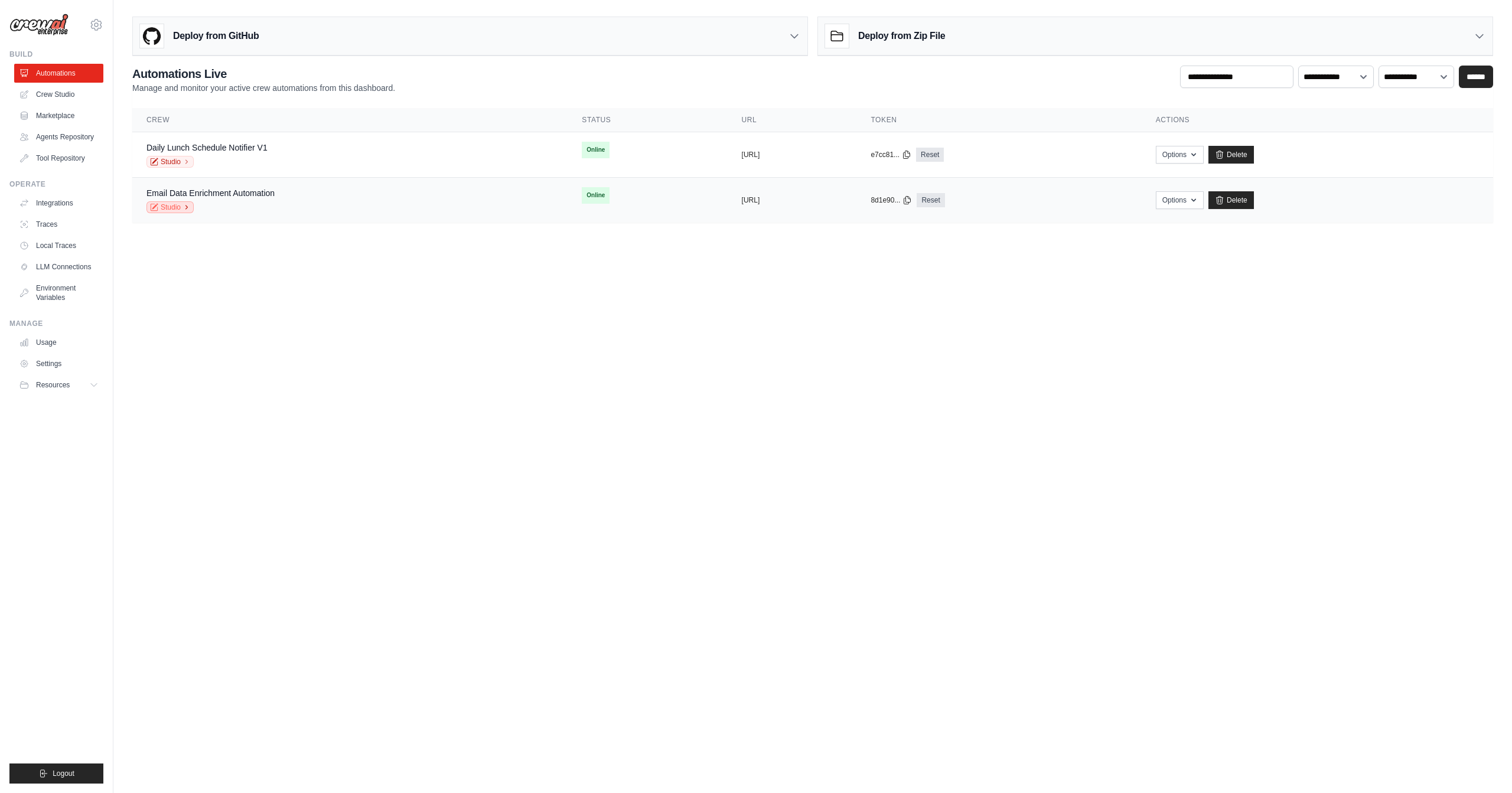
click at [179, 208] on link "Studio" at bounding box center [169, 207] width 47 height 12
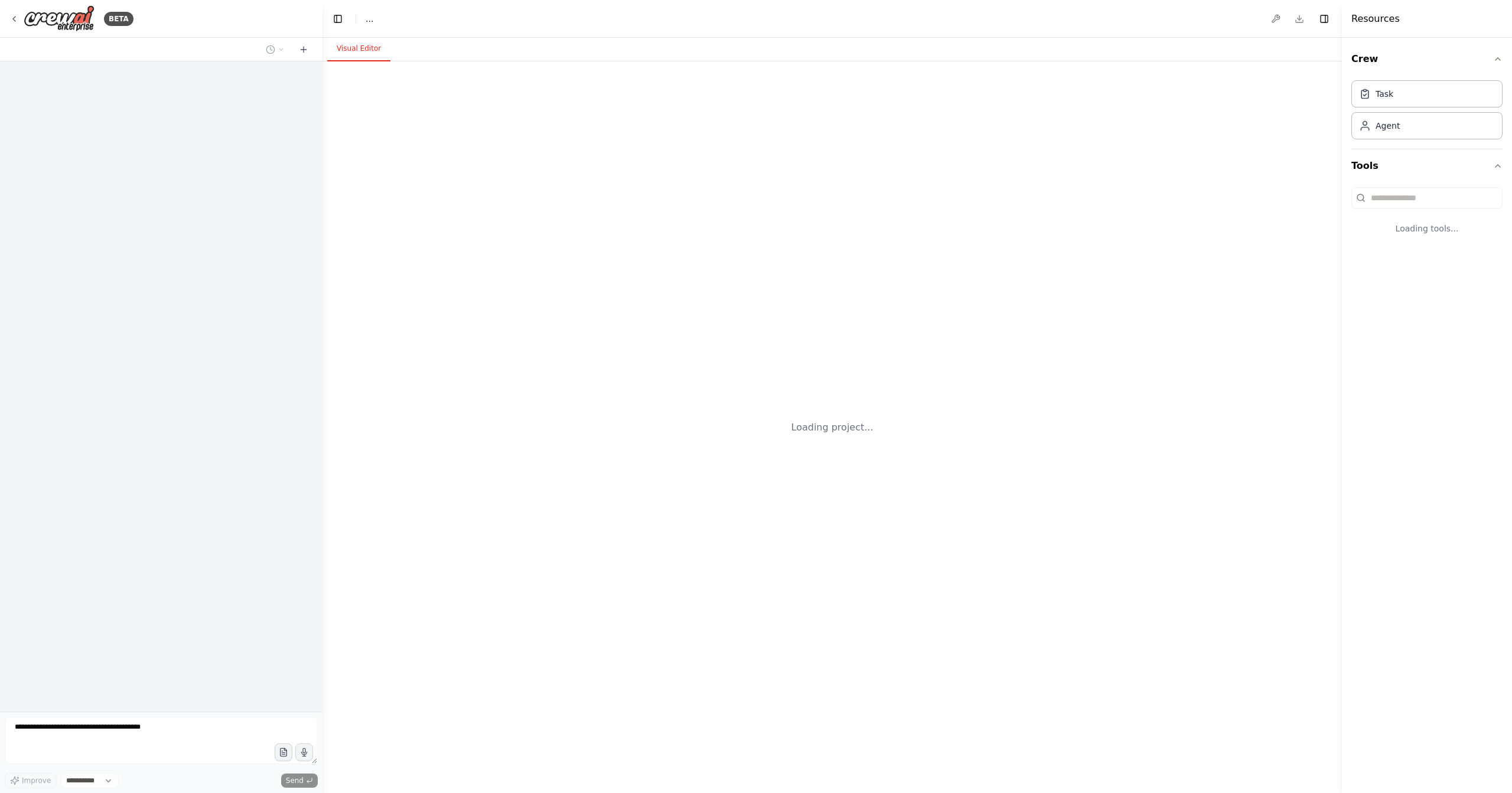
select select "****"
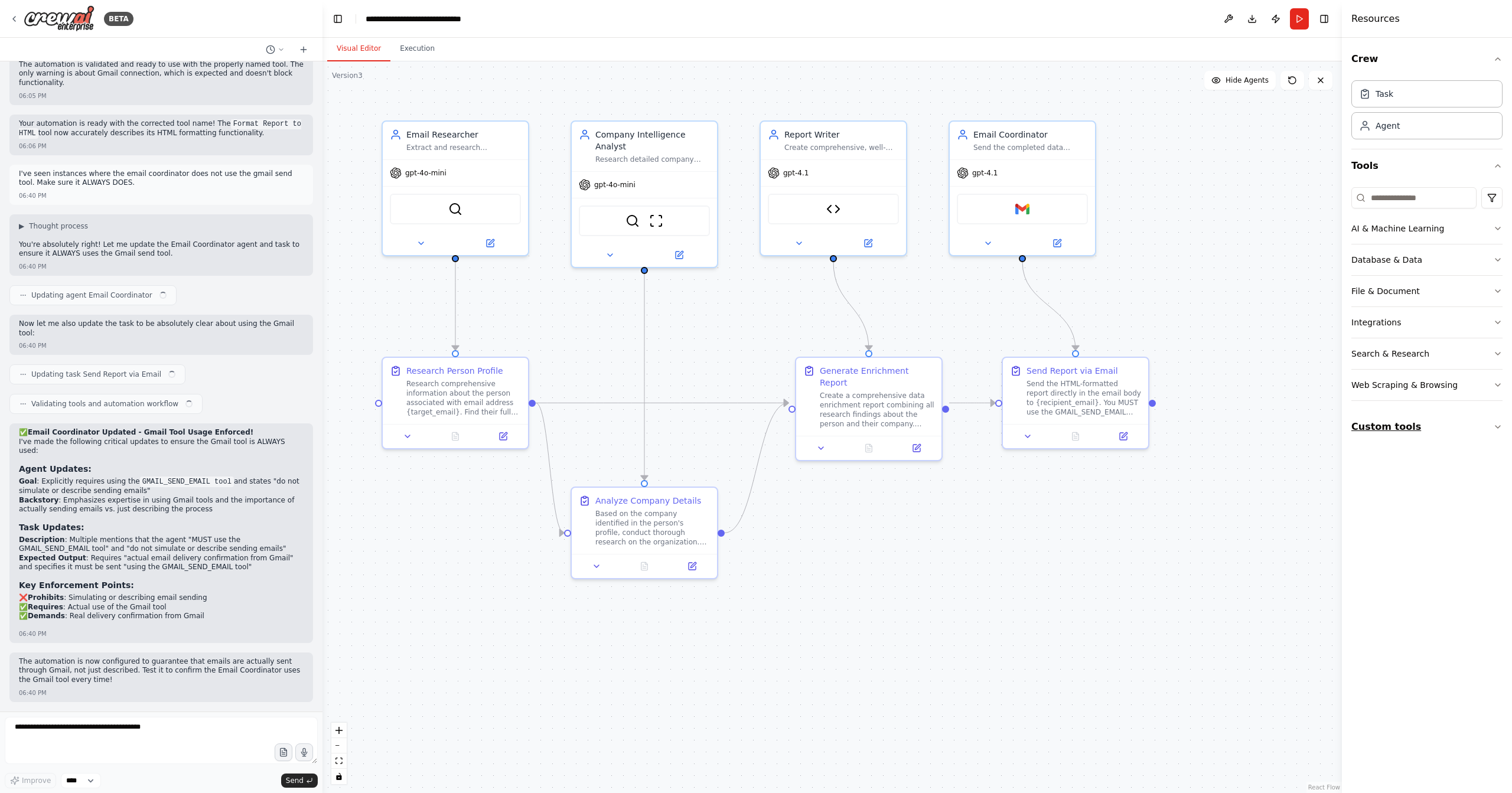
click at [1445, 426] on button "Custom tools" at bounding box center [1427, 427] width 152 height 33
click at [1446, 425] on button "Custom tools" at bounding box center [1427, 427] width 152 height 33
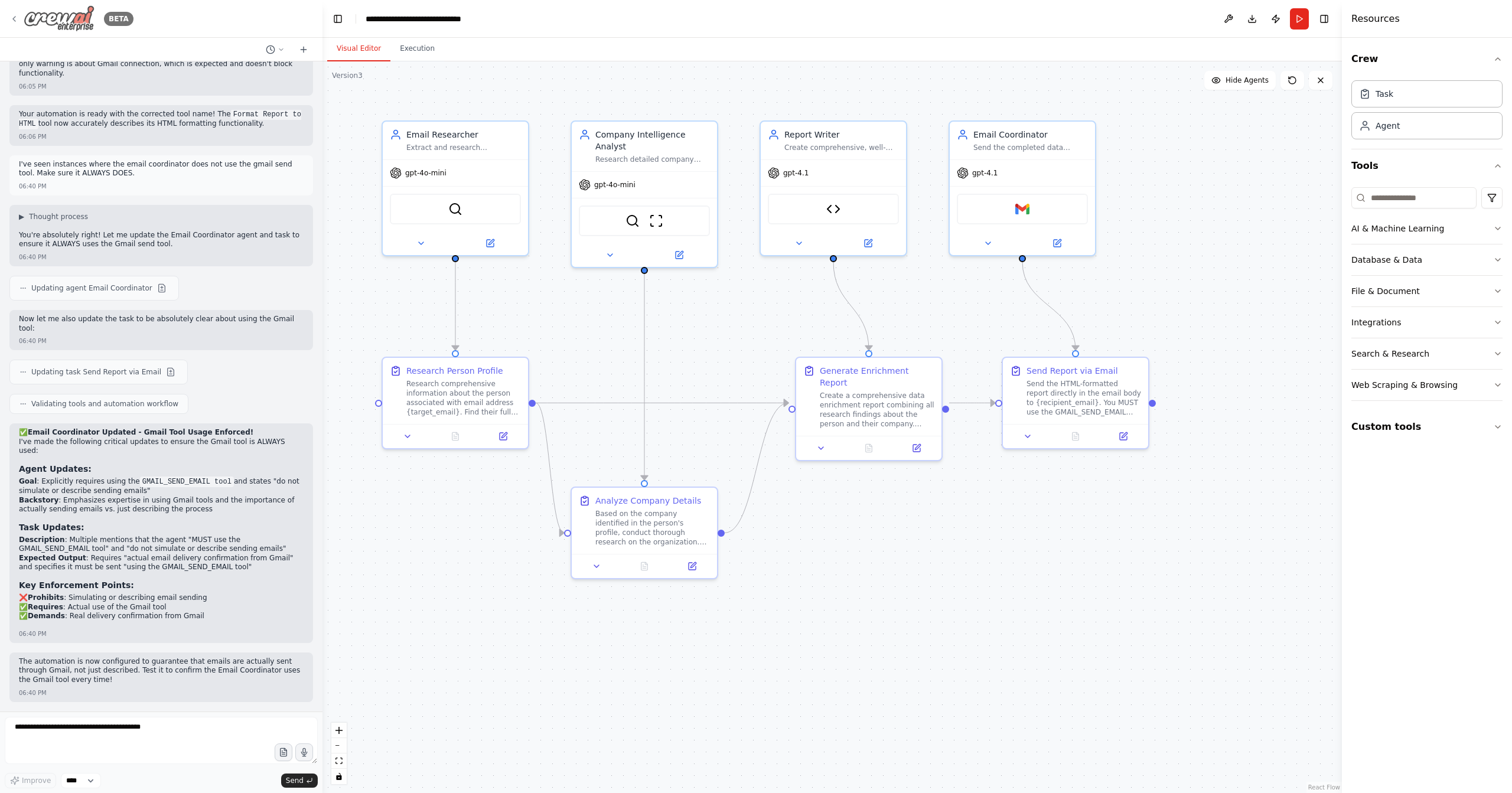
click at [14, 22] on icon at bounding box center [14, 18] width 9 height 9
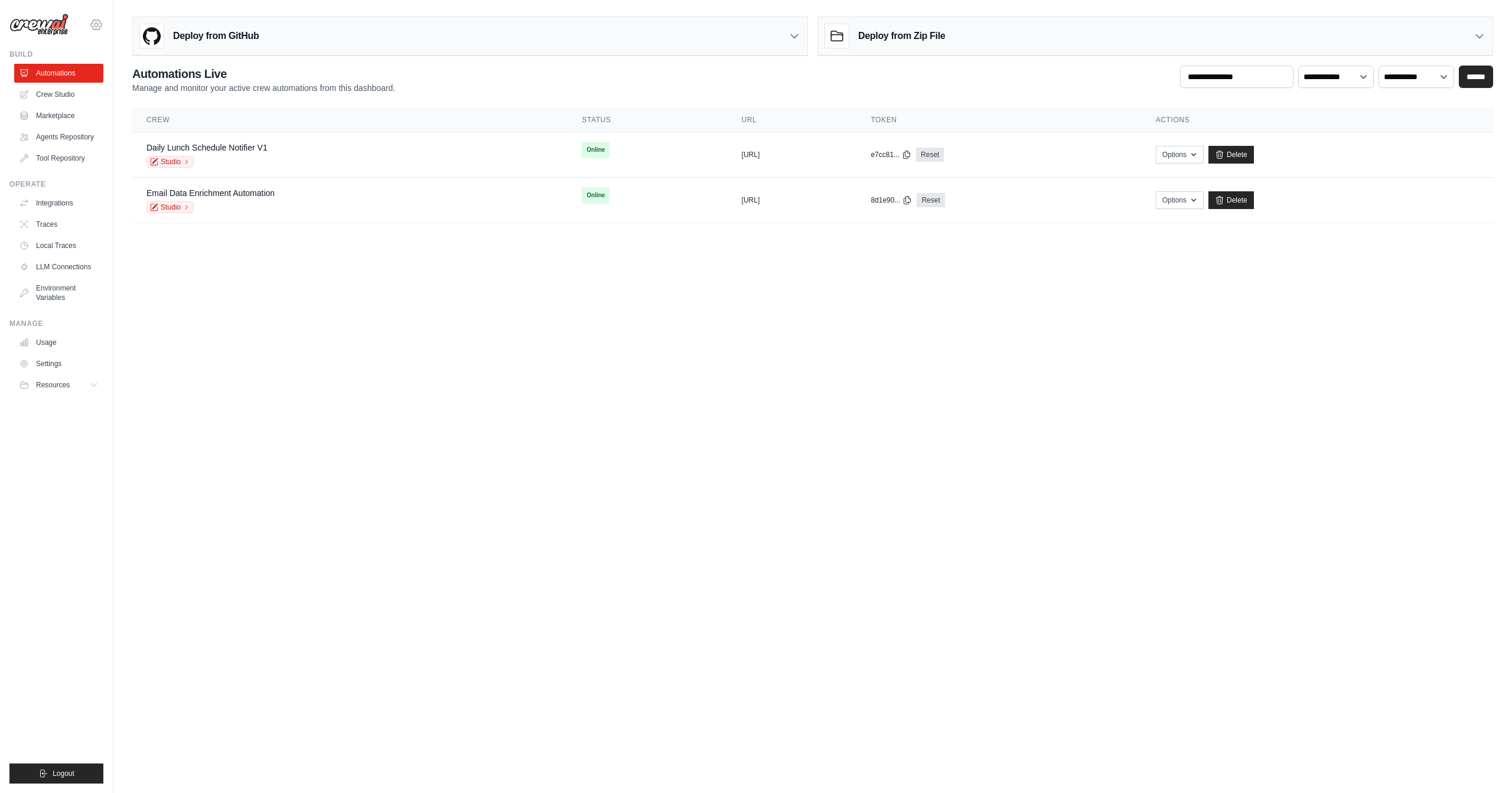
click at [95, 25] on icon at bounding box center [96, 25] width 14 height 14
click at [218, 591] on body "[PERSON_NAME][EMAIL_ADDRESS][DOMAIN_NAME] Settings Build Automations Blog" at bounding box center [756, 396] width 1512 height 793
click at [42, 767] on button "Logout" at bounding box center [56, 774] width 94 height 20
click at [418, 688] on body "[PERSON_NAME][EMAIL_ADDRESS][DOMAIN_NAME] Settings Build Automations Blog" at bounding box center [756, 396] width 1512 height 793
